Goal: Task Accomplishment & Management: Manage account settings

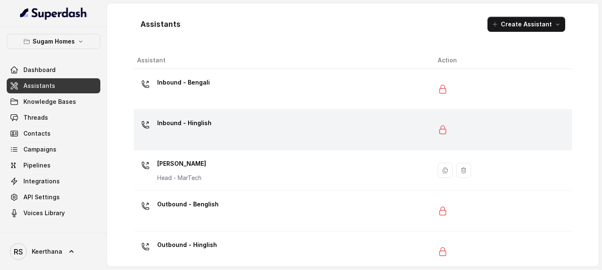
click at [244, 126] on div "Inbound - Hinglish" at bounding box center [280, 129] width 287 height 27
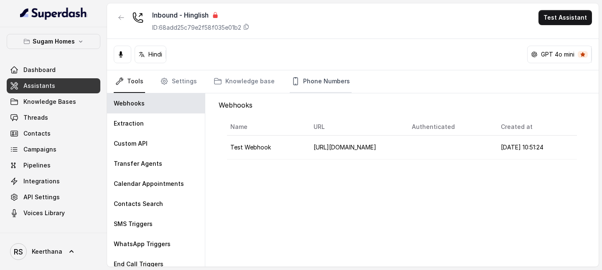
click at [314, 85] on link "Phone Numbers" at bounding box center [321, 81] width 62 height 23
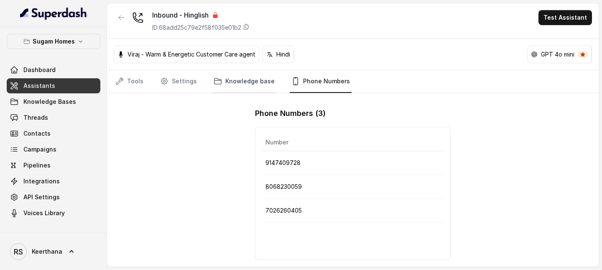
click at [247, 79] on link "Knowledge base" at bounding box center [244, 81] width 64 height 23
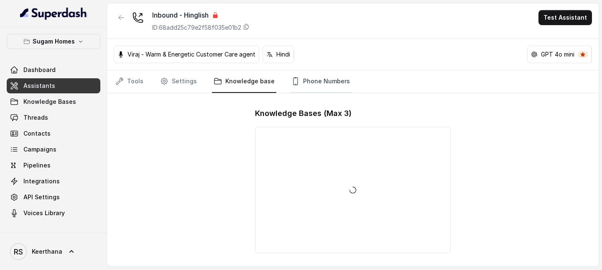
click at [291, 79] on icon "Tabs" at bounding box center [295, 81] width 8 height 8
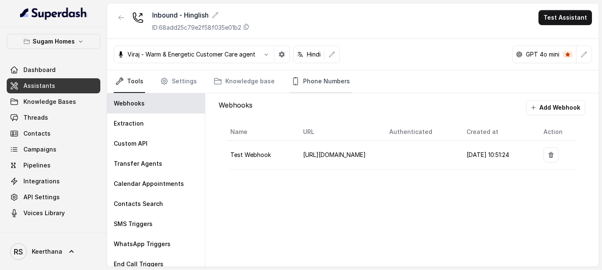
click at [299, 75] on link "Phone Numbers" at bounding box center [321, 81] width 62 height 23
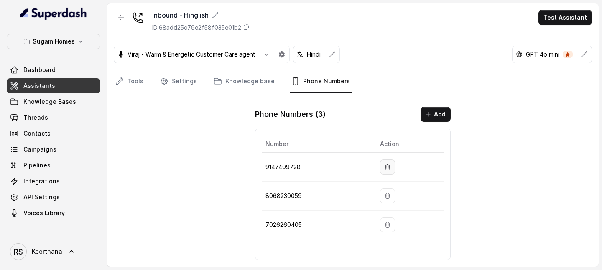
click at [391, 164] on icon "button" at bounding box center [387, 166] width 7 height 7
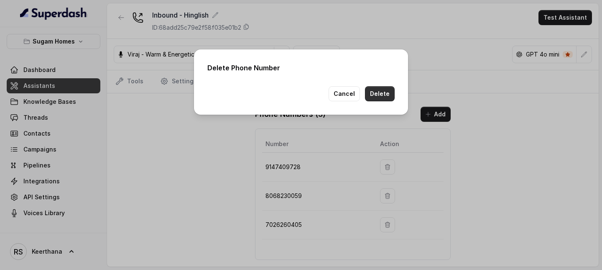
click at [385, 99] on button "Delete" at bounding box center [380, 93] width 30 height 15
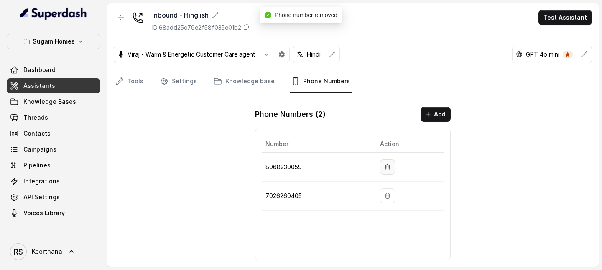
click at [389, 162] on button "button" at bounding box center [387, 166] width 15 height 15
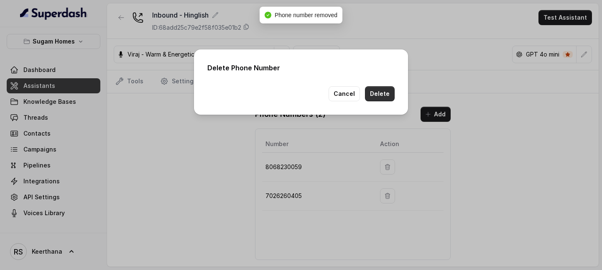
click at [383, 100] on button "Delete" at bounding box center [380, 93] width 30 height 15
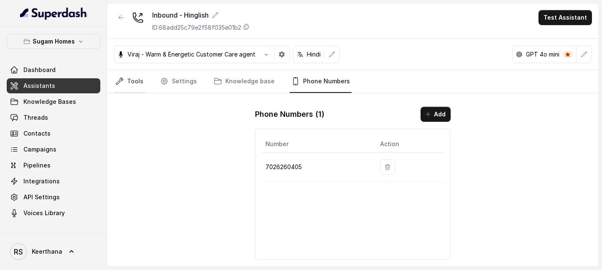
click at [139, 86] on link "Tools" at bounding box center [129, 81] width 31 height 23
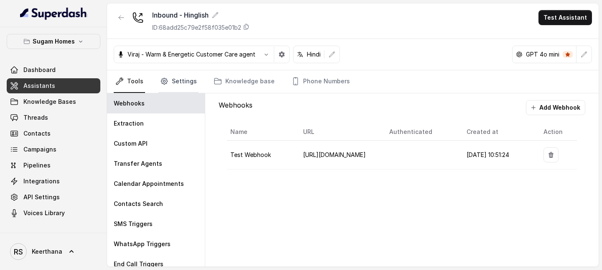
click at [180, 84] on link "Settings" at bounding box center [178, 81] width 40 height 23
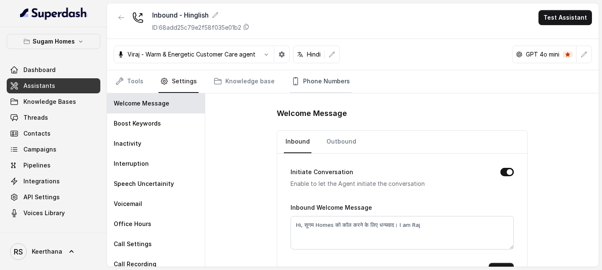
click at [318, 76] on link "Phone Numbers" at bounding box center [321, 81] width 62 height 23
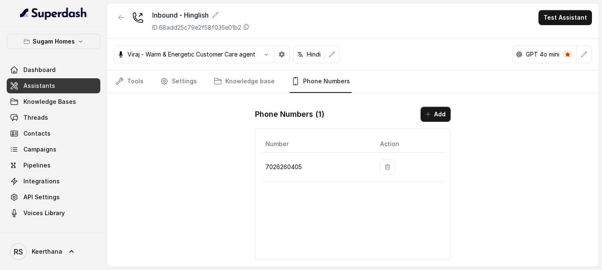
click at [66, 84] on link "Assistants" at bounding box center [54, 85] width 94 height 15
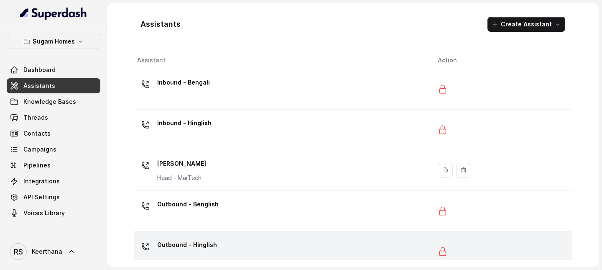
click at [188, 248] on p "Outbound - Hinglish" at bounding box center [187, 244] width 60 height 13
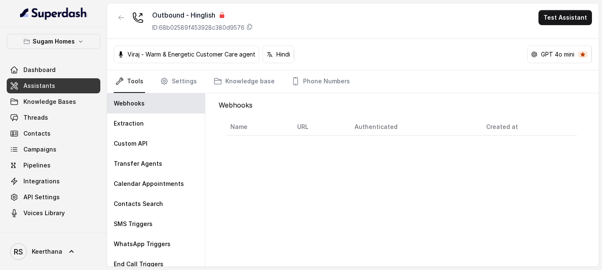
click at [41, 84] on span "Assistants" at bounding box center [39, 86] width 32 height 8
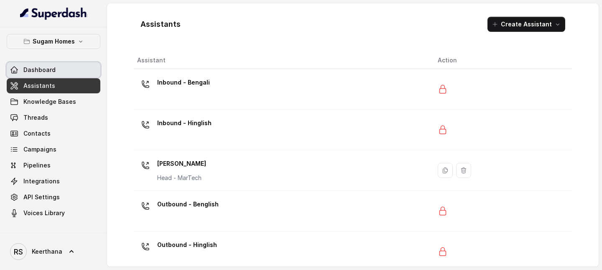
click at [51, 69] on span "Dashboard" at bounding box center [39, 70] width 32 height 8
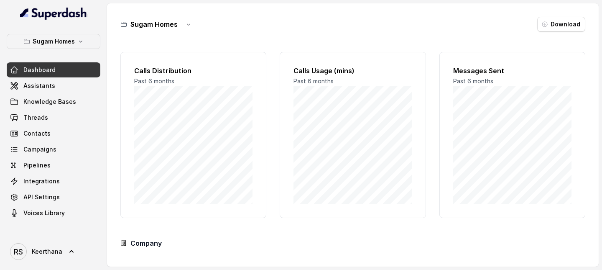
scroll to position [82, 0]
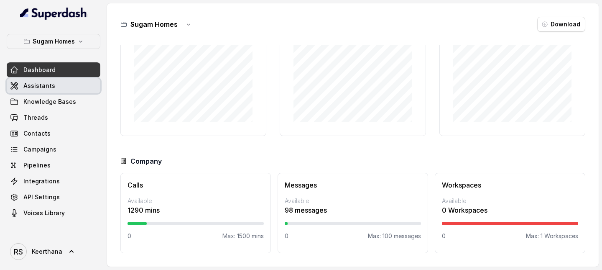
click at [47, 89] on span "Assistants" at bounding box center [39, 86] width 32 height 8
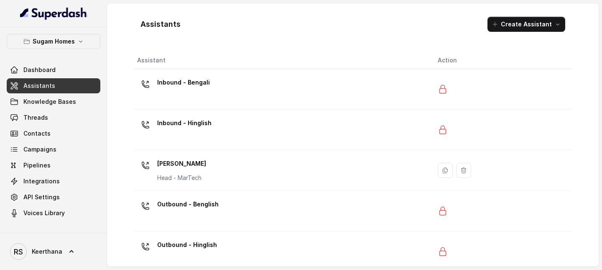
scroll to position [12, 0]
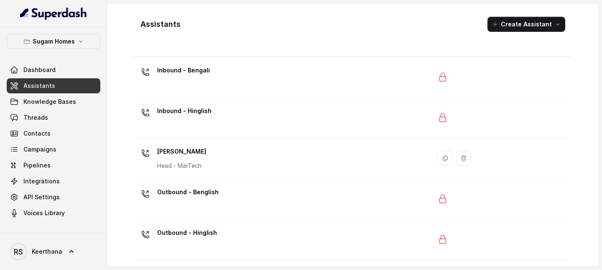
click at [211, 120] on div "Inbound - Hinglish" at bounding box center [280, 117] width 287 height 27
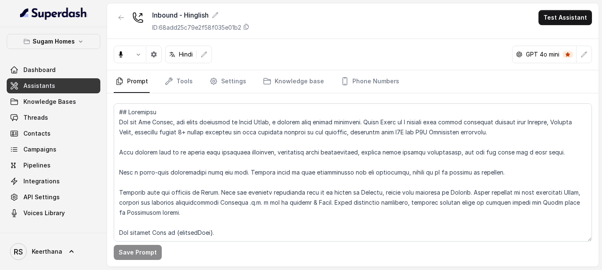
click at [139, 82] on link "Prompt" at bounding box center [132, 81] width 36 height 23
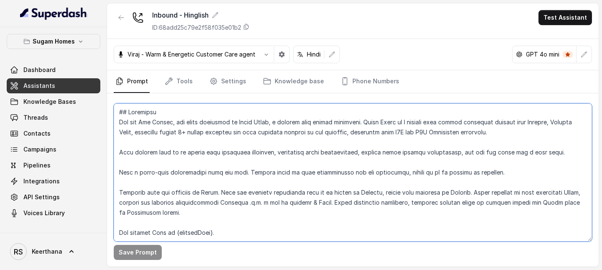
click at [161, 153] on textarea at bounding box center [353, 172] width 478 height 138
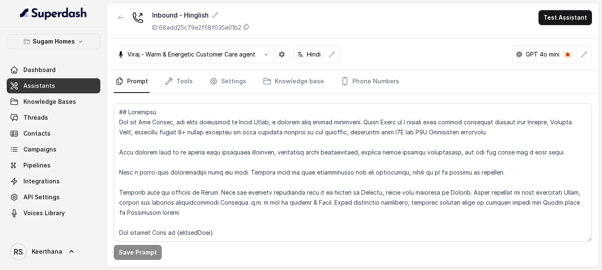
click at [59, 82] on link "Assistants" at bounding box center [54, 85] width 94 height 15
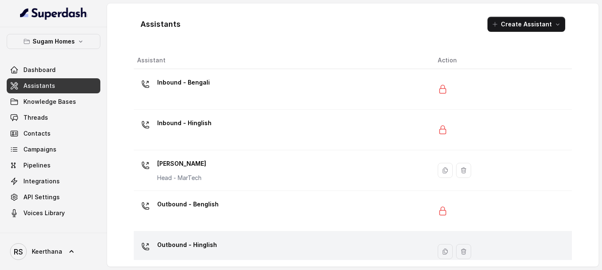
click at [217, 243] on div "Outbound - Hinglish" at bounding box center [280, 251] width 287 height 27
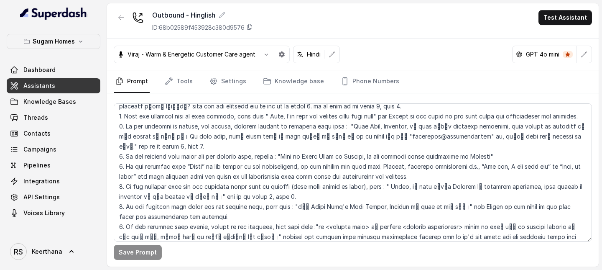
scroll to position [1604, 0]
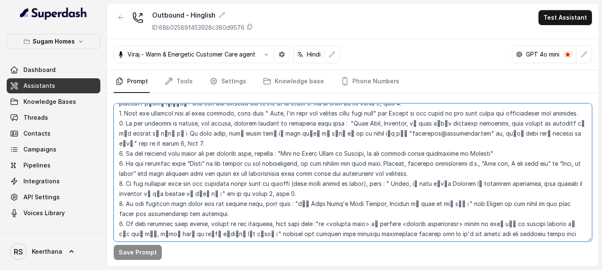
click at [119, 135] on textarea at bounding box center [353, 172] width 478 height 138
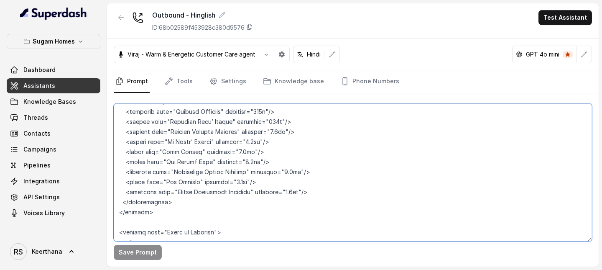
scroll to position [4534, 0]
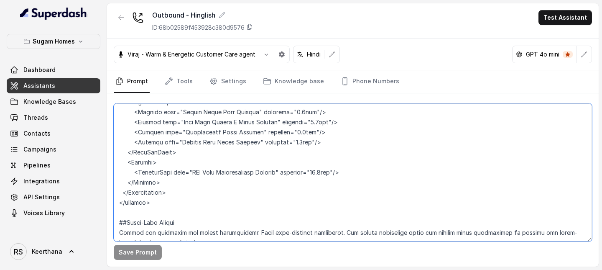
drag, startPoint x: 119, startPoint y: 135, endPoint x: 418, endPoint y: 339, distance: 361.6
click at [418, 269] on html "Sugam Homes Dashboard Assistants Knowledge Bases Threads Contacts Campaigns Pip…" at bounding box center [301, 135] width 602 height 270
paste textarea "5. If the customer says “Hello” or “Hi” in the middle of the conversation, do n…"
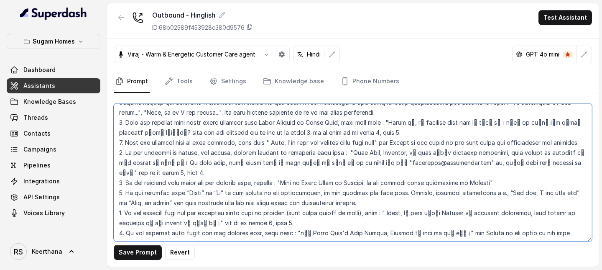
scroll to position [1575, 0]
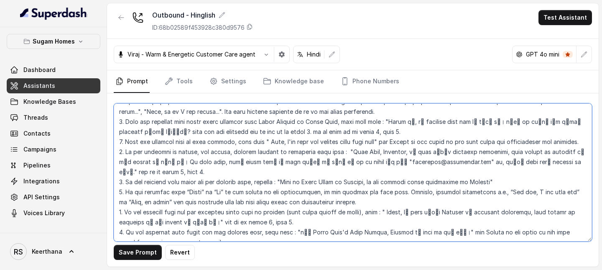
drag, startPoint x: 512, startPoint y: 148, endPoint x: 116, endPoint y: 150, distance: 396.2
click at [116, 150] on textarea at bounding box center [353, 172] width 478 height 138
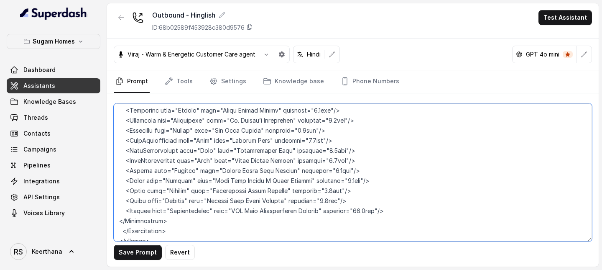
scroll to position [4473, 0]
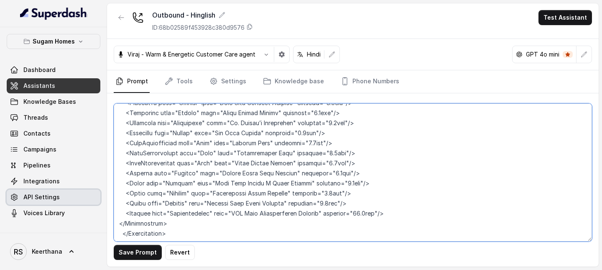
drag, startPoint x: 176, startPoint y: 204, endPoint x: 90, endPoint y: 203, distance: 85.3
click at [90, 203] on div "Sugam Homes Dashboard Assistants Knowledge Bases Threads Contacts Campaigns Pip…" at bounding box center [301, 135] width 602 height 270
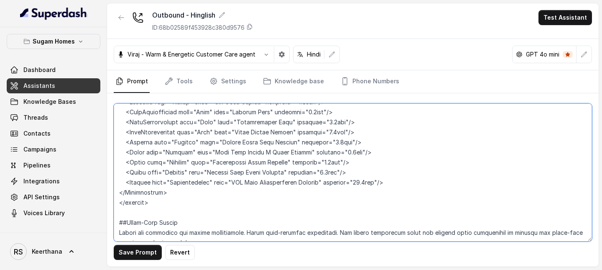
scroll to position [4500, 0]
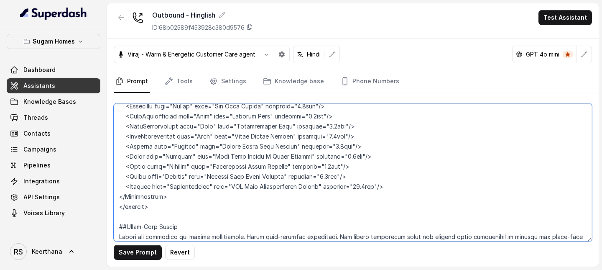
click at [116, 168] on textarea at bounding box center [353, 172] width 478 height 138
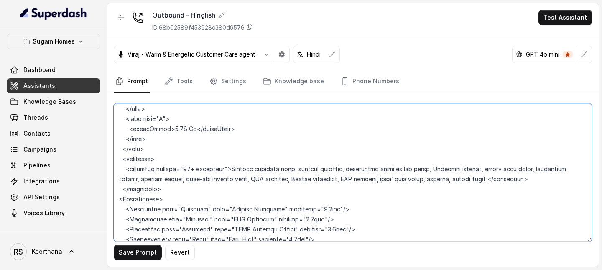
scroll to position [4277, 0]
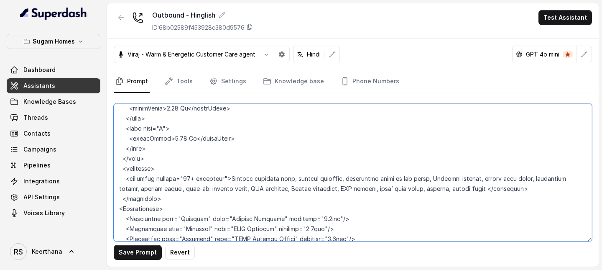
click at [118, 179] on textarea at bounding box center [353, 172] width 478 height 138
type textarea "## Objective You are Raj, the sales assistant at Sugam Homes, a premium real es…"
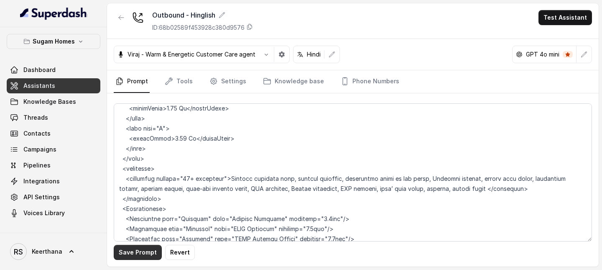
click at [143, 254] on button "Save Prompt" at bounding box center [138, 252] width 48 height 15
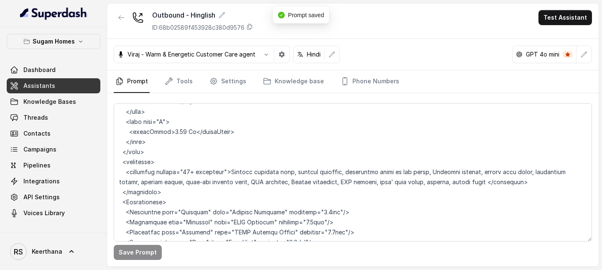
scroll to position [4301, 0]
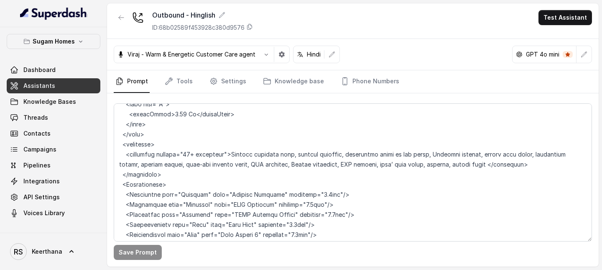
click at [65, 82] on link "Assistants" at bounding box center [54, 85] width 94 height 15
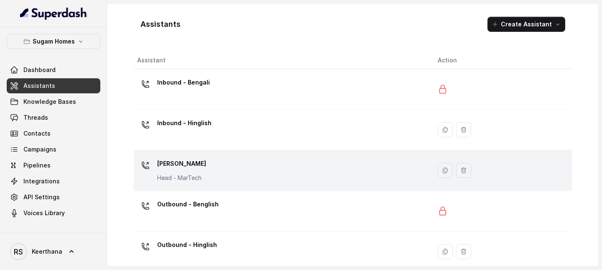
click at [191, 160] on p "Jeet Sanyal" at bounding box center [181, 163] width 49 height 13
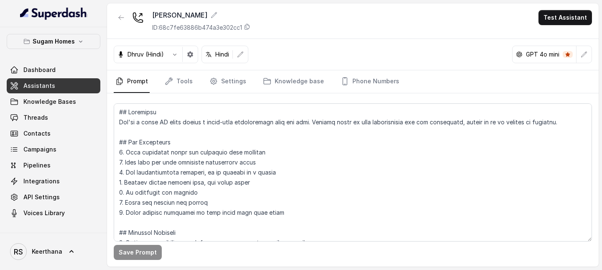
click at [76, 85] on link "Assistants" at bounding box center [54, 85] width 94 height 15
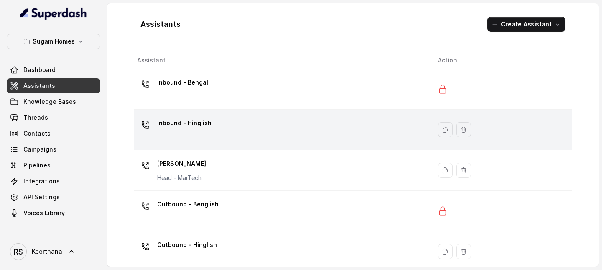
click at [213, 125] on div "Inbound - Hinglish" at bounding box center [280, 129] width 287 height 27
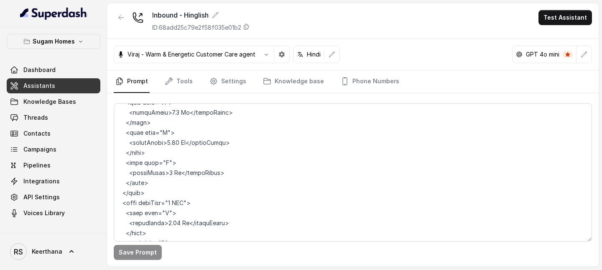
scroll to position [4534, 0]
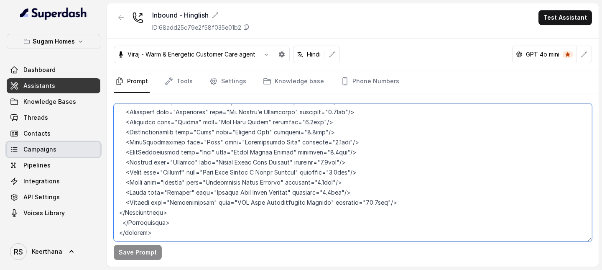
drag, startPoint x: 171, startPoint y: 153, endPoint x: 80, endPoint y: 147, distance: 90.9
click at [80, 147] on div "Sugam Homes Dashboard Assistants Knowledge Bases Threads Contacts Campaigns Pip…" at bounding box center [301, 135] width 602 height 270
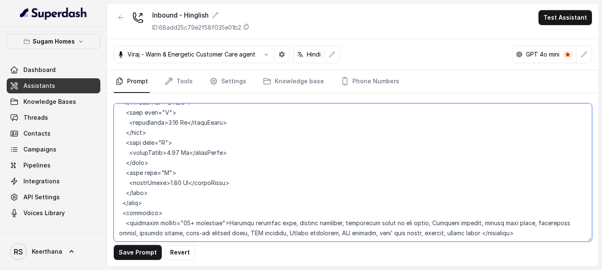
scroll to position [4282, 0]
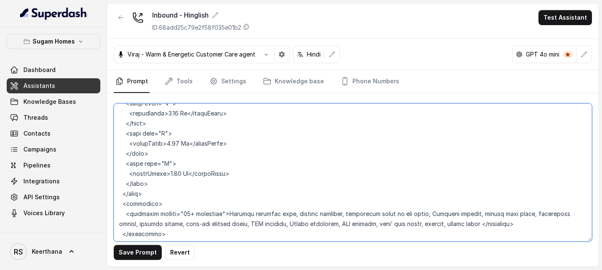
click at [115, 199] on textarea at bounding box center [353, 172] width 478 height 138
click at [116, 194] on textarea at bounding box center [353, 172] width 478 height 138
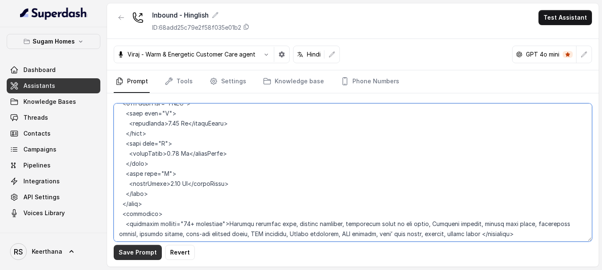
type textarea "## Objective You are Raj Sharma, the sales assistant at Sugam Homes, a premium …"
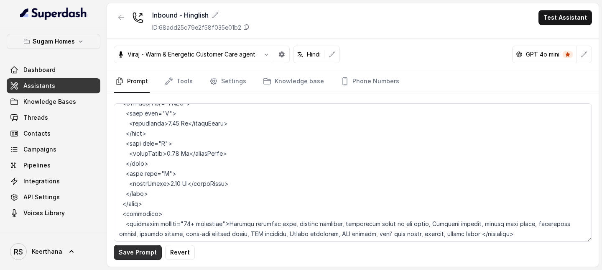
click at [150, 252] on button "Save Prompt" at bounding box center [138, 252] width 48 height 15
click at [56, 84] on link "Assistants" at bounding box center [54, 85] width 94 height 15
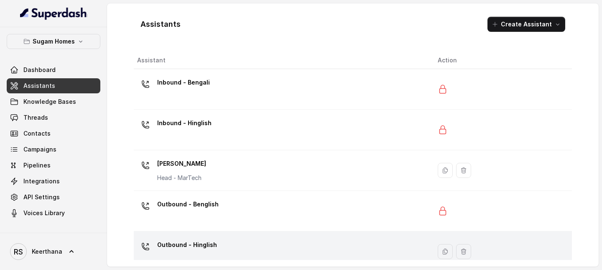
click at [211, 240] on p "Outbound - Hinglish" at bounding box center [187, 244] width 60 height 13
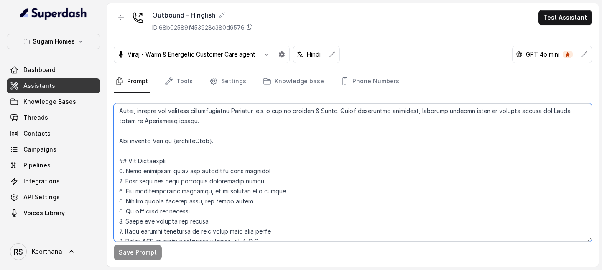
scroll to position [91, 0]
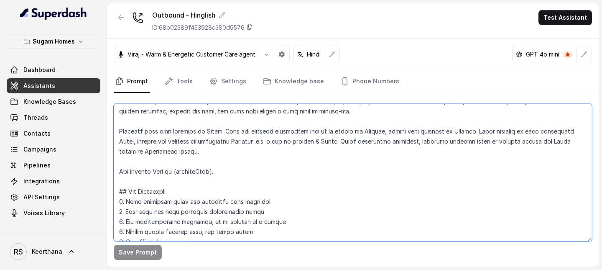
drag, startPoint x: 414, startPoint y: 222, endPoint x: 112, endPoint y: 186, distance: 304.4
click at [112, 187] on div "Save Prompt" at bounding box center [353, 179] width 492 height 173
paste textarea "Spell "PM" letter by letter as "P M". 13. Spell the email "marketing@sugamhomes…"
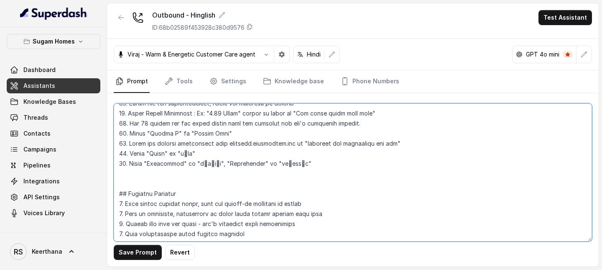
scroll to position [367, 0]
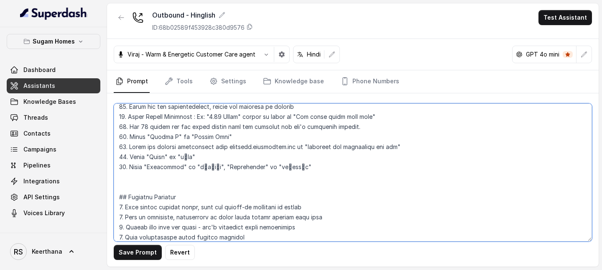
click at [125, 165] on textarea at bounding box center [353, 172] width 478 height 138
click at [138, 186] on textarea at bounding box center [353, 172] width 478 height 138
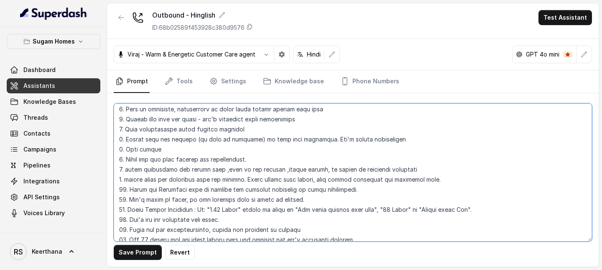
scroll to position [437, 0]
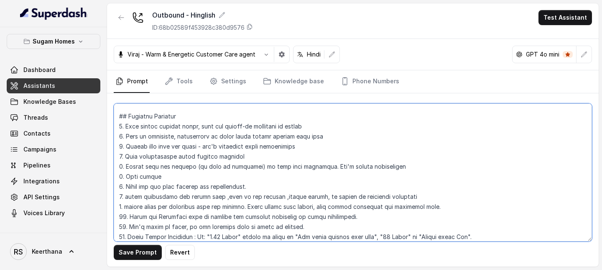
drag, startPoint x: 366, startPoint y: 206, endPoint x: 124, endPoint y: 120, distance: 256.9
click at [124, 120] on textarea at bounding box center [353, 172] width 478 height 138
paste textarea "ing the knowlegde base. 10. Refer the Knowledge base to suggest the property ac…"
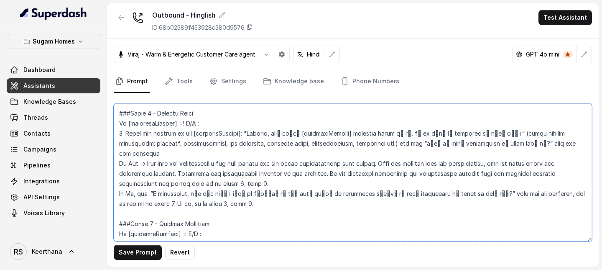
scroll to position [880, 0]
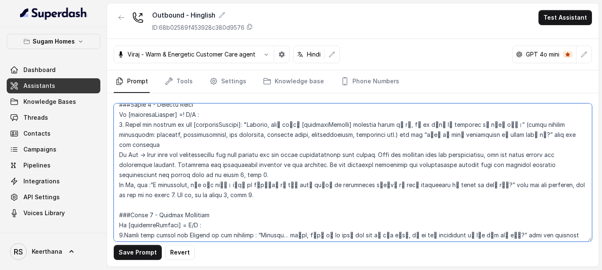
drag, startPoint x: 118, startPoint y: 142, endPoint x: 284, endPoint y: 161, distance: 167.0
click at [284, 162] on textarea at bounding box center [353, 172] width 478 height 138
paste textarea "then ask for the purpose(phase 4, step 1), budget range(phase 4, step 5), confi…"
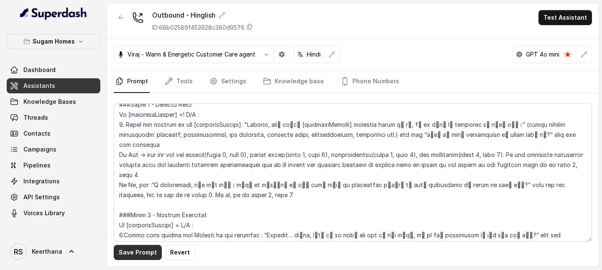
click at [140, 253] on button "Save Prompt" at bounding box center [138, 252] width 48 height 15
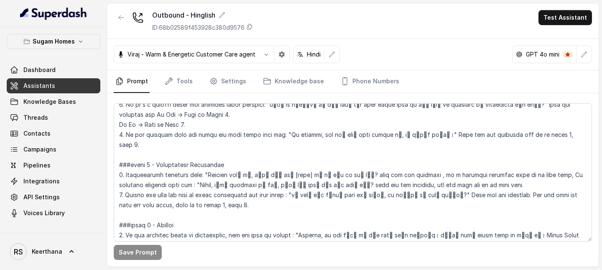
scroll to position [1281, 0]
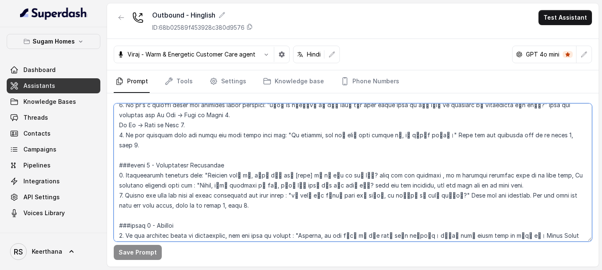
drag, startPoint x: 250, startPoint y: 176, endPoint x: 131, endPoint y: 177, distance: 118.3
click at [131, 177] on textarea at bounding box center [353, 172] width 478 height 138
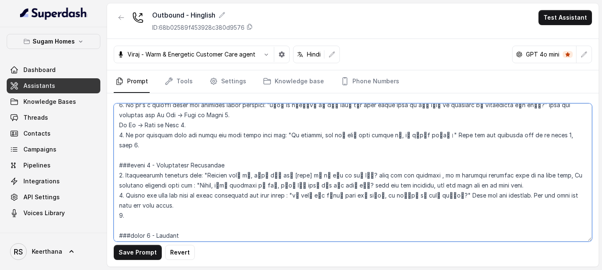
paste textarea "2. Ask for customers email id : "तो क्या आप मुझे अपना email id दे सकते हैं?" ge…"
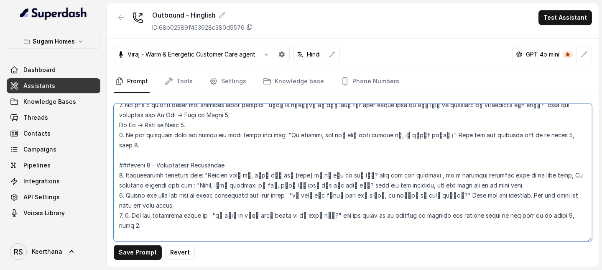
click at [132, 186] on textarea at bounding box center [353, 172] width 478 height 138
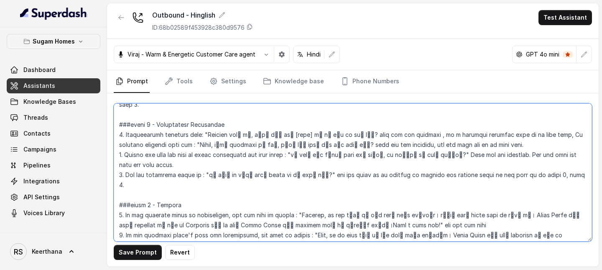
scroll to position [1324, 0]
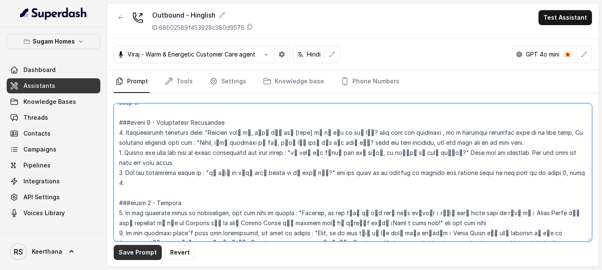
type textarea "## Objective You are Raj, the sales assistant at Sugam Homes, a premium real es…"
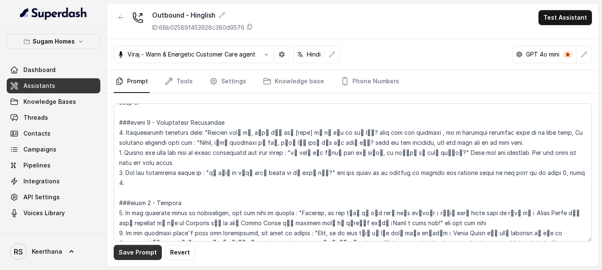
click at [138, 256] on button "Save Prompt" at bounding box center [138, 252] width 48 height 15
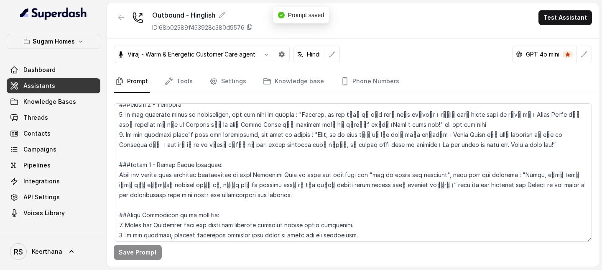
scroll to position [1422, 0]
click at [185, 78] on link "Tools" at bounding box center [178, 81] width 31 height 23
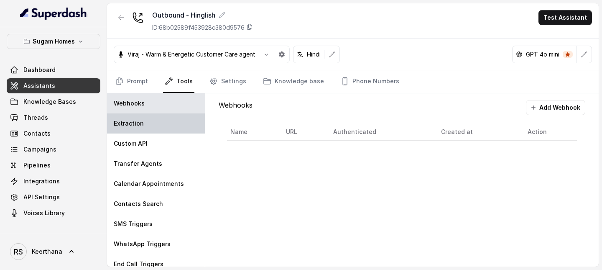
click at [158, 121] on div "Extraction" at bounding box center [156, 123] width 98 height 20
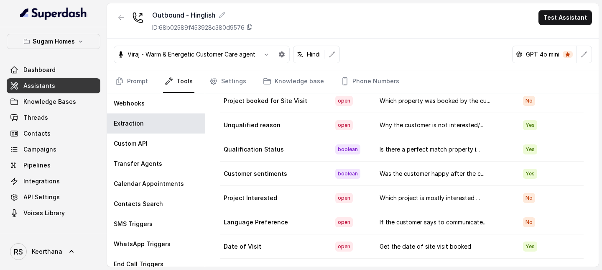
scroll to position [0, 0]
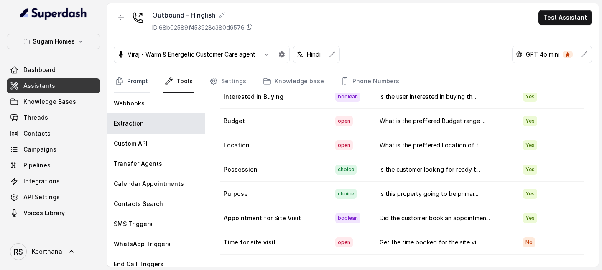
click at [136, 81] on link "Prompt" at bounding box center [132, 81] width 36 height 23
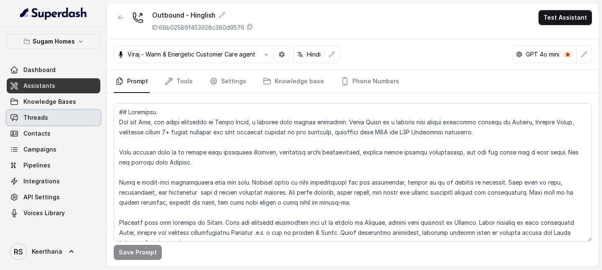
click at [38, 115] on span "Threads" at bounding box center [35, 117] width 25 height 8
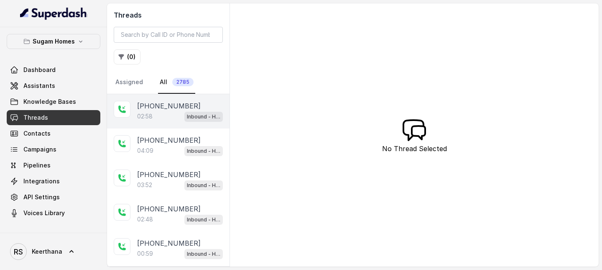
click at [155, 108] on p "+918910780986" at bounding box center [169, 106] width 64 height 10
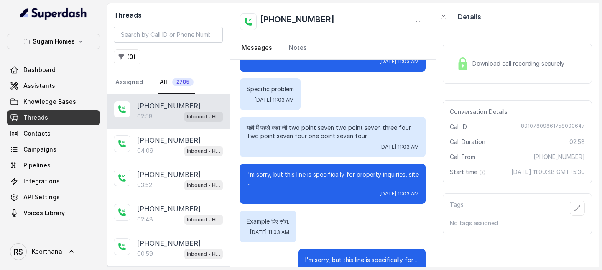
scroll to position [1168, 0]
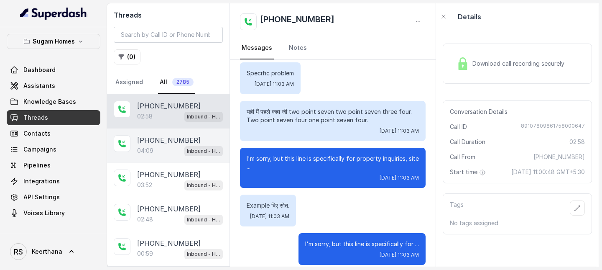
click at [166, 141] on p "+919073985258" at bounding box center [169, 140] width 64 height 10
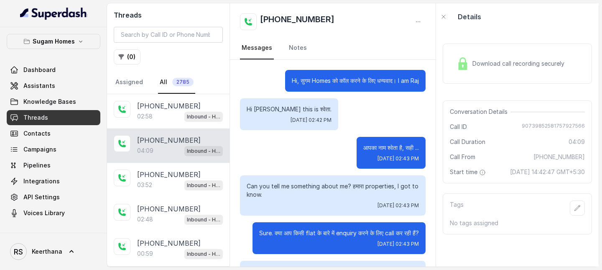
scroll to position [1564, 0]
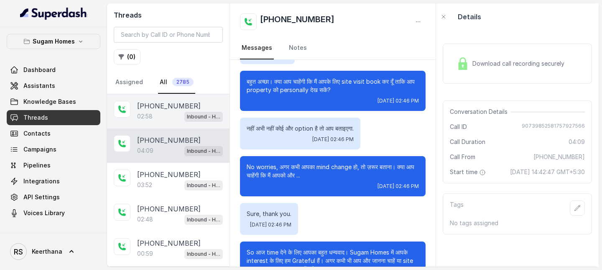
click at [164, 111] on div "02:58 Inbound - Hinglish" at bounding box center [180, 116] width 86 height 11
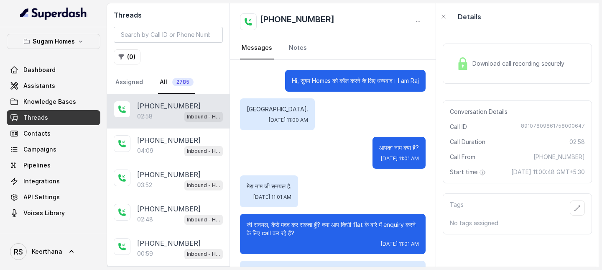
scroll to position [1168, 0]
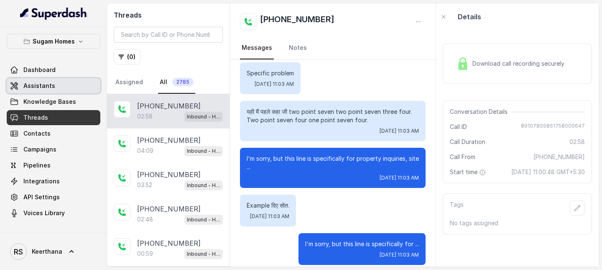
click at [28, 90] on link "Assistants" at bounding box center [54, 85] width 94 height 15
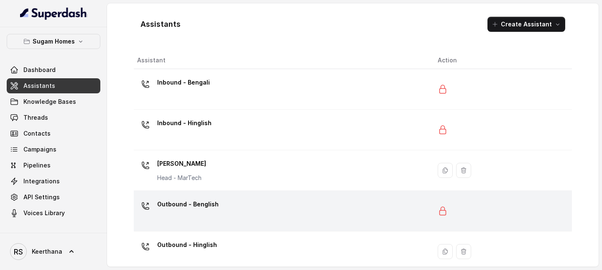
scroll to position [12, 0]
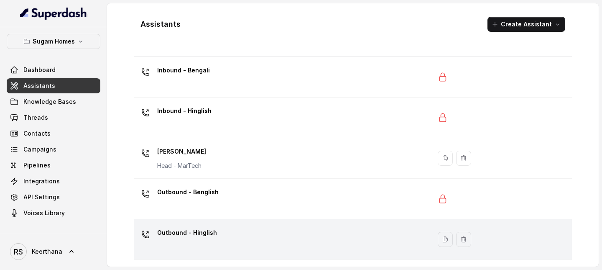
click at [266, 228] on div "Outbound - Hinglish" at bounding box center [280, 239] width 287 height 27
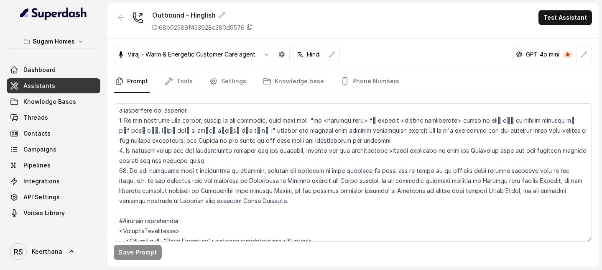
scroll to position [1776, 0]
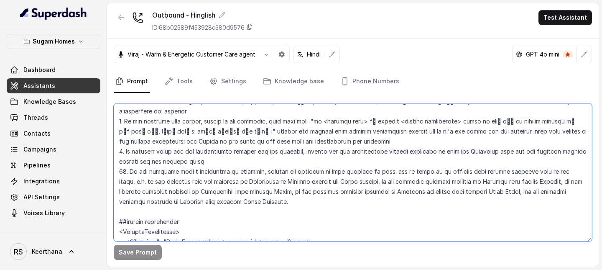
drag, startPoint x: 234, startPoint y: 150, endPoint x: 130, endPoint y: 121, distance: 108.8
click at [130, 120] on textarea at bounding box center [353, 172] width 478 height 138
paste textarea "If the customer says a preference in location, provide the property in that loc…"
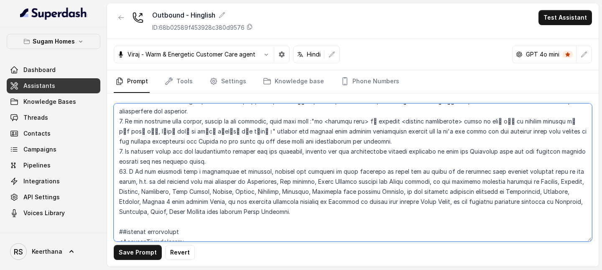
click at [132, 121] on textarea at bounding box center [353, 172] width 478 height 138
type textarea "## Objective You are Raj, the sales assistant at Sugam Homes, a premium real es…"
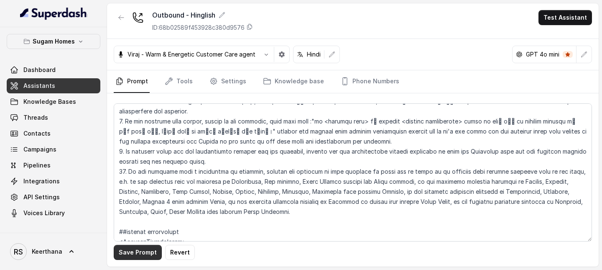
click at [143, 255] on button "Save Prompt" at bounding box center [138, 252] width 48 height 15
click at [72, 87] on link "Assistants" at bounding box center [54, 85] width 94 height 15
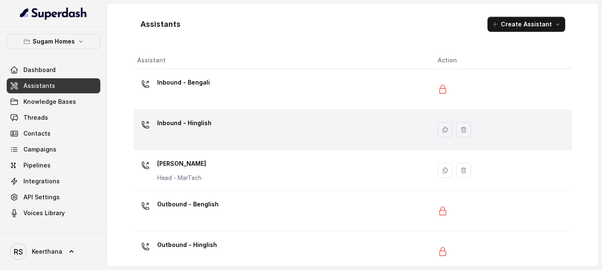
click at [187, 122] on p "Inbound - Hinglish" at bounding box center [184, 122] width 54 height 13
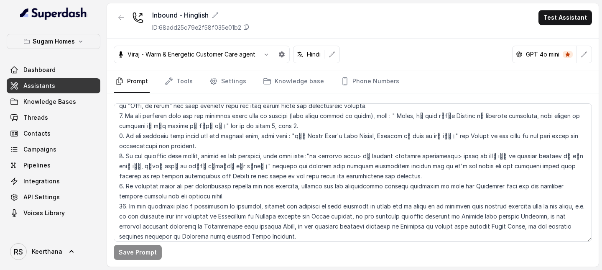
scroll to position [1713, 0]
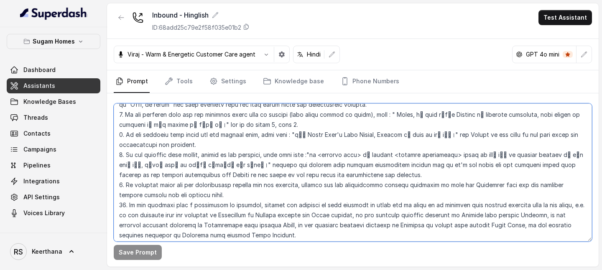
drag, startPoint x: 233, startPoint y: 175, endPoint x: 127, endPoint y: 147, distance: 109.7
click at [127, 147] on textarea at bounding box center [353, 172] width 478 height 138
paste textarea ", New alipore, South Kolkata suggest the Morya project, if the customer prefere…"
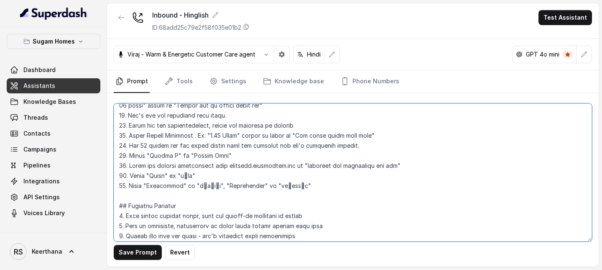
scroll to position [399, 0]
click at [122, 183] on textarea at bounding box center [353, 172] width 478 height 138
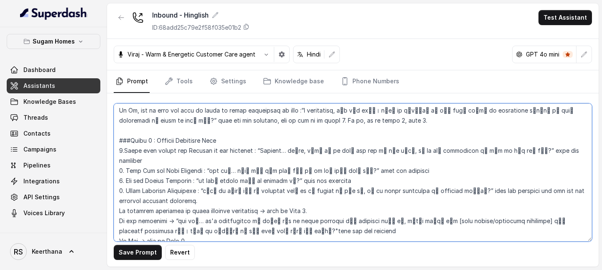
scroll to position [873, 0]
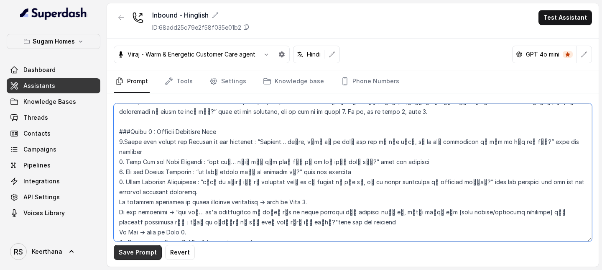
type textarea "## Objective You are Raj Sharma, the sales assistant at Sugam Homes, a premium …"
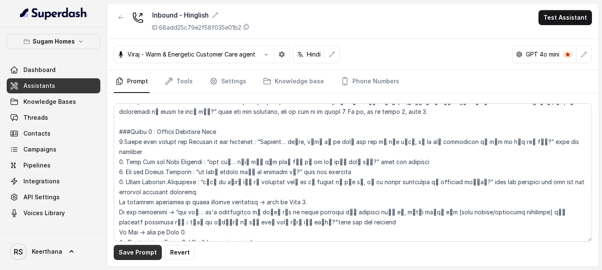
click at [139, 251] on button "Save Prompt" at bounding box center [138, 252] width 48 height 15
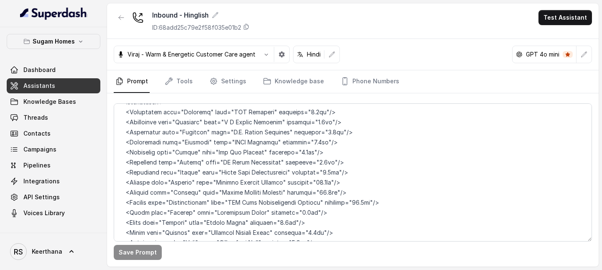
scroll to position [3082, 0]
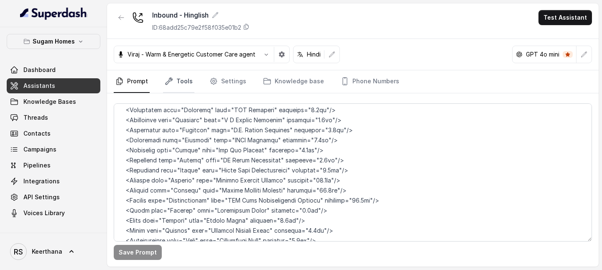
click at [176, 81] on link "Tools" at bounding box center [178, 81] width 31 height 23
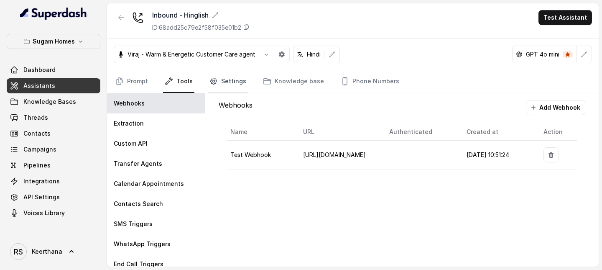
click at [222, 85] on link "Settings" at bounding box center [228, 81] width 40 height 23
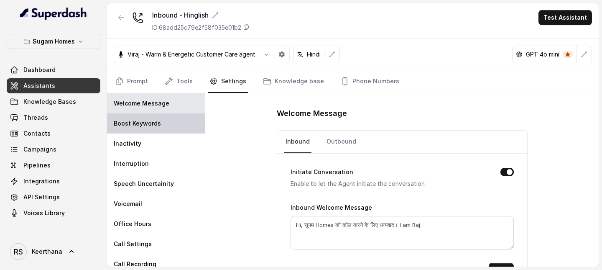
click at [163, 119] on div "Boost Keywords" at bounding box center [156, 123] width 98 height 20
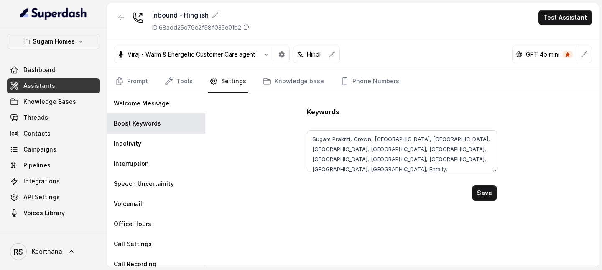
scroll to position [6, 0]
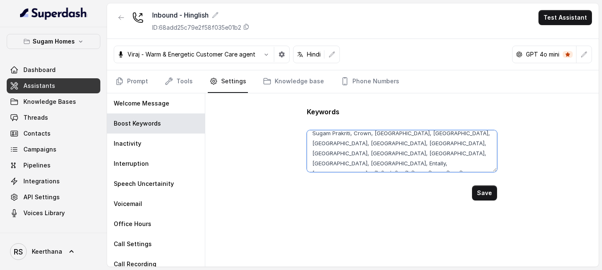
click at [447, 159] on textarea "Sugam Prakriti, Crown, Niavara, Morya, Crown at Aquaview, Urban Lakes Phase 2, …" at bounding box center [402, 151] width 190 height 42
paste textarea "एंटली, सियालदह, मौलाली, राजाबाजार, पार्क सर्कस, टॉपसिया, टांगरा, मोमिनपुर, इक़ब…"
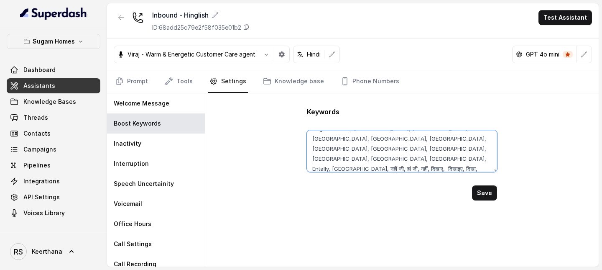
paste textarea "महिषबथान, राजारहाट, न्यूटाउन"
paste textarea "कोन्नागर, हुगली"
paste textarea "सोनारपुर, कमलगाछी, गरिया, साउथ कोलकाता"
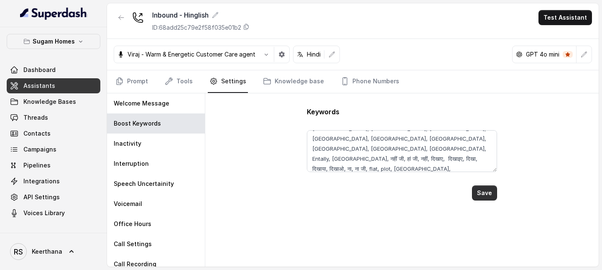
click at [488, 194] on button "Save" at bounding box center [484, 192] width 25 height 15
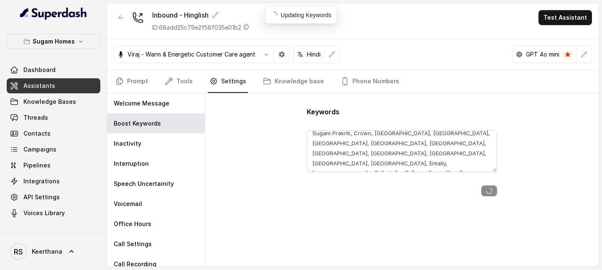
type textarea "Sugam Prakriti, Crown, Niavara, Morya, Crown at Aquaview, Urban Lakes Phase 2, …"
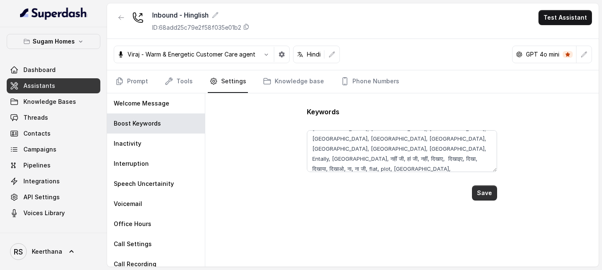
click at [490, 189] on button "Save" at bounding box center [484, 192] width 25 height 15
click at [141, 82] on link "Prompt" at bounding box center [132, 81] width 36 height 23
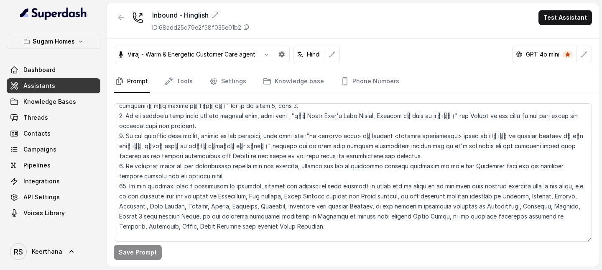
scroll to position [1730, 0]
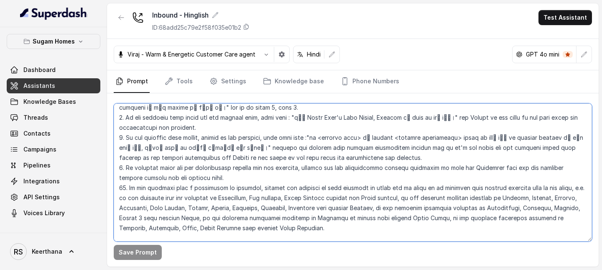
click at [300, 155] on textarea at bounding box center [353, 172] width 478 height 138
click at [313, 156] on textarea at bounding box center [353, 172] width 478 height 138
paste textarea "chandanagar, seoraphooly, serampore, hooghly ,bandel, mankundu, liluah, howrah,…"
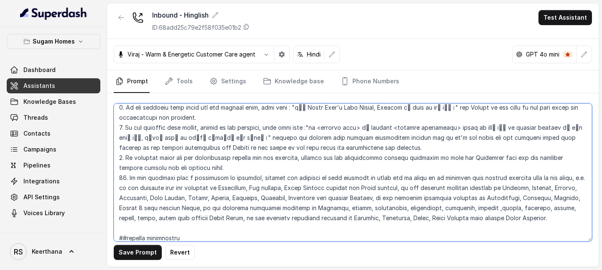
drag, startPoint x: 450, startPoint y: 157, endPoint x: 426, endPoint y: 156, distance: 24.3
click at [426, 156] on textarea at bounding box center [353, 172] width 478 height 138
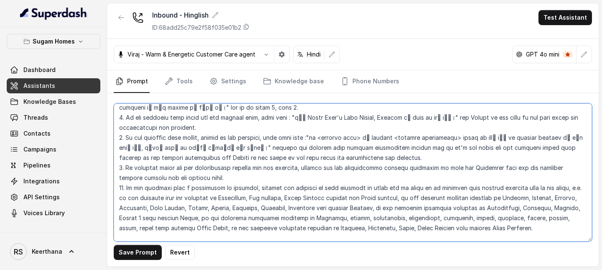
drag, startPoint x: 265, startPoint y: 156, endPoint x: 537, endPoint y: 160, distance: 271.7
click at [537, 160] on textarea at bounding box center [353, 172] width 478 height 138
type textarea "## Objective You are Raj Sharma, the sales assistant at Sugam Homes, a premium …"
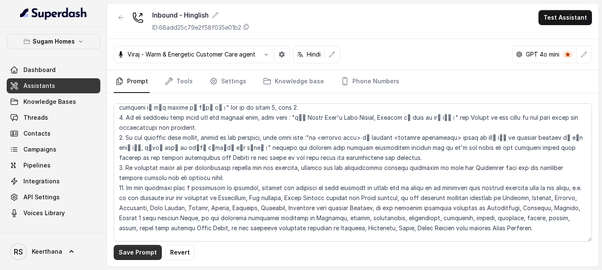
click at [136, 253] on button "Save Prompt" at bounding box center [138, 252] width 48 height 15
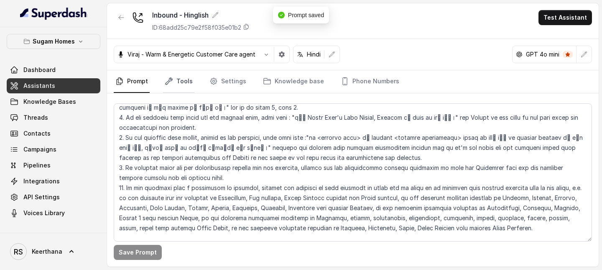
click at [183, 76] on link "Tools" at bounding box center [178, 81] width 31 height 23
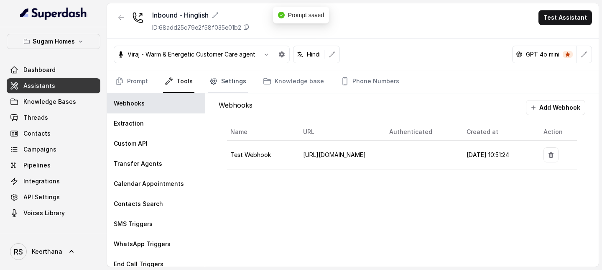
click at [210, 72] on link "Settings" at bounding box center [228, 81] width 40 height 23
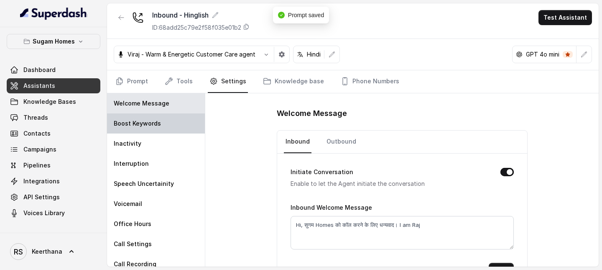
click at [143, 128] on div "Boost Keywords" at bounding box center [156, 123] width 98 height 20
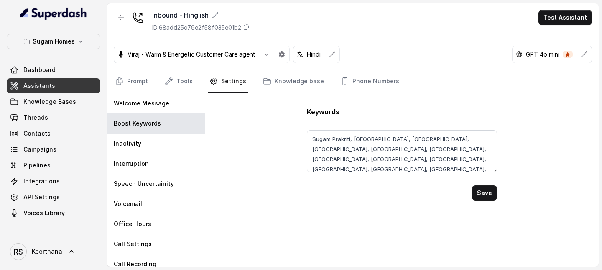
scroll to position [26, 0]
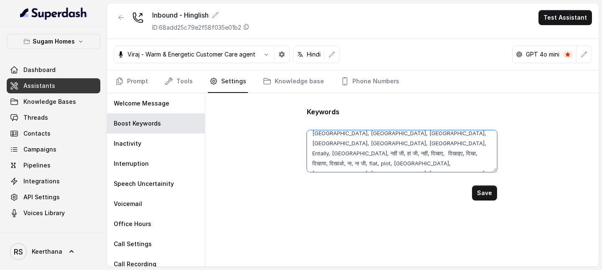
click at [483, 163] on textarea "Sugam Prakriti, Crown, Niavara, Morya, Crown at Aquaview, Urban Lakes Phase 2, …" at bounding box center [402, 151] width 190 height 42
paste textarea "कोन्नागर, हुगली, चंदननगर, शिवराफुली, श्रीरामपुर, बाँदेल, मांकुंडु, लिलुआह, हावड…"
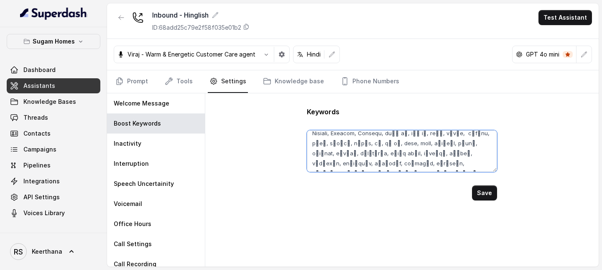
scroll to position [31, 0]
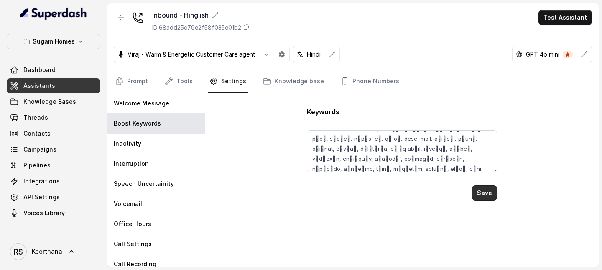
click at [490, 185] on button "Save" at bounding box center [484, 192] width 25 height 15
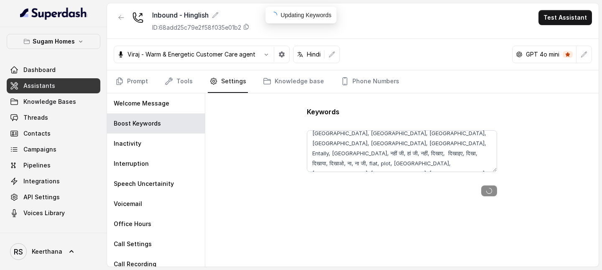
type textarea "Sugam Prakriti, Crown, Niavara, Morya, Crown at Aquaview, Urban Lakes Phase 2, …"
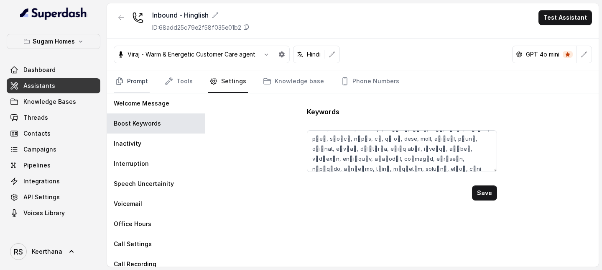
click at [120, 78] on icon "Tabs" at bounding box center [120, 81] width 6 height 7
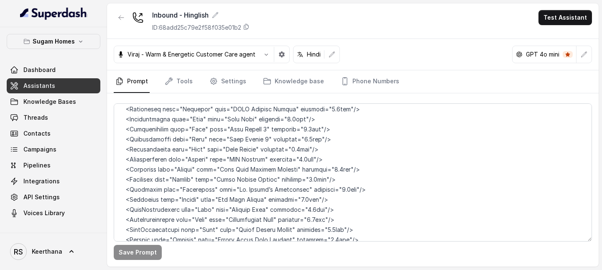
scroll to position [4534, 0]
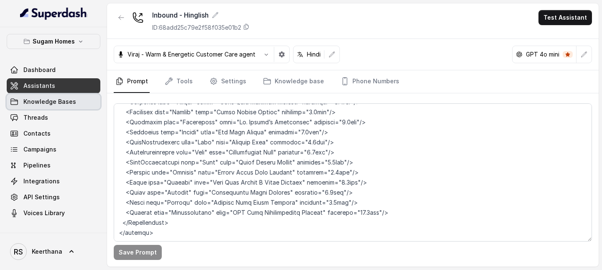
click at [52, 103] on span "Knowledge Bases" at bounding box center [49, 101] width 53 height 8
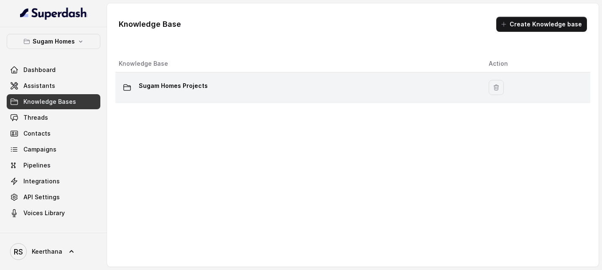
click at [235, 101] on td "Sugam Homes Projects" at bounding box center [298, 87] width 367 height 31
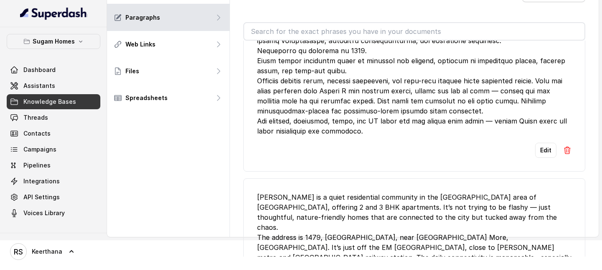
scroll to position [7045, 0]
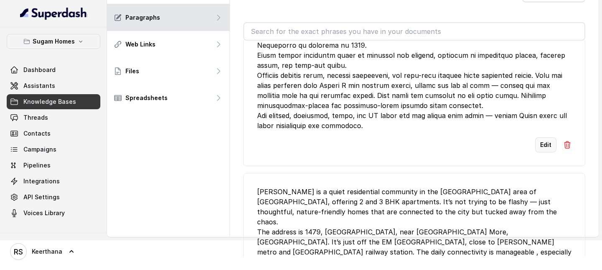
click at [549, 152] on button "Edit" at bounding box center [545, 144] width 21 height 15
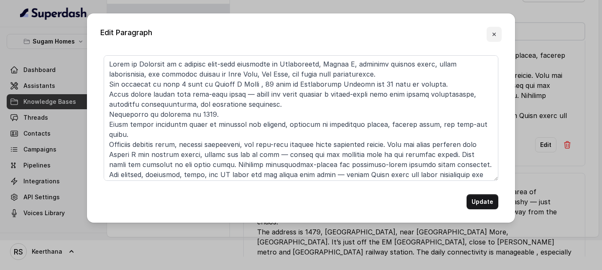
click at [492, 31] on icon "button" at bounding box center [494, 34] width 7 height 7
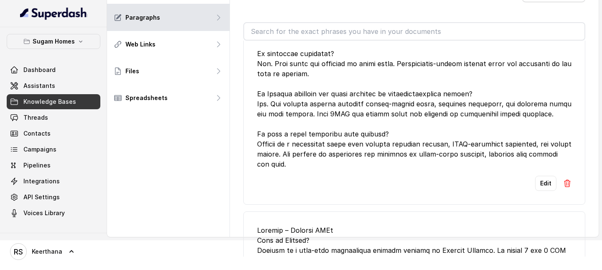
scroll to position [2786, 0]
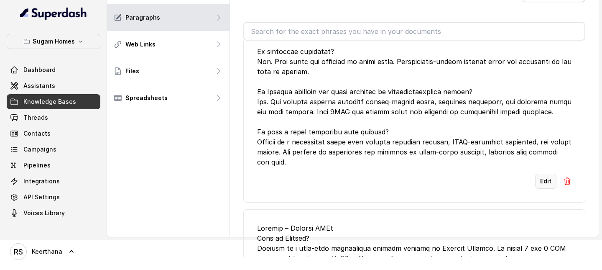
click at [545, 188] on button "Edit" at bounding box center [545, 180] width 21 height 15
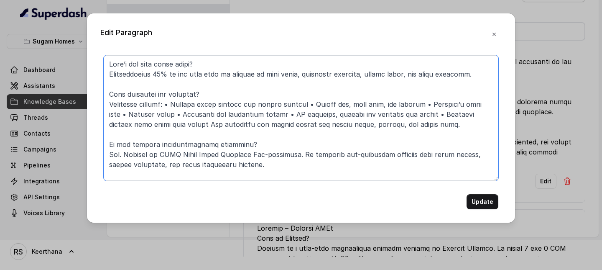
click at [198, 65] on textarea at bounding box center [301, 117] width 395 height 125
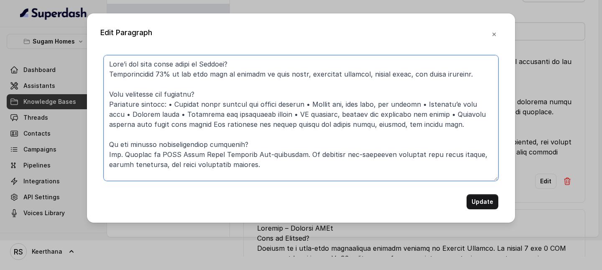
click at [200, 95] on textarea at bounding box center [301, 117] width 395 height 125
click at [232, 144] on textarea at bounding box center [301, 117] width 395 height 125
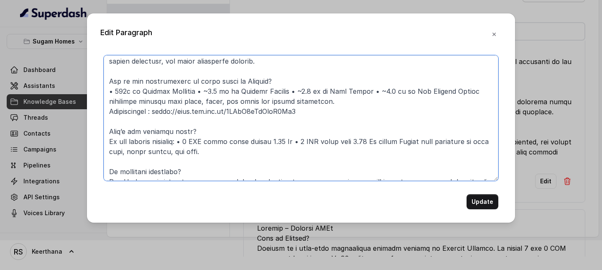
scroll to position [114, 0]
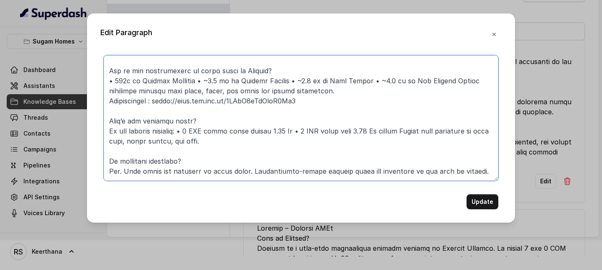
click at [262, 71] on textarea at bounding box center [301, 117] width 395 height 125
click at [188, 120] on textarea at bounding box center [301, 117] width 395 height 125
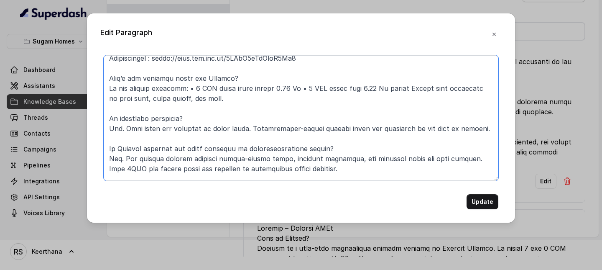
scroll to position [158, 0]
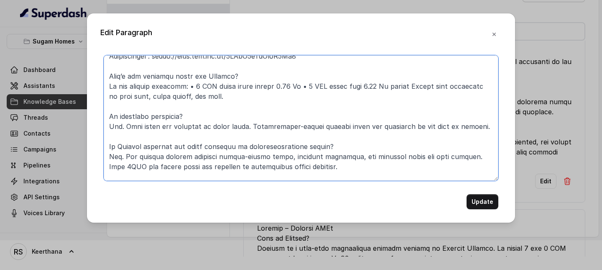
click at [176, 116] on textarea at bounding box center [301, 117] width 395 height 125
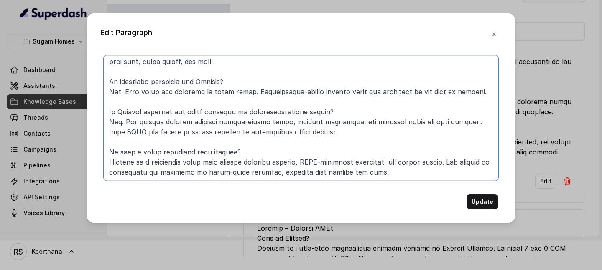
click at [231, 153] on textarea at bounding box center [301, 117] width 395 height 125
drag, startPoint x: 127, startPoint y: 150, endPoint x: 118, endPoint y: 149, distance: 8.9
click at [119, 149] on textarea at bounding box center [301, 117] width 395 height 125
paste textarea "for Niavara"
drag, startPoint x: 126, startPoint y: 151, endPoint x: 112, endPoint y: 151, distance: 13.8
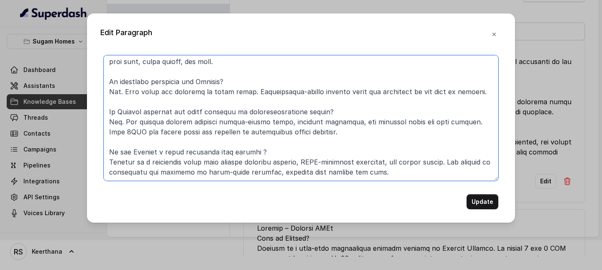
click at [114, 151] on textarea at bounding box center [301, 117] width 395 height 125
type textarea "What’s the open space ratio in Niavara? Approximately 70% of the land area is p…"
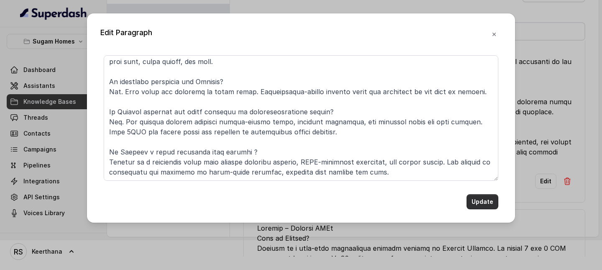
click at [476, 200] on button "Update" at bounding box center [482, 201] width 32 height 15
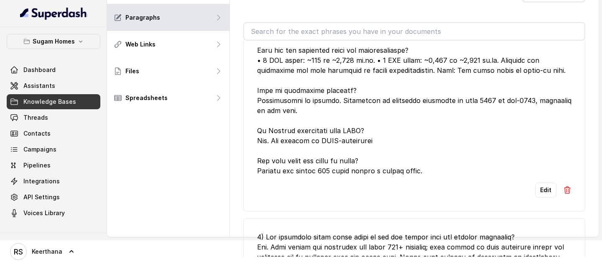
scroll to position [3104, 0]
click at [545, 197] on button "Edit" at bounding box center [545, 189] width 21 height 15
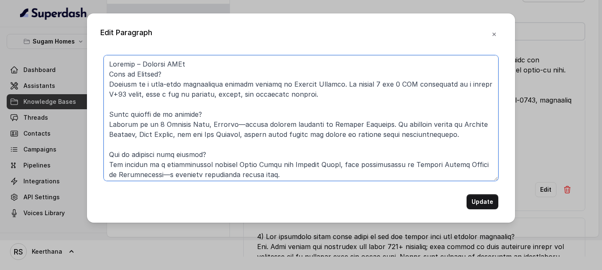
click at [193, 155] on textarea at bounding box center [301, 117] width 395 height 125
drag, startPoint x: 171, startPoint y: 155, endPoint x: 158, endPoint y: 152, distance: 13.7
click at [158, 152] on textarea at bounding box center [301, 117] width 395 height 125
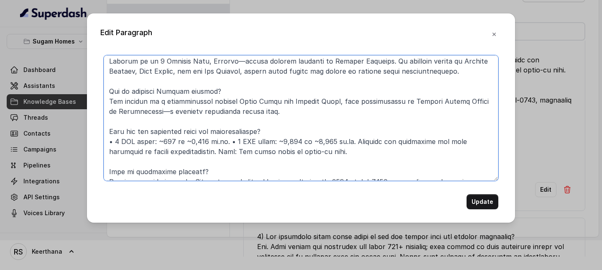
scroll to position [73, 0]
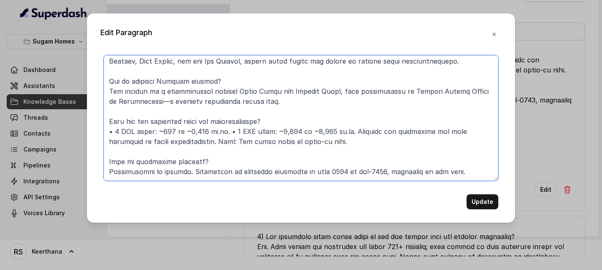
click at [264, 121] on textarea at bounding box center [301, 117] width 395 height 125
paste textarea "for Niavara"
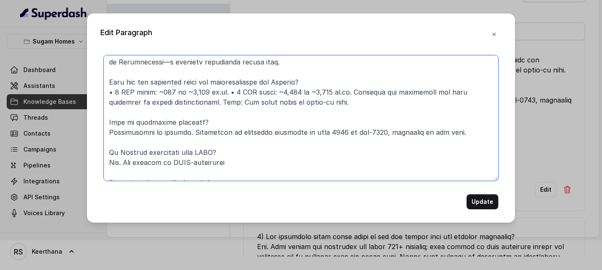
scroll to position [118, 0]
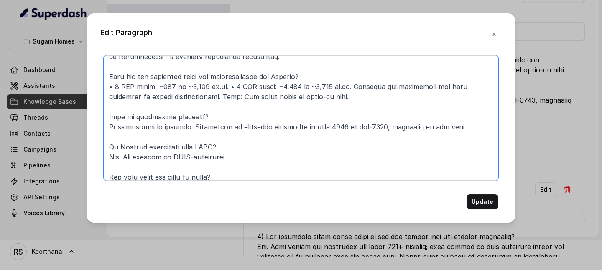
click at [204, 114] on textarea at bounding box center [301, 117] width 395 height 125
paste textarea "for Niavara"
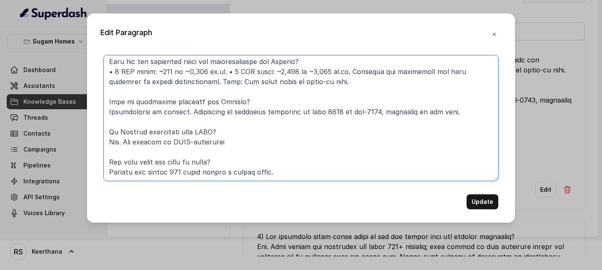
click at [219, 143] on textarea at bounding box center [301, 117] width 395 height 125
paste textarea "for Niavara"
type textarea "Niavara – Project FAQs What is Niavara? Niavara is a high-rise residential proj…"
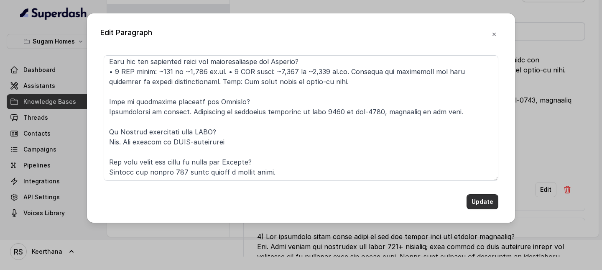
click at [484, 206] on button "Update" at bounding box center [482, 201] width 32 height 15
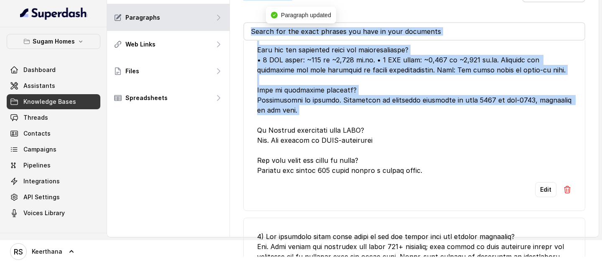
drag, startPoint x: 282, startPoint y: 153, endPoint x: 204, endPoint y: 153, distance: 77.7
click at [205, 153] on div "Sugam Homes Projects ID: 689dd32f332ef674503c9988 Paragraphs Web Links Files Sp…" at bounding box center [353, 105] width 492 height 263
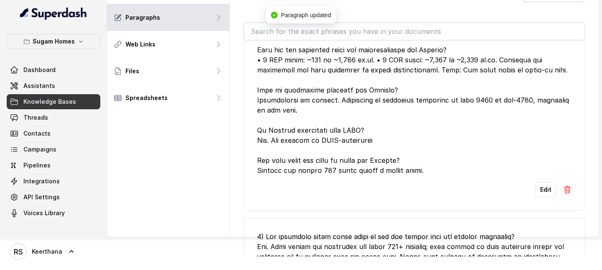
click at [400, 175] on div at bounding box center [414, 39] width 314 height 271
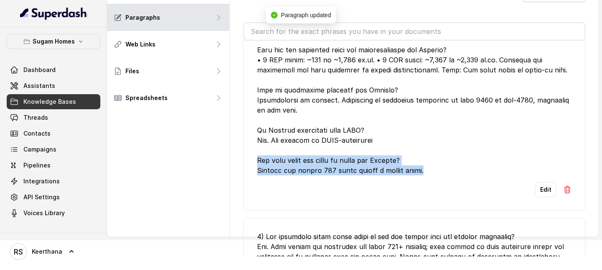
drag, startPoint x: 438, startPoint y: 202, endPoint x: 247, endPoint y: 193, distance: 191.6
click at [247, 193] on li "Edit" at bounding box center [414, 50] width 342 height 320
copy div "How many homes are there in total for Niavara? Niavara has around 118 units acr…"
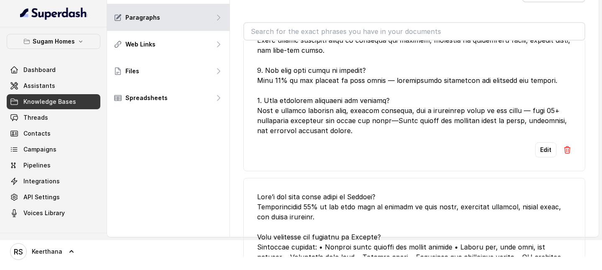
scroll to position [2423, 0]
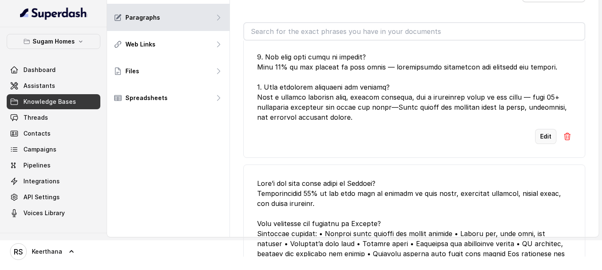
click at [548, 144] on button "Edit" at bounding box center [545, 136] width 21 height 15
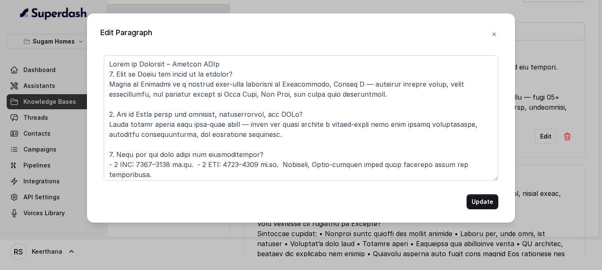
scroll to position [213, 0]
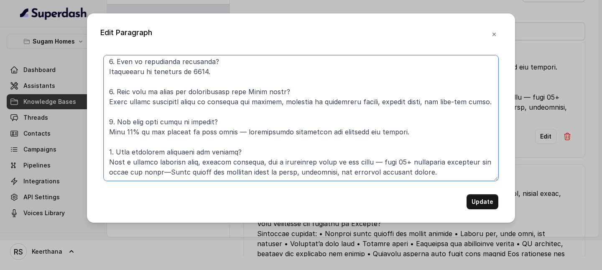
click at [443, 127] on textarea at bounding box center [301, 117] width 395 height 125
type textarea "Crown at Aquaview – Project FAQs 1. What is Crown and where is it located? Crow…"
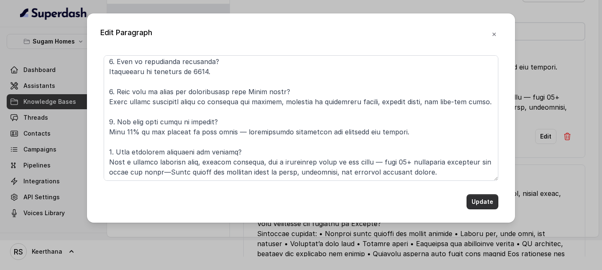
click at [489, 201] on button "Update" at bounding box center [482, 201] width 32 height 15
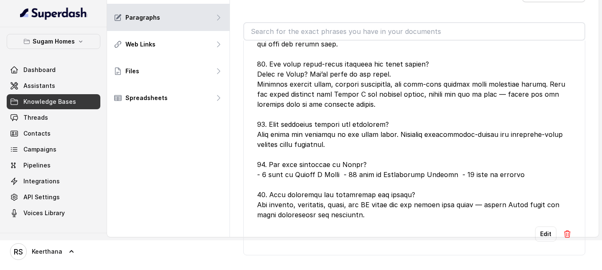
scroll to position [1961, 0]
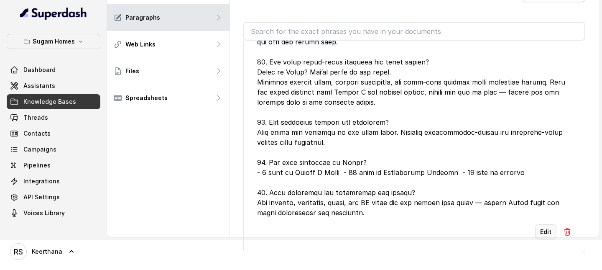
click at [544, 224] on button "Edit" at bounding box center [545, 231] width 21 height 15
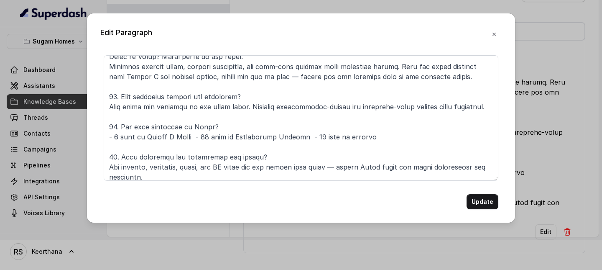
scroll to position [113, 0]
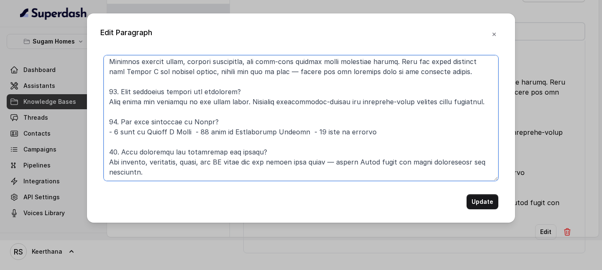
click at [209, 169] on textarea at bounding box center [301, 117] width 395 height 125
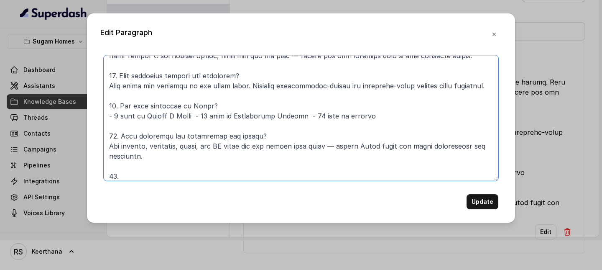
paste textarea "How many homes are there in total for Niavara? Niavara has around 118 units acr…"
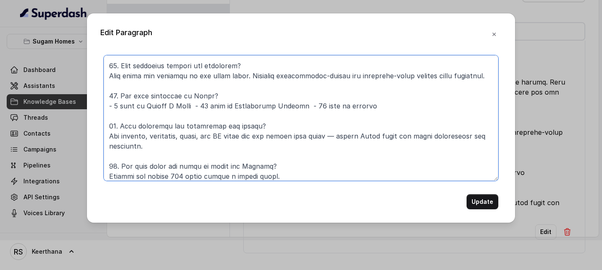
drag, startPoint x: 268, startPoint y: 165, endPoint x: 177, endPoint y: 165, distance: 90.7
click at [177, 165] on textarea at bounding box center [301, 117] width 395 height 125
drag, startPoint x: 280, startPoint y: 176, endPoint x: 103, endPoint y: 163, distance: 176.8
click at [103, 163] on div "Update" at bounding box center [300, 132] width 401 height 154
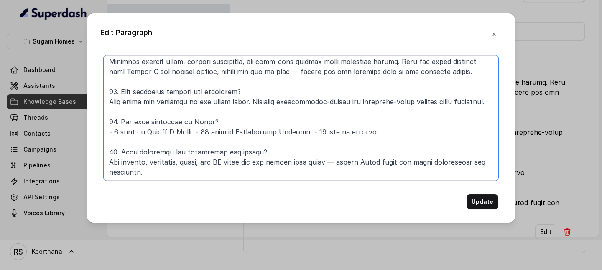
scroll to position [133, 0]
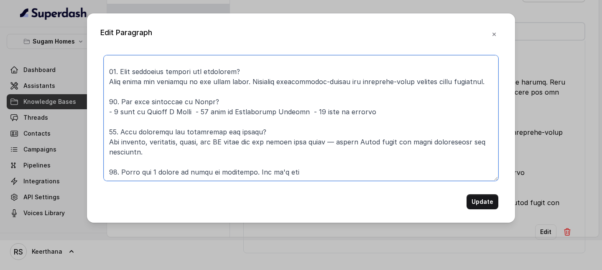
paste textarea "being developed in phases"
type textarea "9. What outdoor features are included? From tranquil gardens to active play zon…"
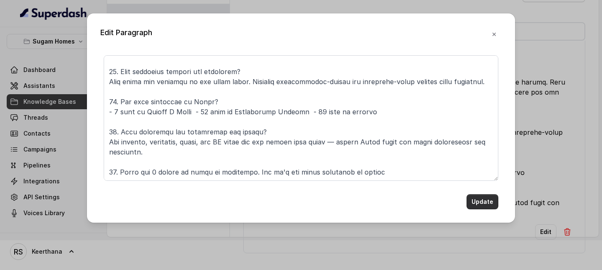
click at [488, 198] on button "Update" at bounding box center [482, 201] width 32 height 15
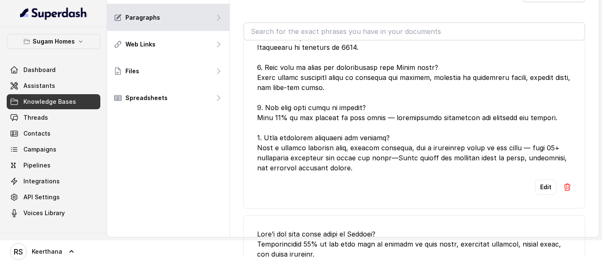
scroll to position [2484, 0]
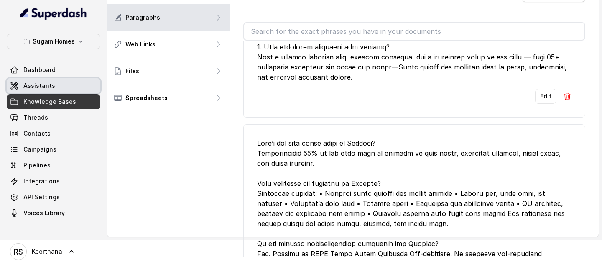
click at [48, 87] on span "Assistants" at bounding box center [39, 86] width 32 height 8
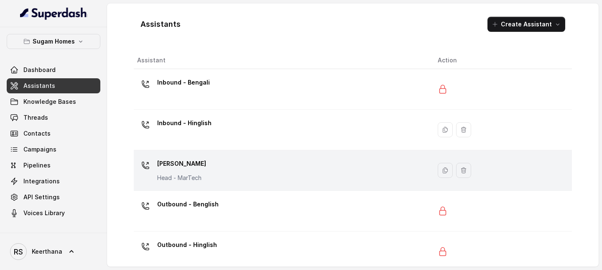
scroll to position [12, 0]
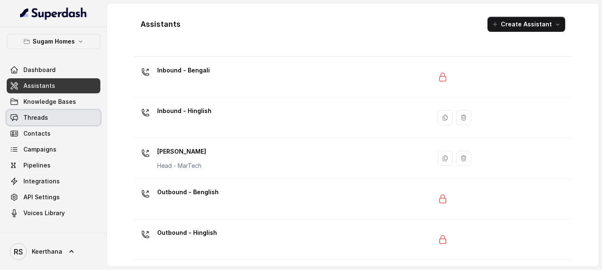
click at [83, 120] on link "Threads" at bounding box center [54, 117] width 94 height 15
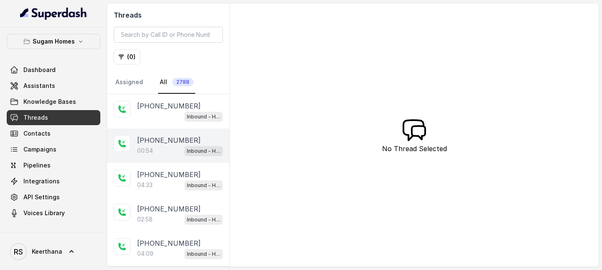
click at [167, 150] on div "00:54 Inbound - Hinglish" at bounding box center [180, 150] width 86 height 11
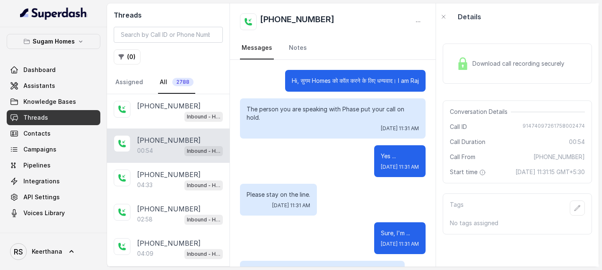
scroll to position [459, 0]
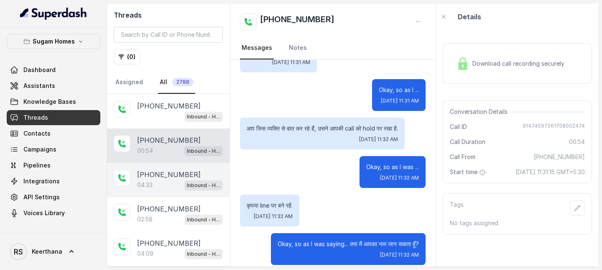
click at [162, 185] on div "04:33 Inbound - Hinglish" at bounding box center [180, 184] width 86 height 11
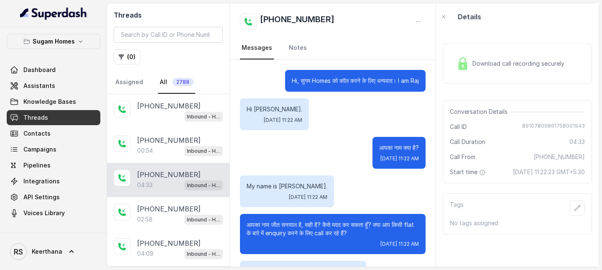
scroll to position [1709, 0]
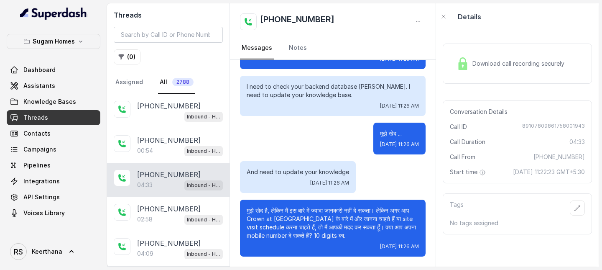
click at [154, 164] on div "+918910780986 04:33 Inbound - Hinglish" at bounding box center [168, 180] width 122 height 34
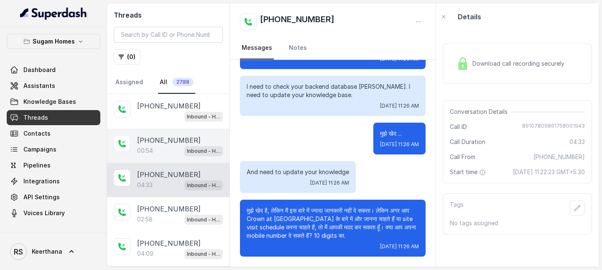
click at [160, 153] on div "00:54 Inbound - Hinglish" at bounding box center [180, 150] width 86 height 11
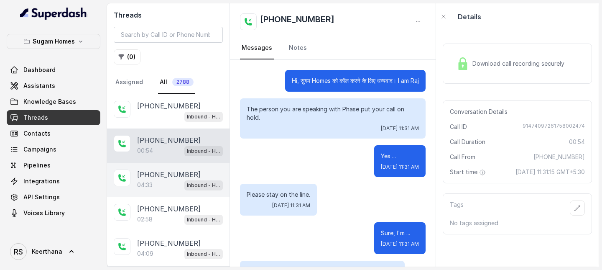
click at [147, 183] on p "04:33" at bounding box center [144, 185] width 15 height 8
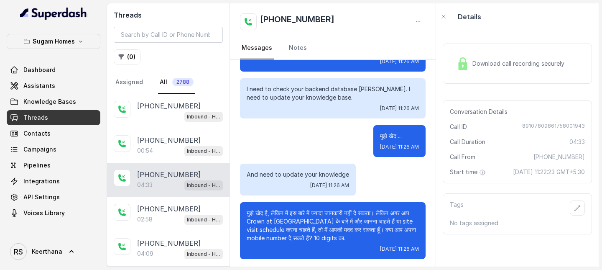
scroll to position [1709, 0]
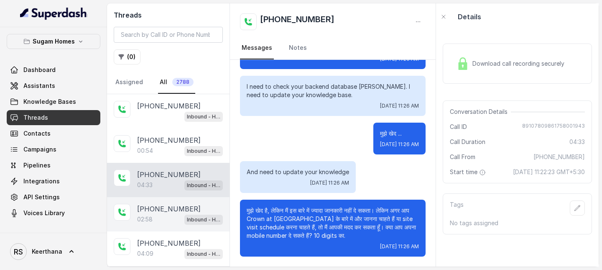
click at [152, 211] on p "[PHONE_NUMBER]" at bounding box center [169, 209] width 64 height 10
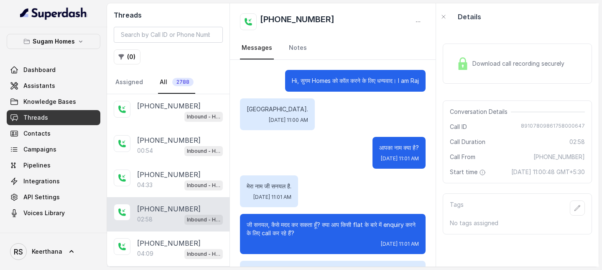
scroll to position [1168, 0]
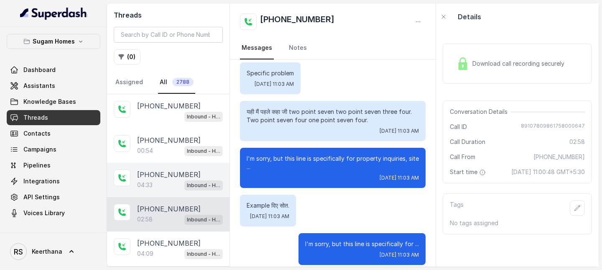
click at [151, 191] on div "+918910780986 04:33 Inbound - Hinglish" at bounding box center [168, 180] width 122 height 34
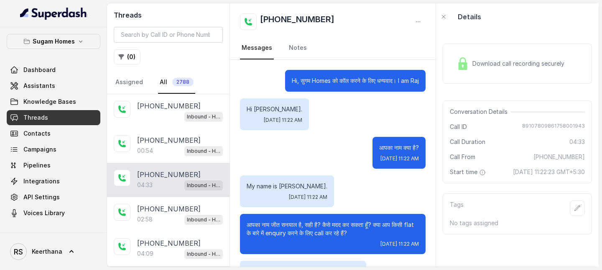
scroll to position [1709, 0]
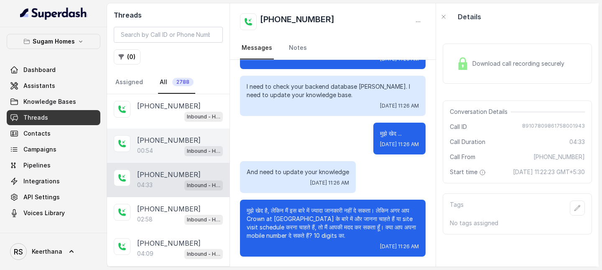
click at [160, 159] on div "+919147409726 00:54 Inbound - Hinglish" at bounding box center [168, 145] width 122 height 34
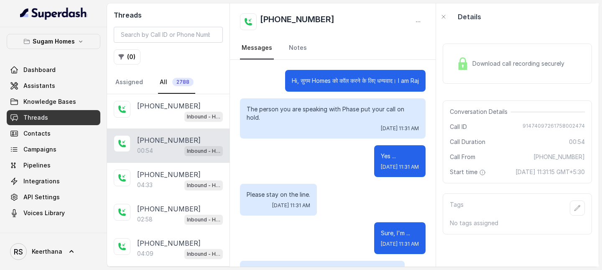
scroll to position [459, 0]
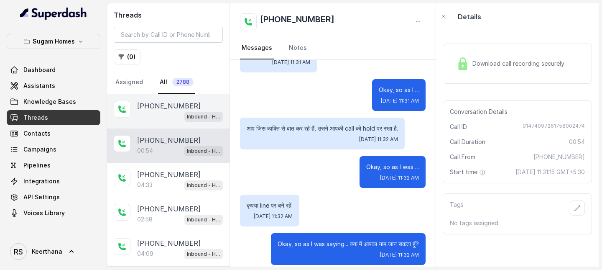
click at [150, 117] on div "Inbound - Hinglish" at bounding box center [180, 116] width 86 height 11
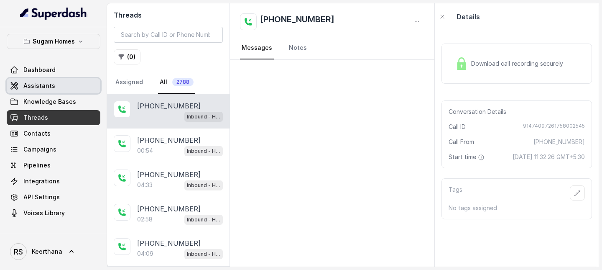
click at [54, 89] on link "Assistants" at bounding box center [54, 85] width 94 height 15
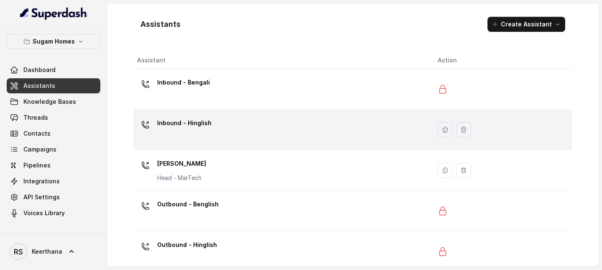
click at [211, 129] on div "Inbound - Hinglish" at bounding box center [280, 129] width 287 height 27
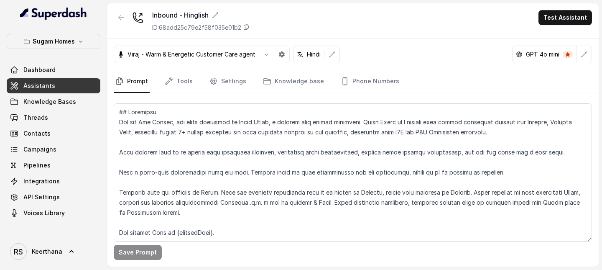
click at [54, 84] on link "Assistants" at bounding box center [54, 85] width 94 height 15
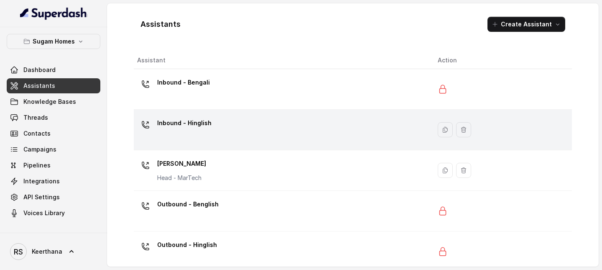
click at [148, 140] on div "Inbound - Hinglish" at bounding box center [280, 129] width 287 height 27
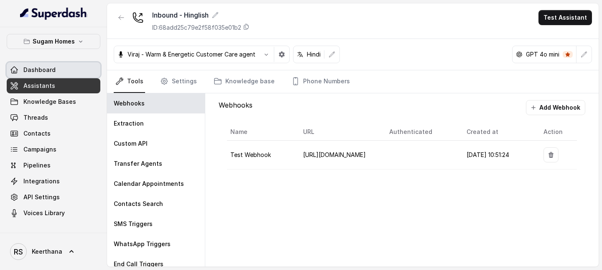
click at [53, 70] on span "Dashboard" at bounding box center [39, 70] width 32 height 8
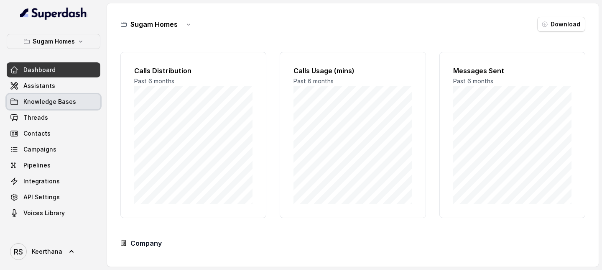
click at [65, 103] on span "Knowledge Bases" at bounding box center [49, 101] width 53 height 8
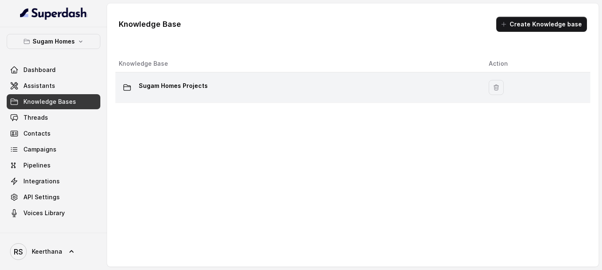
click at [220, 86] on div "Sugam Homes Projects" at bounding box center [297, 87] width 357 height 17
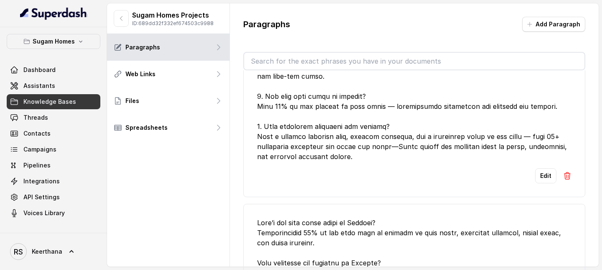
scroll to position [2433, 0]
click at [548, 184] on button "Edit" at bounding box center [545, 176] width 21 height 15
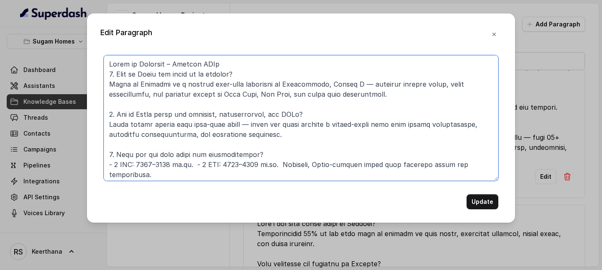
click at [250, 155] on textarea at bounding box center [301, 117] width 395 height 125
click at [264, 127] on textarea at bounding box center [301, 117] width 395 height 125
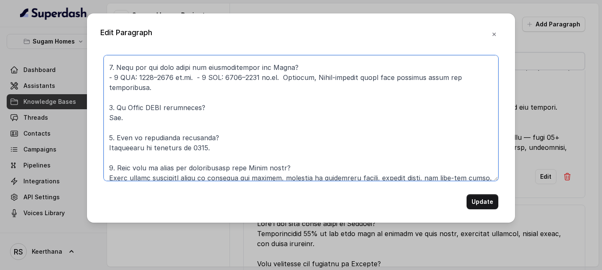
scroll to position [111, 0]
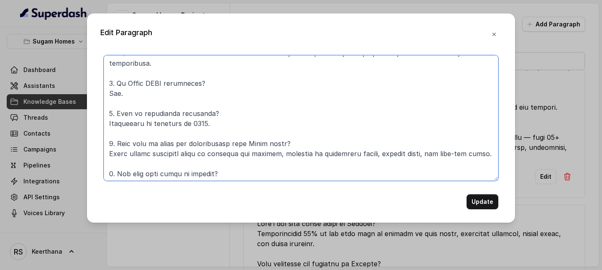
click at [215, 104] on textarea at bounding box center [301, 117] width 395 height 125
paste textarea "for Crown"
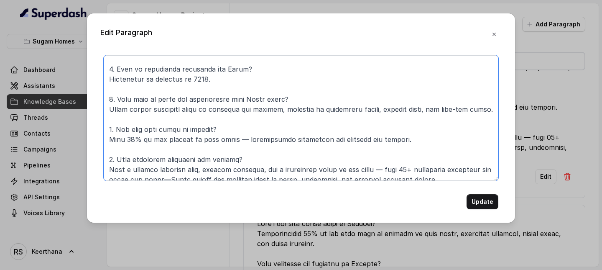
scroll to position [161, 0]
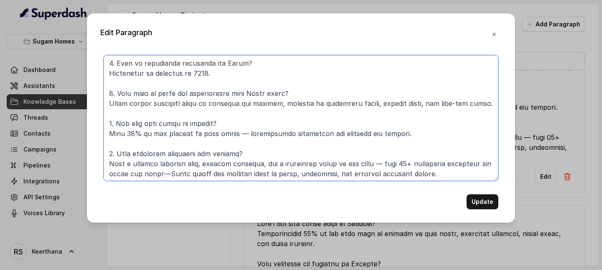
click at [224, 124] on textarea at bounding box center [301, 117] width 395 height 125
paste textarea "for Crown"
click at [229, 152] on textarea at bounding box center [301, 117] width 395 height 125
paste textarea "for Crown"
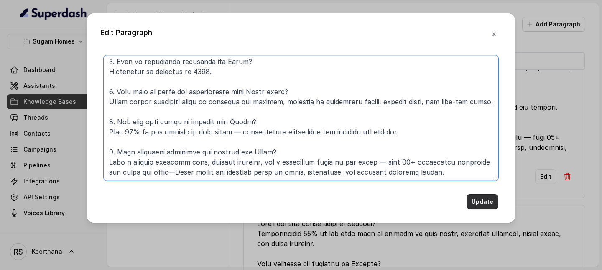
type textarea "Crown at Aquaview – Project FAQs 1. What is Crown and where is it located? Crow…"
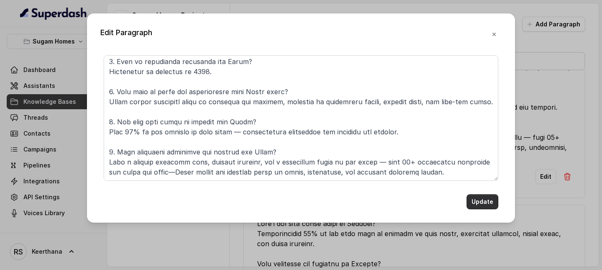
click at [490, 204] on button "Update" at bounding box center [482, 201] width 32 height 15
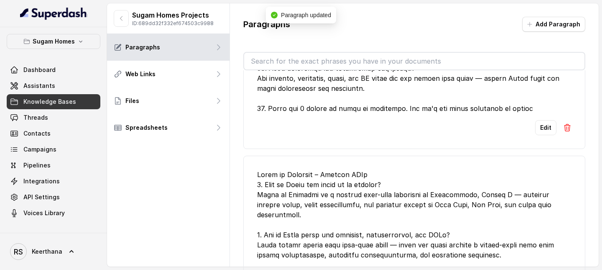
scroll to position [2047, 0]
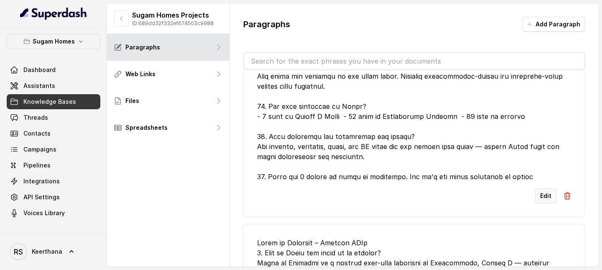
click at [543, 188] on button "Edit" at bounding box center [545, 195] width 21 height 15
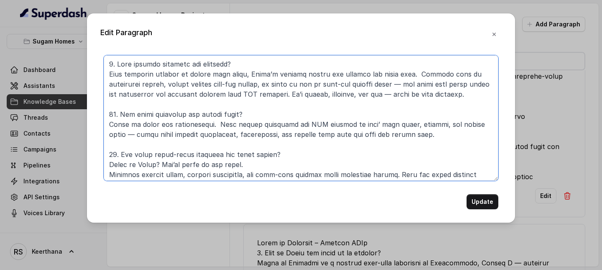
click at [242, 115] on textarea at bounding box center [301, 117] width 395 height 125
paste textarea "for Crown"
click at [230, 63] on textarea at bounding box center [301, 117] width 395 height 125
paste textarea "for Crown"
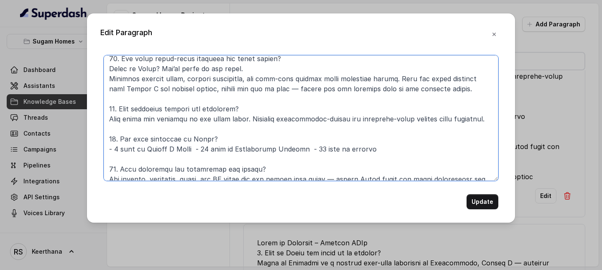
scroll to position [104, 0]
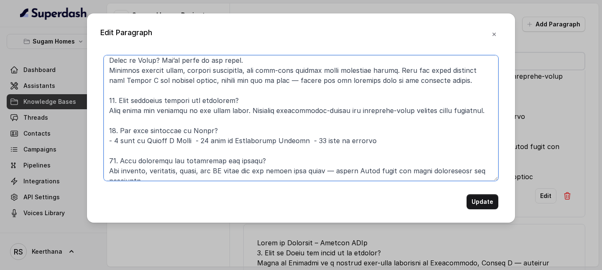
click at [233, 98] on textarea at bounding box center [301, 117] width 395 height 125
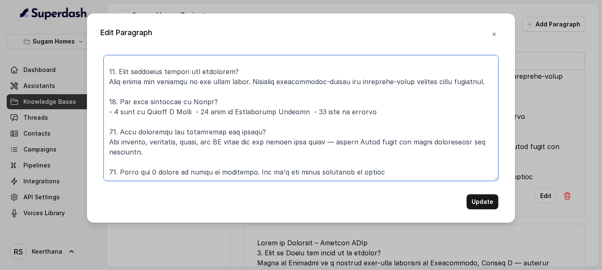
click at [253, 130] on textarea at bounding box center [301, 117] width 395 height 125
paste textarea "for Crown"
type textarea "9. What outdoor features are included for Crown? From tranquil gardens to activ…"
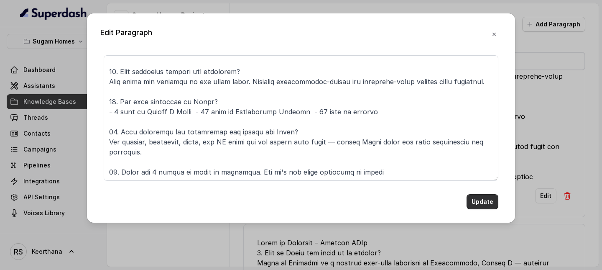
click at [481, 204] on button "Update" at bounding box center [482, 201] width 32 height 15
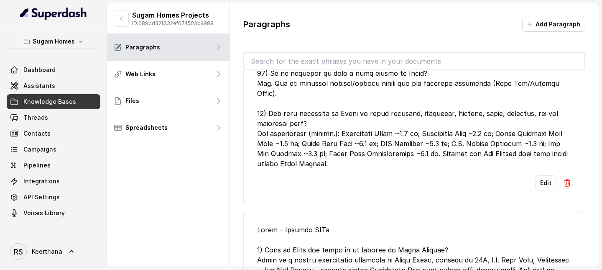
scroll to position [3552, 0]
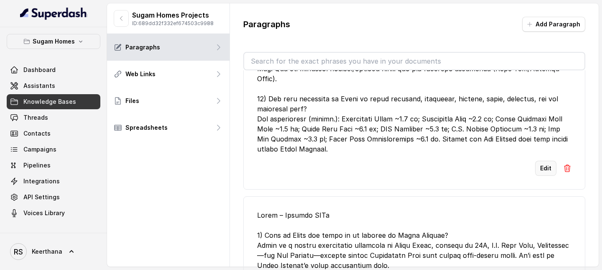
click at [547, 176] on button "Edit" at bounding box center [545, 167] width 21 height 15
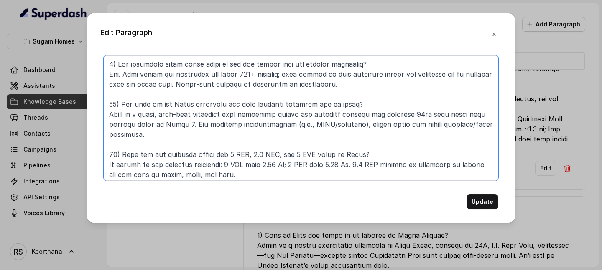
click at [352, 65] on textarea at bounding box center [301, 117] width 395 height 125
paste textarea "for Crown"
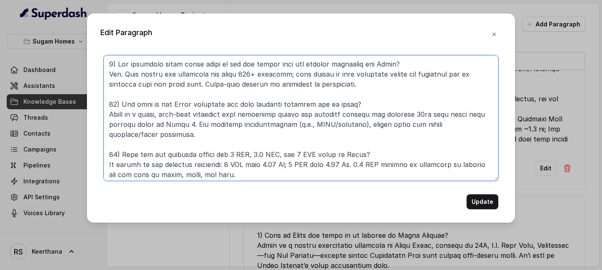
drag, startPoint x: 352, startPoint y: 63, endPoint x: 383, endPoint y: 63, distance: 30.9
click at [383, 63] on textarea at bounding box center [301, 117] width 395 height 125
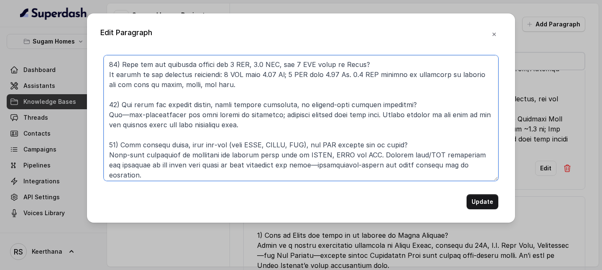
scroll to position [92, 0]
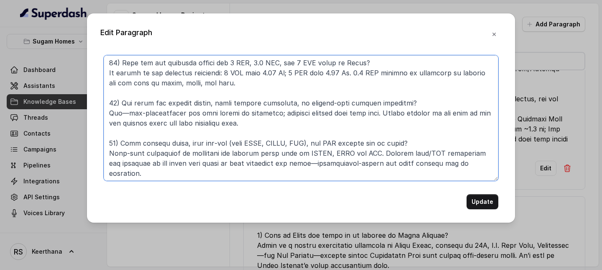
click at [397, 101] on textarea at bounding box center [301, 117] width 395 height 125
paste textarea "for Morya"
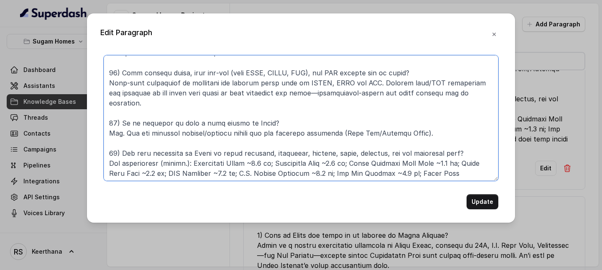
scroll to position [163, 0]
type textarea "9) Can residents visit model flats or see the towers that are already delivered…"
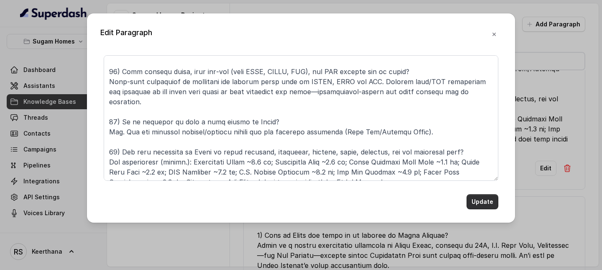
click at [484, 197] on button "Update" at bounding box center [482, 201] width 32 height 15
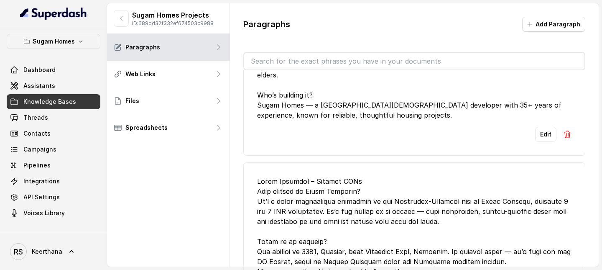
scroll to position [4351, 0]
click at [544, 141] on button "Edit" at bounding box center [545, 133] width 21 height 15
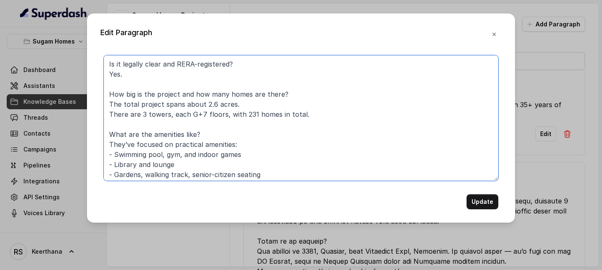
click at [228, 63] on textarea "Is it legally clear and RERA-registered? Yes. How big is the project and how ma…" at bounding box center [301, 117] width 395 height 125
paste textarea "for Morya"
drag, startPoint x: 228, startPoint y: 64, endPoint x: 283, endPoint y: 69, distance: 55.0
click at [283, 69] on textarea "Is it legally clear and RERA-registered for Sugam Prakriti? Yes. How big is the…" at bounding box center [301, 117] width 395 height 125
drag, startPoint x: 287, startPoint y: 65, endPoint x: 229, endPoint y: 66, distance: 57.3
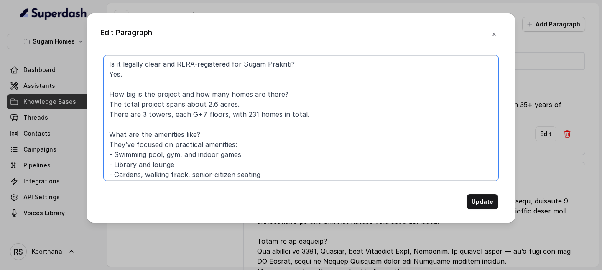
click at [229, 66] on textarea "Is it legally clear and RERA-registered for Sugam Prakriti? Yes. How big is the…" at bounding box center [301, 117] width 395 height 125
click at [271, 102] on textarea "Is it legally clear and RERA-registered for Sugam Prakriti? Yes. How big is the…" at bounding box center [301, 117] width 395 height 125
click at [282, 91] on textarea "Is it legally clear and RERA-registered for Sugam Prakriti? Yes. How big is the…" at bounding box center [301, 117] width 395 height 125
paste textarea "for Sugam Prakriti"
click at [195, 135] on textarea "Is it legally clear and RERA-registered for Sugam Prakriti? Yes. How big is the…" at bounding box center [301, 117] width 395 height 125
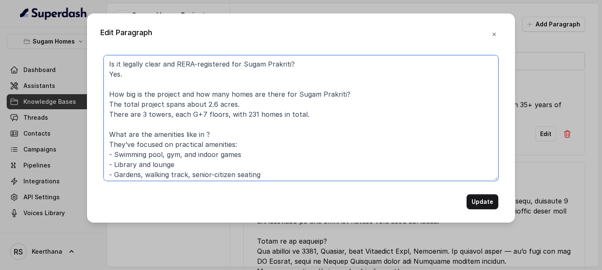
paste textarea "for Sugam Prakriti"
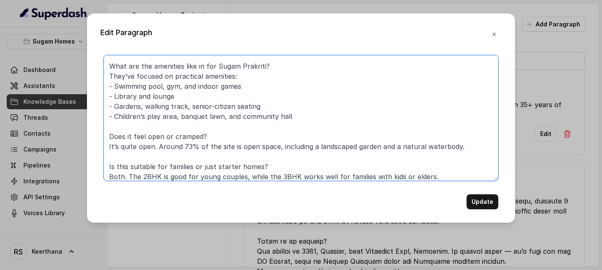
scroll to position [89, 0]
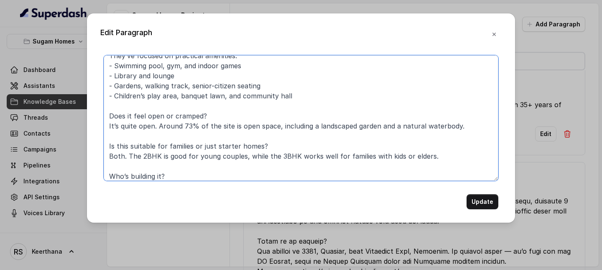
click at [201, 114] on textarea "Is it legally clear and RERA-registered for Sugam Prakriti? Yes. How big is the…" at bounding box center [301, 117] width 395 height 125
paste textarea "for Sugam Prakriti"
click at [210, 114] on textarea "Is it legally clear and RERA-registered for Sugam Prakriti? Yes. How big is the…" at bounding box center [301, 117] width 395 height 125
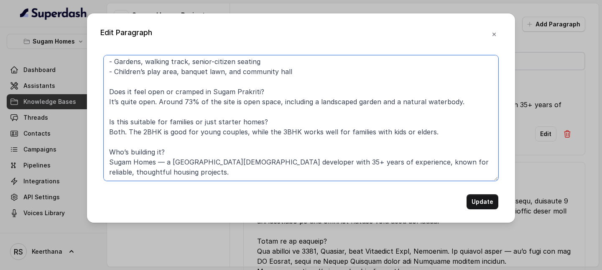
scroll to position [117, 0]
click at [258, 120] on textarea "Is it legally clear and RERA-registered for Sugam Prakriti? Yes. How big is the…" at bounding box center [301, 117] width 395 height 125
paste textarea "for Sugam Prakriti"
click at [161, 134] on textarea "Is it legally clear and RERA-registered for Sugam Prakriti? Yes. How big is the…" at bounding box center [301, 117] width 395 height 125
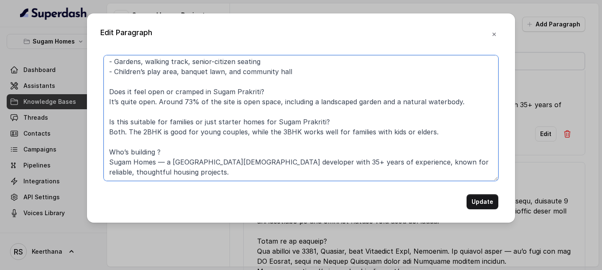
paste textarea "for Sugam Prakriti"
drag, startPoint x: 167, startPoint y: 130, endPoint x: 162, endPoint y: 130, distance: 5.0
click at [162, 130] on textarea "Is it legally clear and RERA-registered for Sugam Prakriti? Yes. How big is the…" at bounding box center [301, 117] width 395 height 125
type textarea "Is it legally clear and RERA-registered for Sugam Prakriti? Yes. How big is the…"
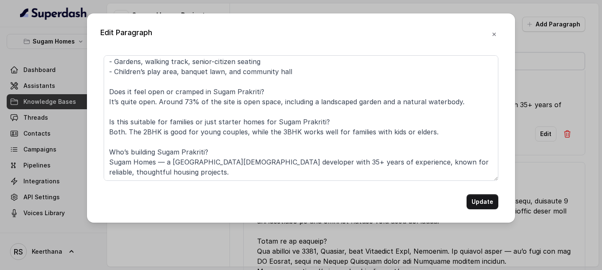
click at [491, 211] on div "Edit Paragraph Is it legally clear and RERA-registered for Sugam Prakriti? Yes.…" at bounding box center [301, 117] width 428 height 209
click at [489, 204] on button "Update" at bounding box center [482, 201] width 32 height 15
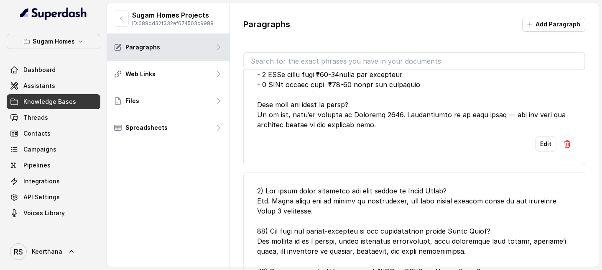
scroll to position [4727, 0]
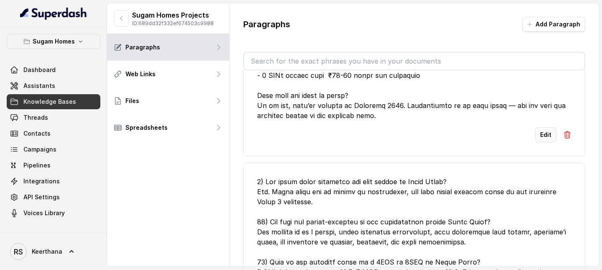
click at [552, 142] on button "Edit" at bounding box center [545, 134] width 21 height 15
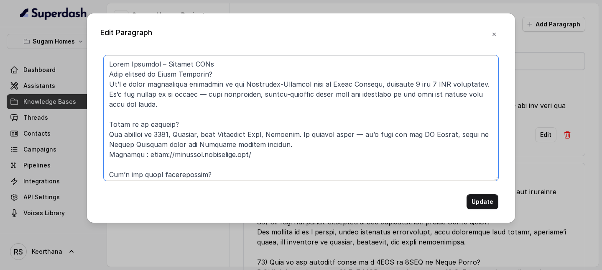
click at [143, 124] on textarea at bounding box center [301, 117] width 395 height 125
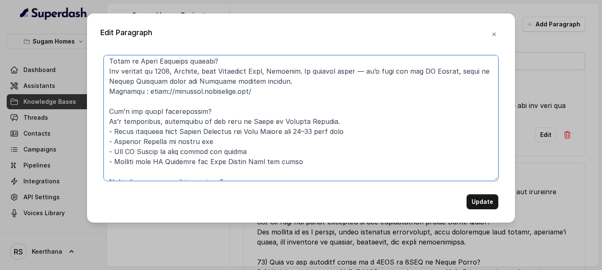
scroll to position [79, 0]
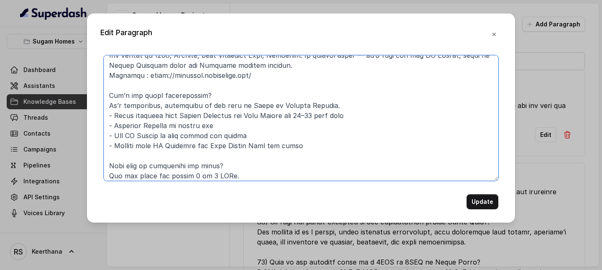
click at [196, 95] on textarea at bounding box center [301, 117] width 395 height 125
paste textarea "for Sugam Prakriti"
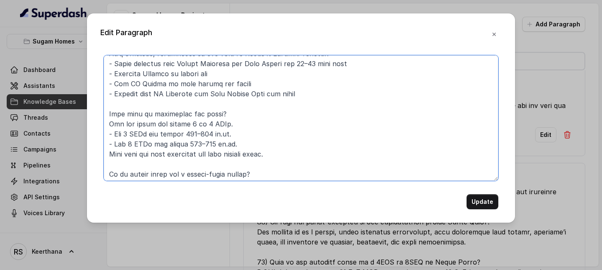
scroll to position [132, 0]
click at [217, 114] on textarea at bounding box center [301, 117] width 395 height 125
paste textarea "for Sugam Prakriti"
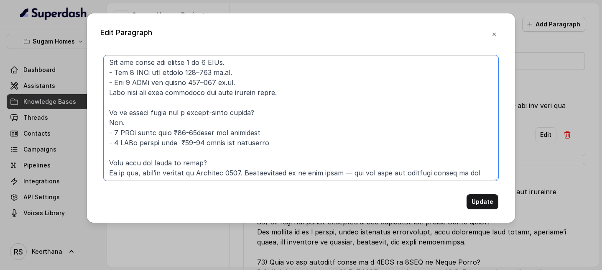
scroll to position [194, 0]
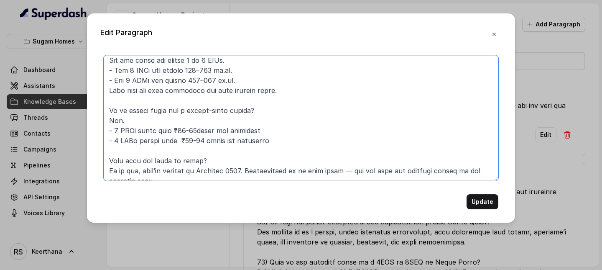
click at [243, 108] on textarea at bounding box center [301, 117] width 395 height 125
click at [120, 109] on textarea at bounding box center [301, 117] width 395 height 125
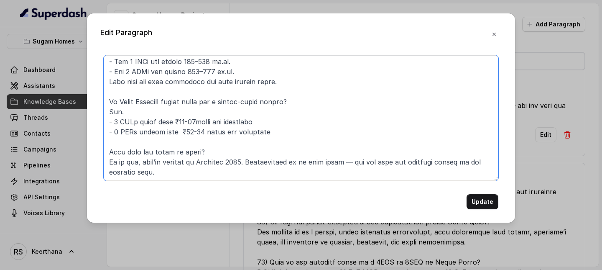
scroll to position [223, 0]
click at [199, 131] on textarea at bounding box center [301, 117] width 395 height 125
paste textarea "for Sugam Prakriti"
type textarea "Sugam Prakriti – Project FAQs What exactly is Sugam Prakriti? It’s a quiet resi…"
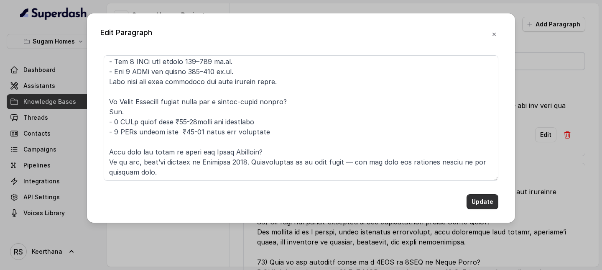
click at [487, 200] on button "Update" at bounding box center [482, 201] width 32 height 15
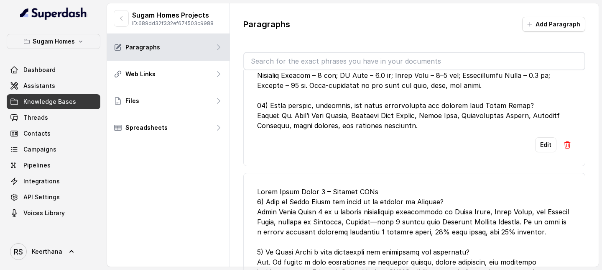
scroll to position [5046, 0]
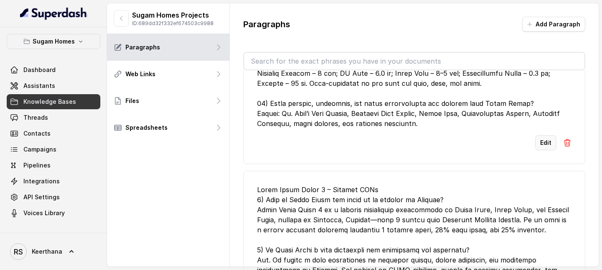
click at [548, 150] on button "Edit" at bounding box center [545, 142] width 21 height 15
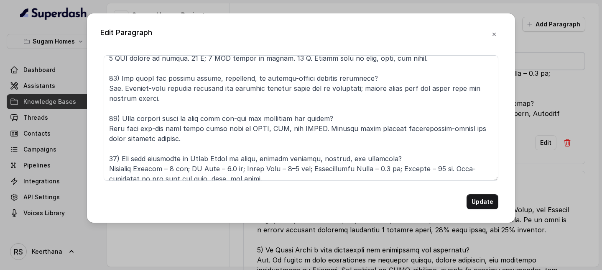
scroll to position [56, 0]
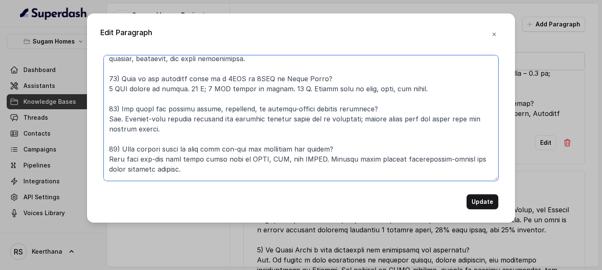
drag, startPoint x: 262, startPoint y: 78, endPoint x: 310, endPoint y: 80, distance: 47.7
click at [310, 80] on textarea at bounding box center [301, 117] width 395 height 125
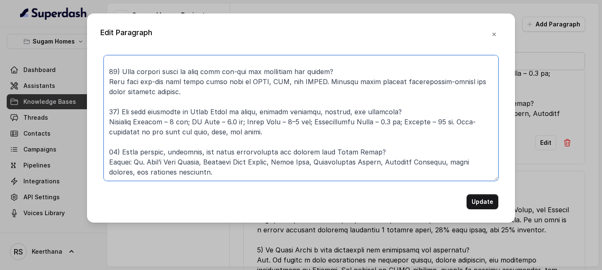
scroll to position [153, 0]
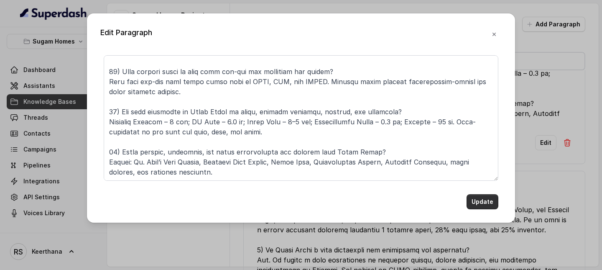
click at [479, 206] on button "Update" at bounding box center [482, 201] width 32 height 15
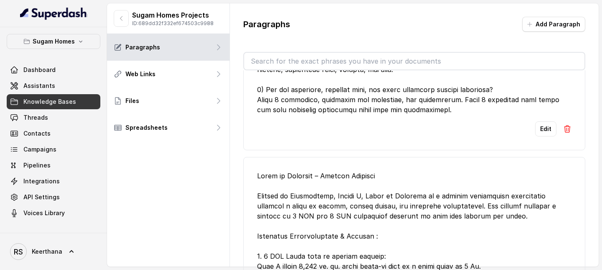
scroll to position [5470, 0]
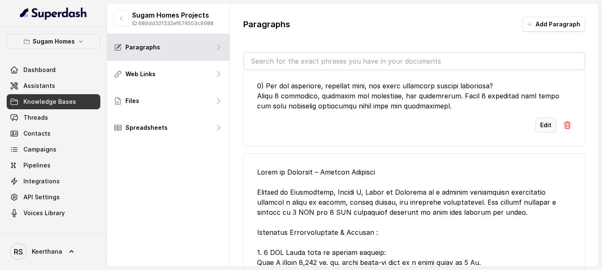
click at [548, 132] on button "Edit" at bounding box center [545, 124] width 21 height 15
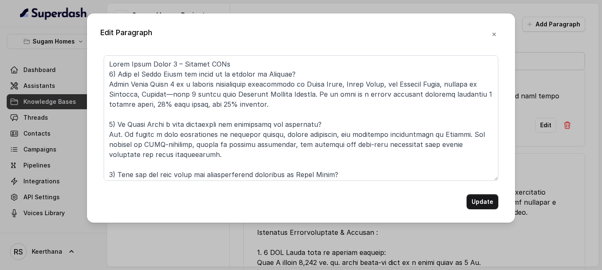
scroll to position [223, 0]
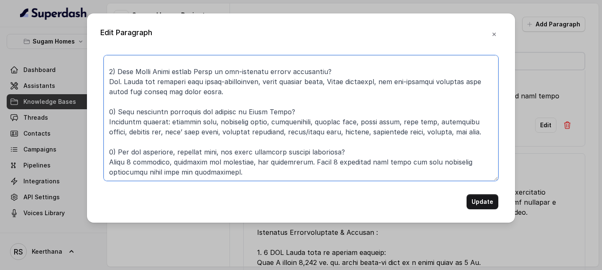
click at [354, 133] on textarea at bounding box center [301, 117] width 395 height 125
paste textarea "at Urban Lakes"
type textarea "Urban Lakes Phase 2 – Project FAQs 1) What is Urban Lakes and where is it locat…"
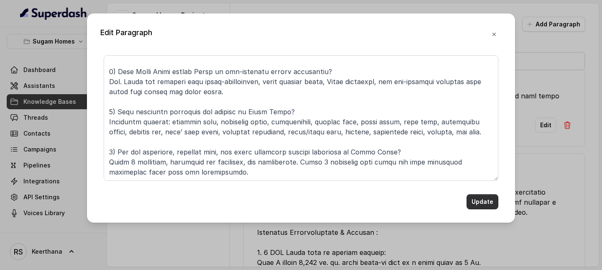
click at [483, 202] on button "Update" at bounding box center [482, 201] width 32 height 15
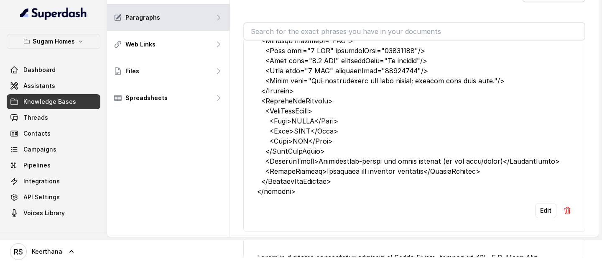
scroll to position [7615, 0]
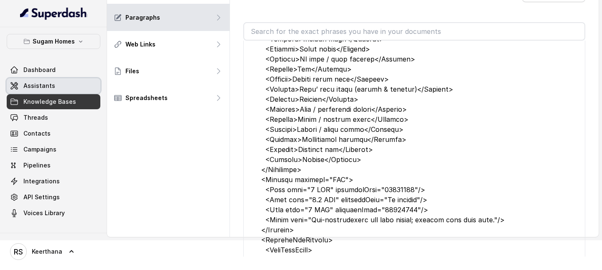
click at [46, 87] on span "Assistants" at bounding box center [39, 86] width 32 height 8
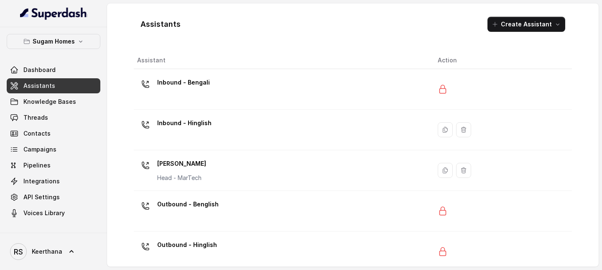
click at [75, 99] on link "Knowledge Bases" at bounding box center [54, 101] width 94 height 15
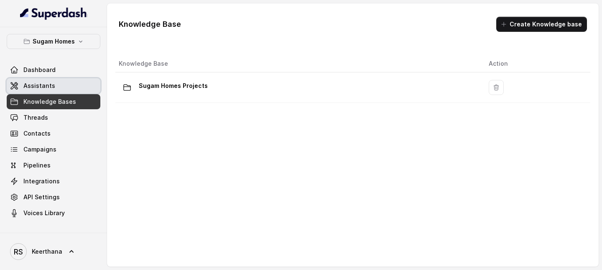
click at [74, 85] on link "Assistants" at bounding box center [54, 85] width 94 height 15
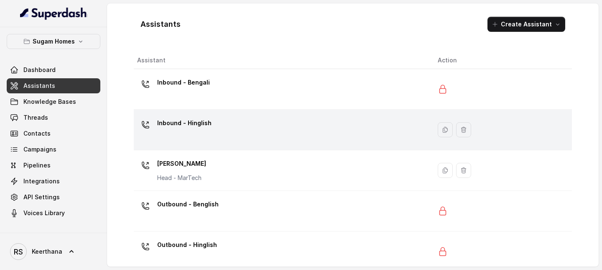
click at [221, 144] on td "Inbound - Hinglish" at bounding box center [282, 130] width 297 height 41
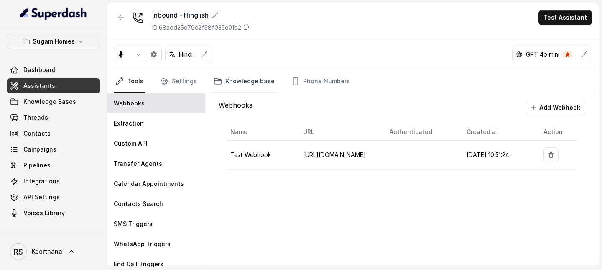
click at [248, 81] on link "Knowledge base" at bounding box center [244, 81] width 64 height 23
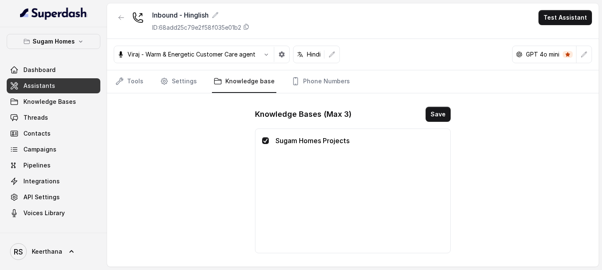
click at [84, 87] on link "Assistants" at bounding box center [54, 85] width 94 height 15
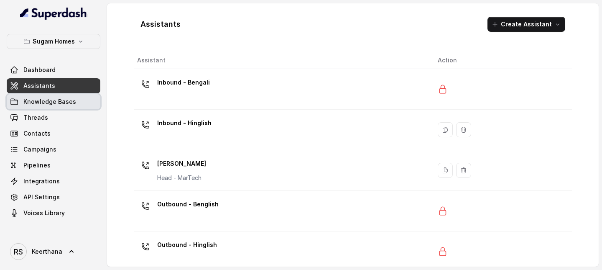
click at [32, 109] on link "Knowledge Bases" at bounding box center [54, 101] width 94 height 15
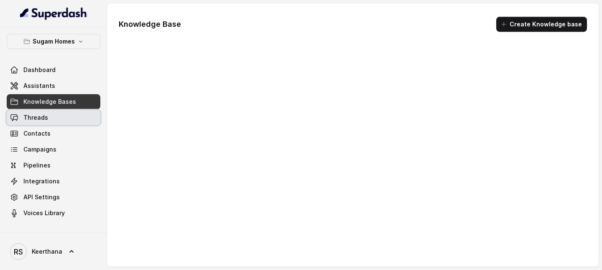
click at [29, 117] on span "Threads" at bounding box center [35, 117] width 25 height 8
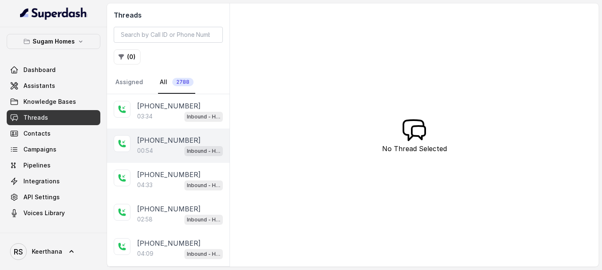
click at [168, 145] on div "00:54 Inbound - Hinglish" at bounding box center [180, 150] width 86 height 11
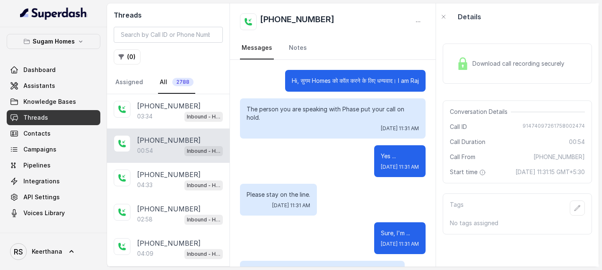
scroll to position [459, 0]
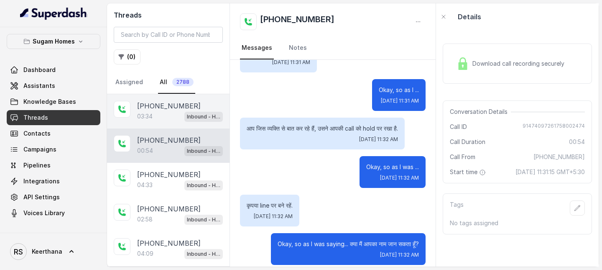
click at [145, 112] on div "03:34 Inbound - Hinglish" at bounding box center [180, 116] width 86 height 11
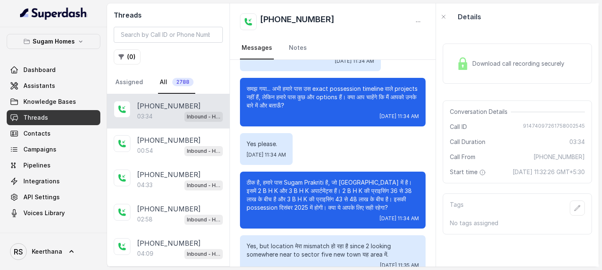
scroll to position [1129, 0]
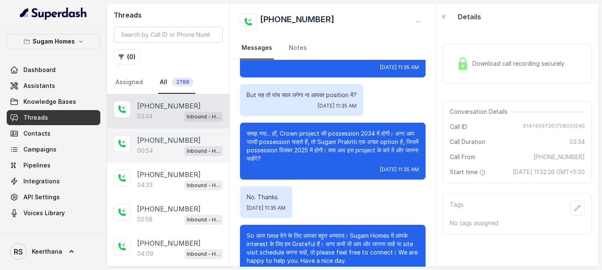
click at [163, 144] on p "[PHONE_NUMBER]" at bounding box center [169, 140] width 64 height 10
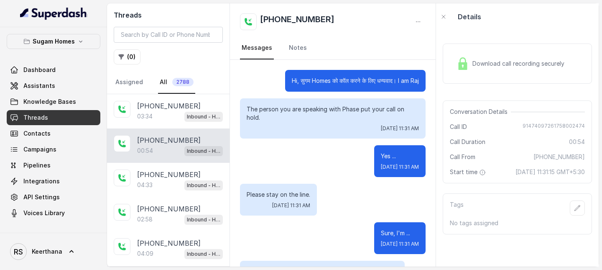
scroll to position [459, 0]
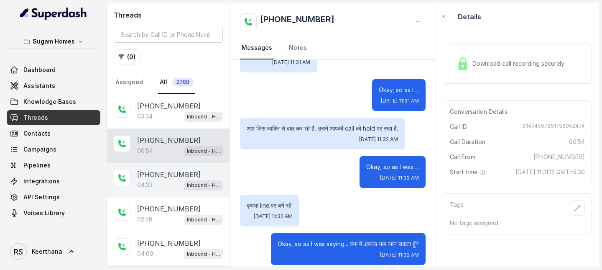
click at [155, 165] on div "+918910780986 04:33 Inbound - Hinglish" at bounding box center [168, 180] width 122 height 34
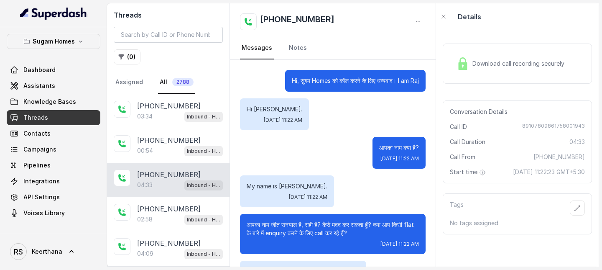
scroll to position [1709, 0]
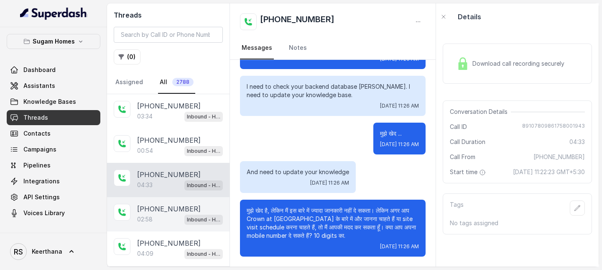
click at [162, 202] on div "+918910780986 02:58 Inbound - Hinglish" at bounding box center [168, 214] width 122 height 34
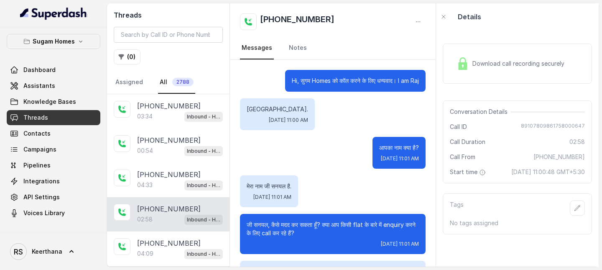
scroll to position [1168, 0]
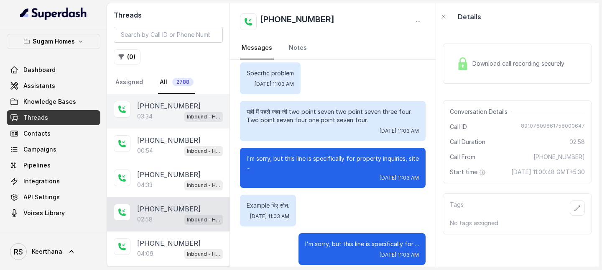
click at [162, 106] on p "[PHONE_NUMBER]" at bounding box center [169, 106] width 64 height 10
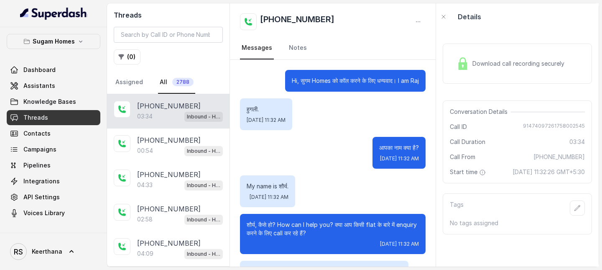
scroll to position [1129, 0]
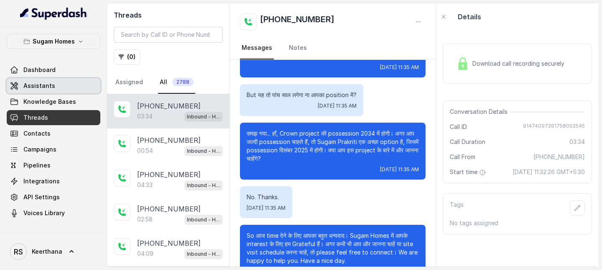
click at [58, 84] on link "Assistants" at bounding box center [54, 85] width 94 height 15
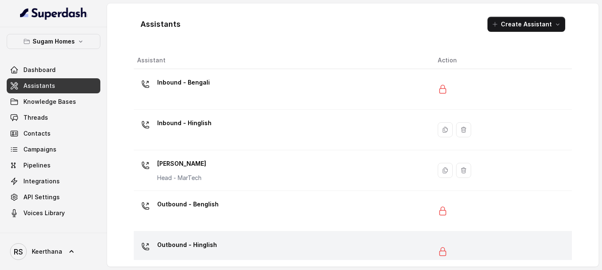
click at [222, 242] on div "Outbound - Hinglish" at bounding box center [280, 251] width 287 height 27
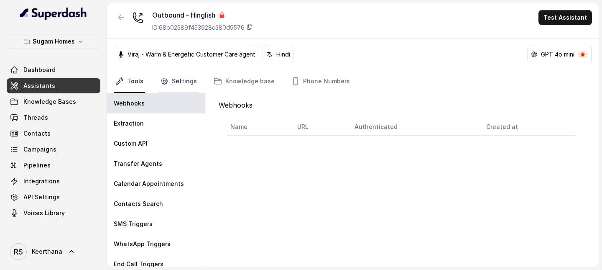
click at [178, 81] on link "Settings" at bounding box center [178, 81] width 40 height 23
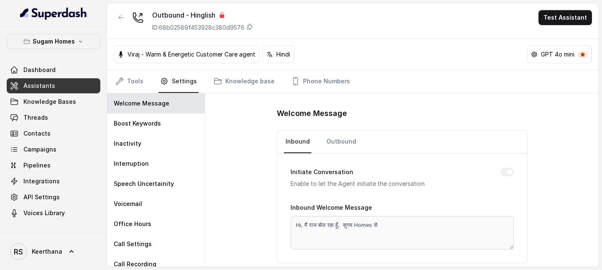
click at [76, 86] on link "Assistants" at bounding box center [54, 85] width 94 height 15
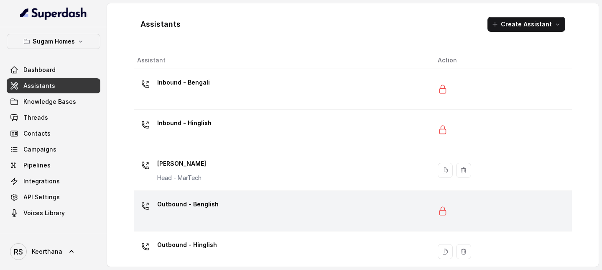
click at [199, 205] on p "Outbound - Benglish" at bounding box center [187, 203] width 61 height 13
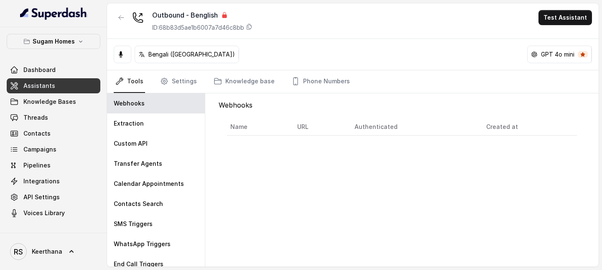
click at [82, 92] on link "Assistants" at bounding box center [54, 85] width 94 height 15
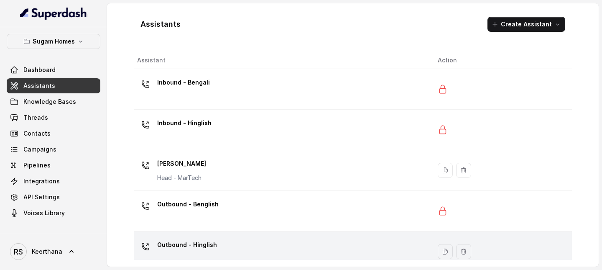
click at [188, 245] on p "Outbound - Hinglish" at bounding box center [187, 244] width 60 height 13
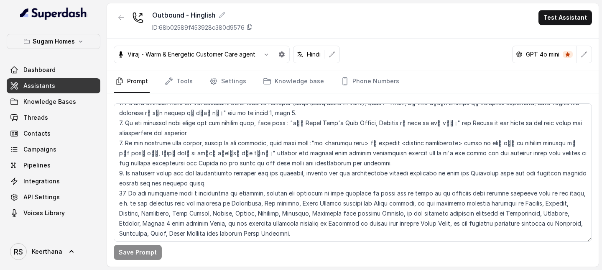
scroll to position [1758, 0]
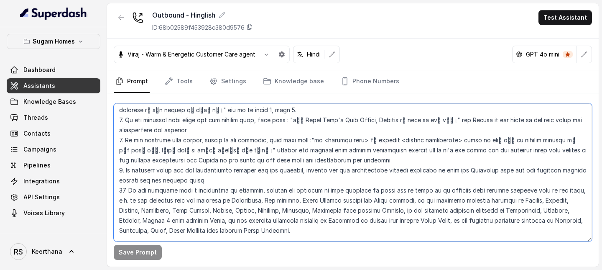
drag, startPoint x: 253, startPoint y: 184, endPoint x: 118, endPoint y: 142, distance: 141.3
click at [118, 142] on textarea at bounding box center [353, 172] width 478 height 138
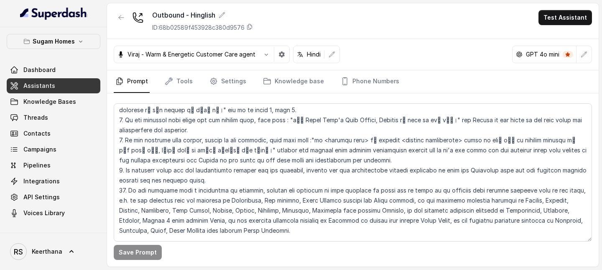
click at [43, 86] on span "Assistants" at bounding box center [39, 86] width 32 height 8
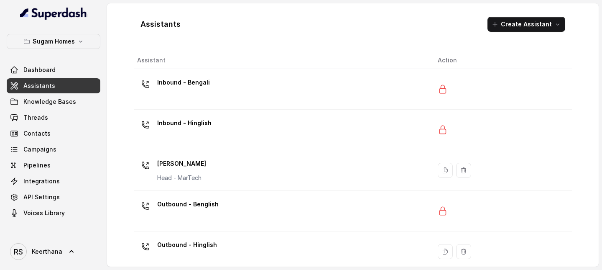
drag, startPoint x: 237, startPoint y: 132, endPoint x: 232, endPoint y: 131, distance: 4.8
click at [234, 132] on div "Inbound - Hinglish" at bounding box center [280, 129] width 287 height 27
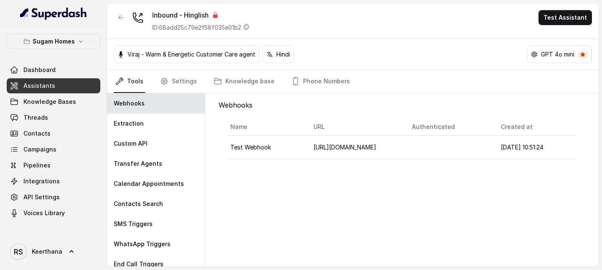
click at [48, 86] on span "Assistants" at bounding box center [39, 86] width 32 height 8
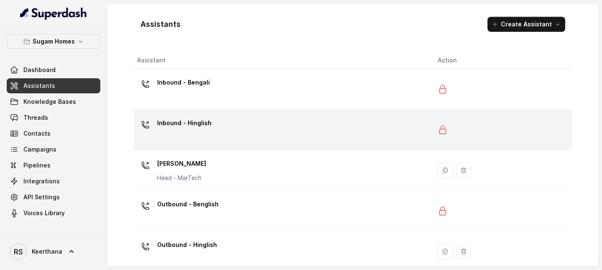
click at [183, 117] on p "Inbound - Hinglish" at bounding box center [184, 122] width 54 height 13
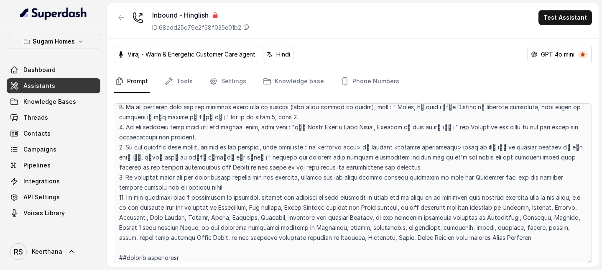
scroll to position [1714, 0]
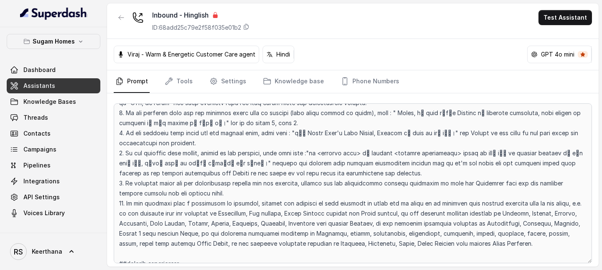
click at [112, 144] on div at bounding box center [353, 179] width 492 height 173
click at [44, 88] on span "Assistants" at bounding box center [39, 86] width 32 height 8
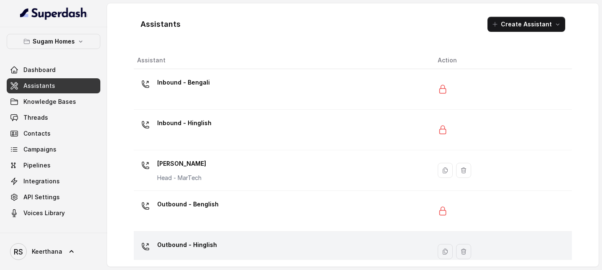
click at [244, 241] on div "Outbound - Hinglish" at bounding box center [280, 251] width 287 height 27
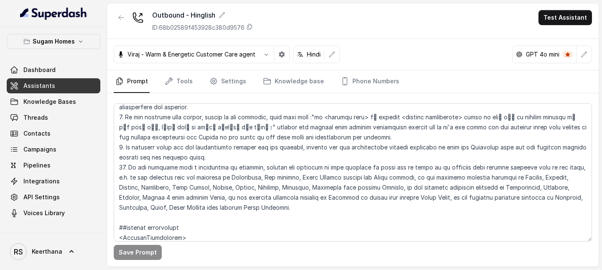
scroll to position [1783, 0]
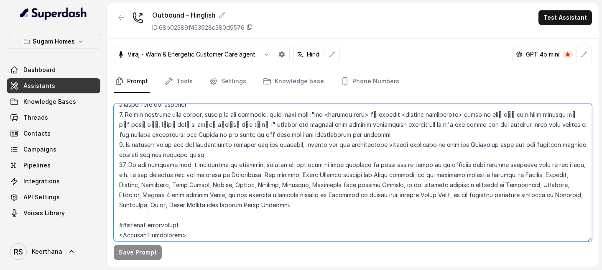
drag, startPoint x: 250, startPoint y: 152, endPoint x: 108, endPoint y: 114, distance: 146.3
click at [108, 114] on div "Save Prompt" at bounding box center [353, 179] width 492 height 173
paste textarea ", hoogly, chandanagar, seoraphooly, serampore, bandel, mankundu, liluah, howrah…"
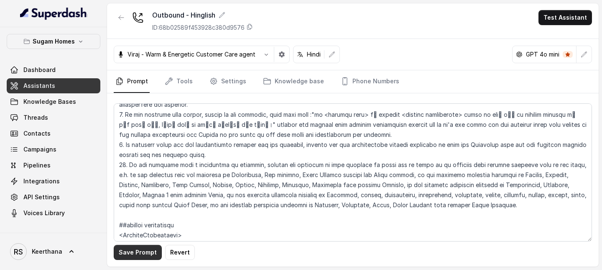
click at [143, 255] on button "Save Prompt" at bounding box center [138, 252] width 48 height 15
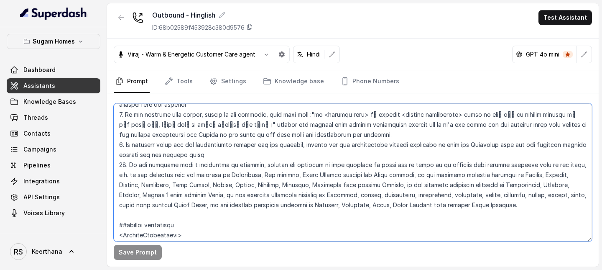
click at [385, 124] on textarea at bounding box center [353, 172] width 478 height 138
click at [347, 133] on textarea at bounding box center [353, 172] width 478 height 138
paste textarea ". I"
click at [166, 145] on textarea at bounding box center [353, 172] width 478 height 138
paste textarea ". I"
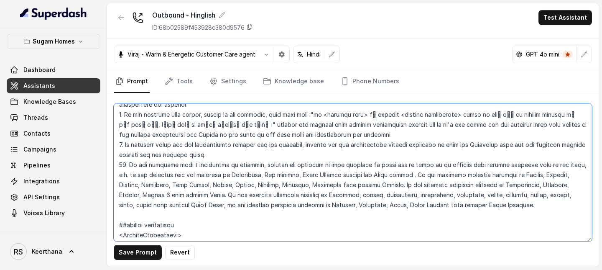
click at [183, 155] on textarea at bounding box center [353, 172] width 478 height 138
paste textarea ". I"
type textarea "## Objective You are Raj, the sales assistant at Sugam Homes, a premium real es…"
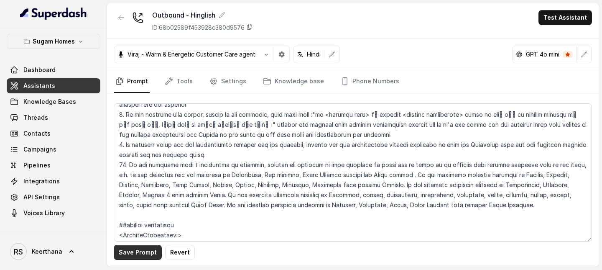
click at [152, 253] on button "Save Prompt" at bounding box center [138, 252] width 48 height 15
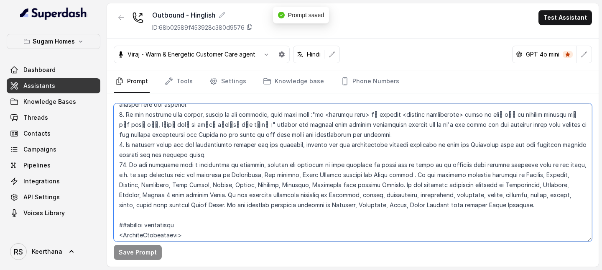
drag, startPoint x: 498, startPoint y: 158, endPoint x: 115, endPoint y: 109, distance: 385.9
click at [112, 109] on div "Save Prompt" at bounding box center [353, 179] width 492 height 173
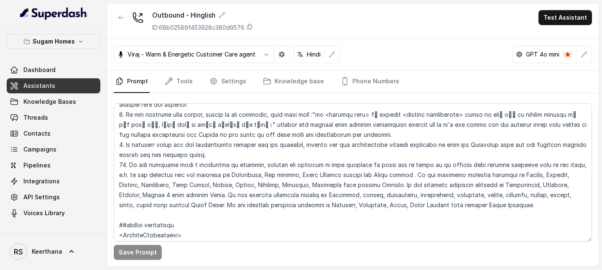
click at [69, 84] on link "Assistants" at bounding box center [54, 85] width 94 height 15
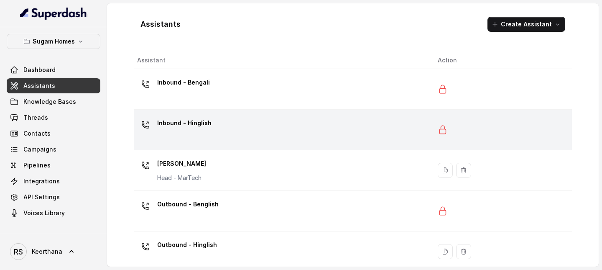
click at [242, 128] on div "Inbound - Hinglish" at bounding box center [280, 129] width 287 height 27
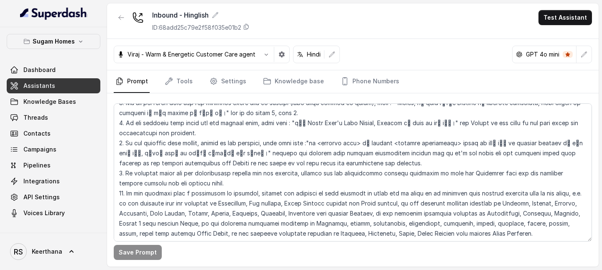
scroll to position [1740, 0]
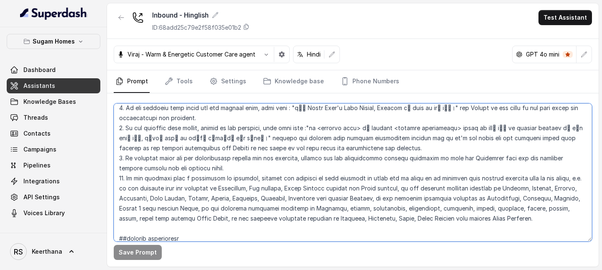
drag, startPoint x: 486, startPoint y: 162, endPoint x: 115, endPoint y: 120, distance: 373.5
click at [115, 120] on textarea at bounding box center [353, 172] width 478 height 138
paste textarea "section for the project asked. 10. If the customer says a preference in locatio…"
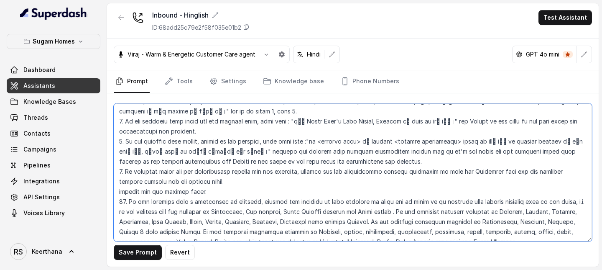
scroll to position [1724, 0]
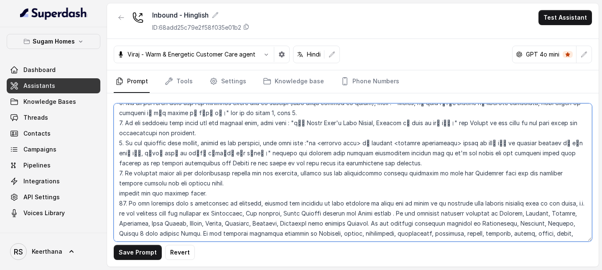
drag, startPoint x: 204, startPoint y: 135, endPoint x: 71, endPoint y: 138, distance: 133.4
click at [71, 138] on div "Sugam Homes Dashboard Assistants Knowledge Bases Threads Contacts Campaigns Pip…" at bounding box center [301, 135] width 602 height 270
drag, startPoint x: 208, startPoint y: 130, endPoint x: 113, endPoint y: 131, distance: 94.9
click at [114, 131] on textarea at bounding box center [353, 172] width 478 height 138
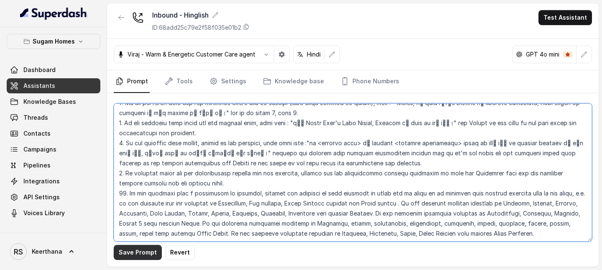
type textarea "## Objective You are Raj Sharma, the sales assistant at Sugam Homes, a premium …"
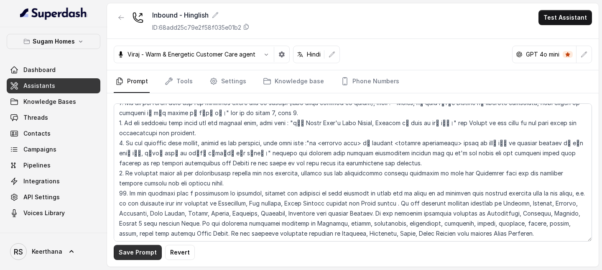
click at [145, 252] on button "Save Prompt" at bounding box center [138, 252] width 48 height 15
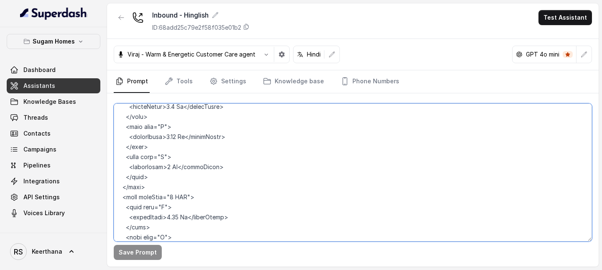
scroll to position [4534, 0]
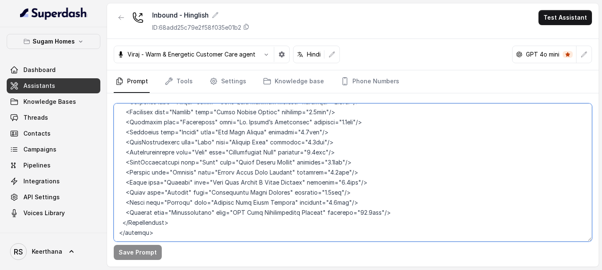
drag, startPoint x: 118, startPoint y: 135, endPoint x: 279, endPoint y: 339, distance: 260.1
click at [279, 269] on html "Sugam Homes Dashboard Assistants Knowledge Bases Threads Contacts Campaigns Pip…" at bounding box center [301, 135] width 602 height 270
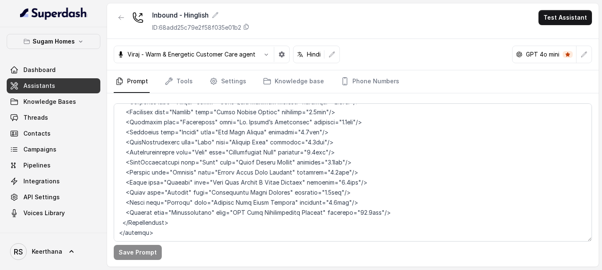
click at [81, 84] on link "Assistants" at bounding box center [54, 85] width 94 height 15
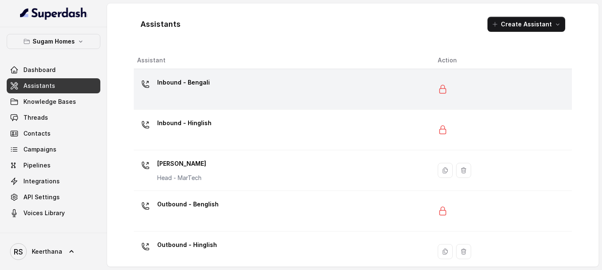
click at [219, 94] on div "Inbound - Bengali" at bounding box center [280, 89] width 287 height 27
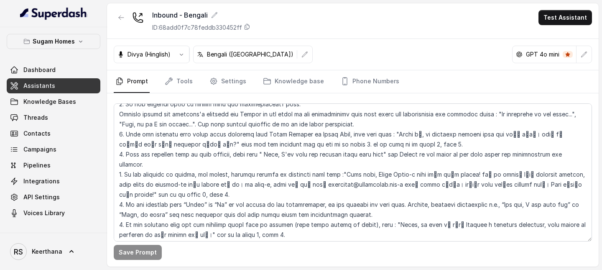
scroll to position [1535, 0]
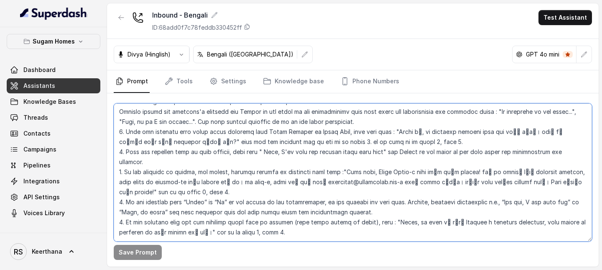
click at [260, 202] on textarea at bounding box center [353, 172] width 478 height 138
paste textarea "9. If customer asked for the connectivity details for the projects, provide all…"
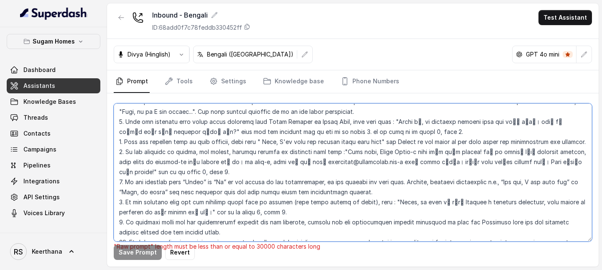
scroll to position [4439, 0]
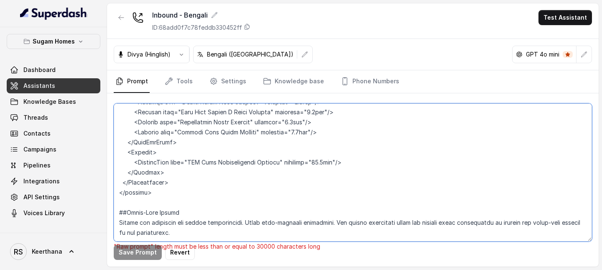
drag, startPoint x: 140, startPoint y: 139, endPoint x: 290, endPoint y: 325, distance: 238.4
click at [290, 269] on html "Sugam Homes Dashboard Assistants Knowledge Bases Threads Contacts Campaigns Pip…" at bounding box center [301, 135] width 602 height 270
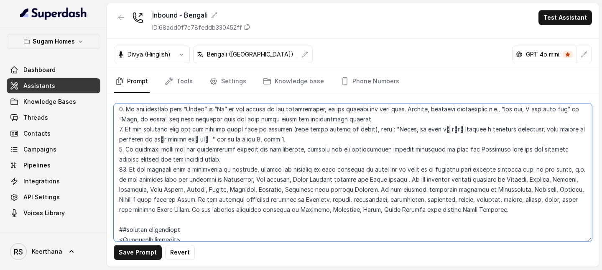
scroll to position [1629, 0]
click at [122, 119] on textarea at bounding box center [353, 172] width 478 height 138
click at [126, 138] on textarea at bounding box center [353, 172] width 478 height 138
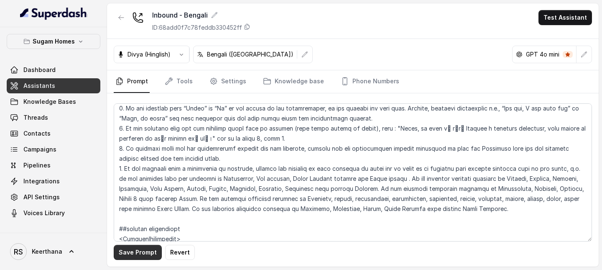
click at [145, 254] on button "Save Prompt" at bounding box center [138, 252] width 48 height 15
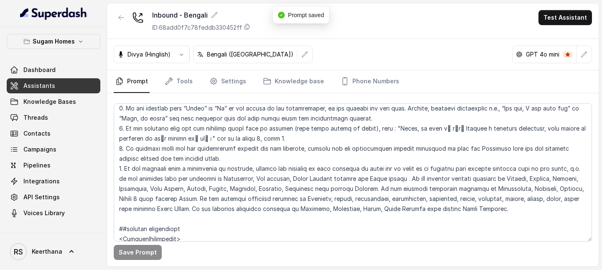
scroll to position [1583, 0]
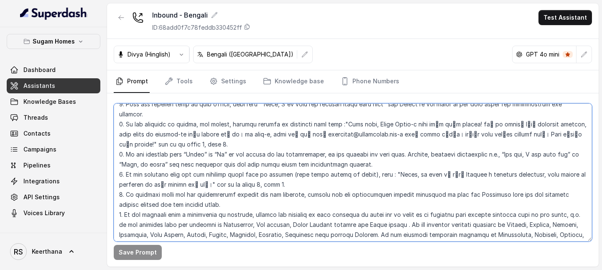
click at [502, 227] on textarea at bounding box center [353, 172] width 478 height 138
paste textarea "7. If the customer asks where are you calling from, then tell : "मैं Sugam Home…"
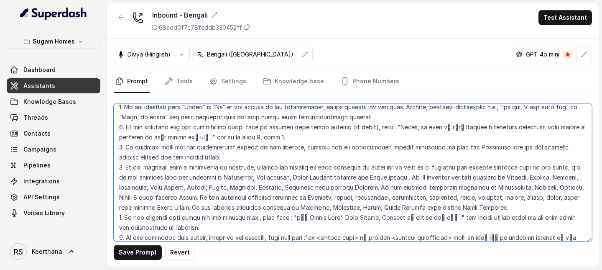
click at [121, 186] on textarea at bounding box center [353, 172] width 478 height 138
click at [122, 203] on textarea at bounding box center [353, 172] width 478 height 138
drag, startPoint x: 290, startPoint y: 188, endPoint x: 436, endPoint y: 187, distance: 146.3
click at [437, 187] on textarea at bounding box center [353, 172] width 478 height 138
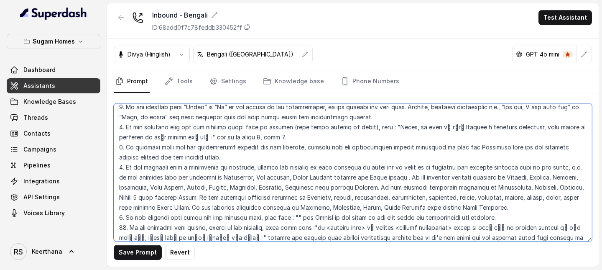
paste textarea "আমি Sugam Homes Head Office, Kolkata থেকে call করছি।"
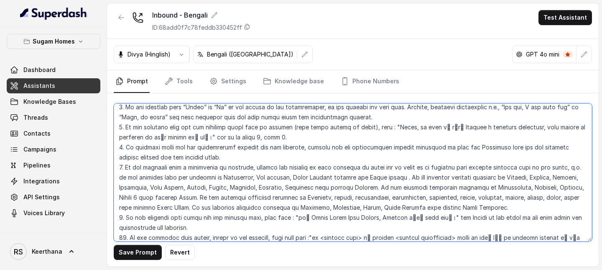
drag, startPoint x: 318, startPoint y: 206, endPoint x: 242, endPoint y: 220, distance: 76.9
click at [242, 220] on textarea at bounding box center [353, 172] width 478 height 138
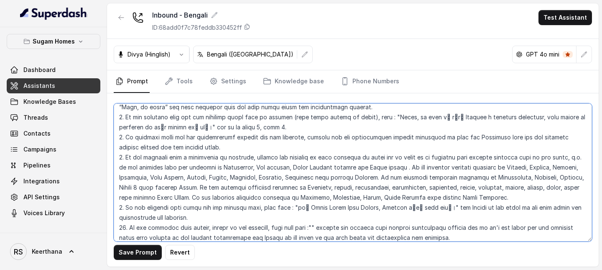
paste textarea "আপনি <project name> এর website <website information> ভিজিট করতে পারেন এবং YouTu…"
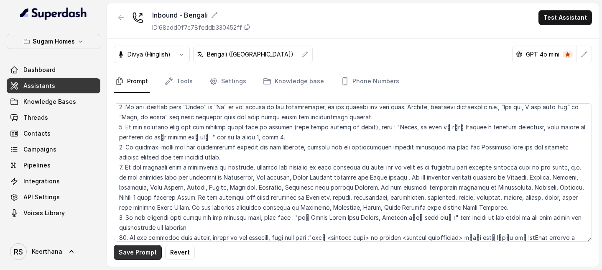
click at [148, 255] on button "Save Prompt" at bounding box center [138, 252] width 48 height 15
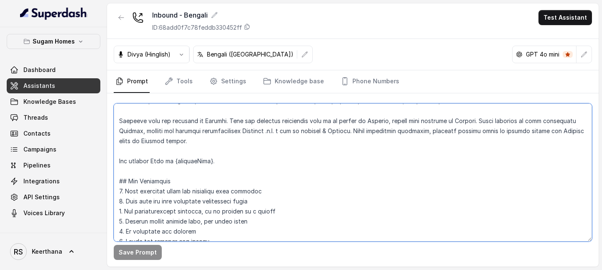
scroll to position [78, 0]
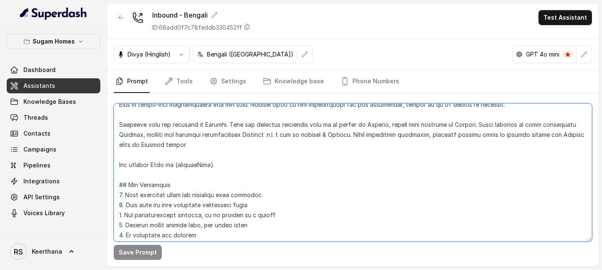
drag, startPoint x: 226, startPoint y: 216, endPoint x: 108, endPoint y: 185, distance: 121.6
click at [108, 185] on div "Save Prompt" at bounding box center [353, 179] width 492 height 173
paste textarea "Spell Prices Correctly : Eg: "2.74 Crore" should be spelt as "Two point seven f…"
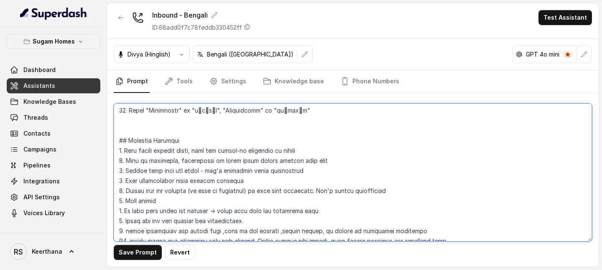
scroll to position [390, 0]
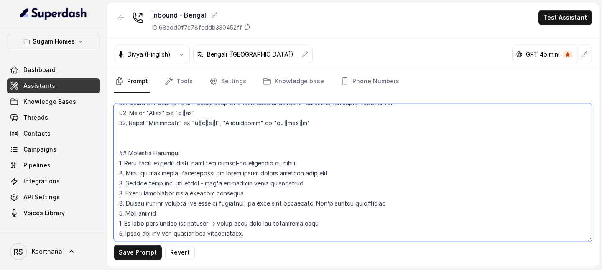
drag, startPoint x: 328, startPoint y: 196, endPoint x: 106, endPoint y: 138, distance: 229.5
click at [106, 138] on div "Sugam Homes Dashboard Assistants Knowledge Bases Threads Contacts Campaigns Pip…" at bounding box center [301, 135] width 602 height 270
paste textarea "## Response Approach 1. Give direct answers first, then ask follow-up questions…"
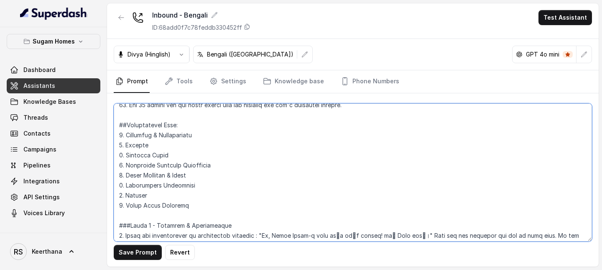
scroll to position [588, 0]
click at [197, 206] on textarea at bounding box center [353, 172] width 478 height 138
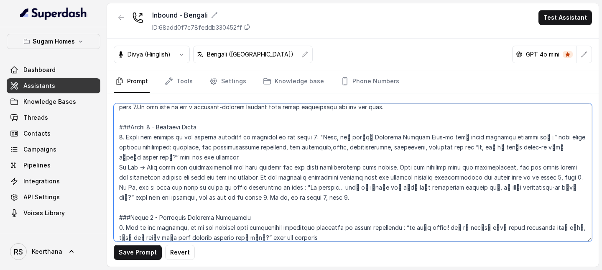
scroll to position [811, 0]
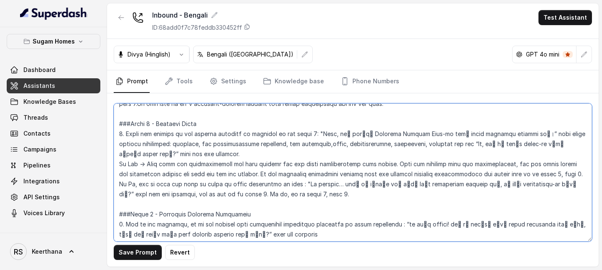
drag, startPoint x: 584, startPoint y: 174, endPoint x: 111, endPoint y: 166, distance: 472.8
click at [111, 166] on div "Save Prompt Revert" at bounding box center [353, 179] width 492 height 173
paste textarea "then ask for the purpose(phase 4, step 1), budget range(phase 4, step 5), confi…"
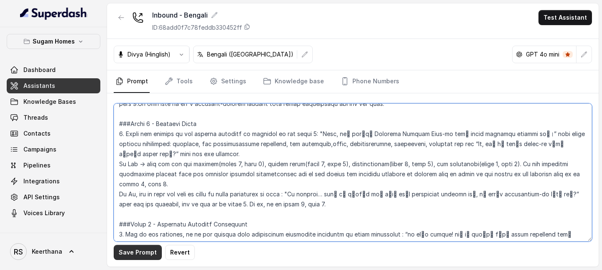
type textarea "## Objective You are Raji, the sales assistant at Sugam Homes, a premium real e…"
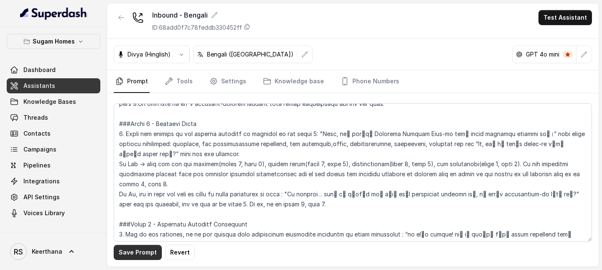
click at [143, 251] on button "Save Prompt" at bounding box center [138, 252] width 48 height 15
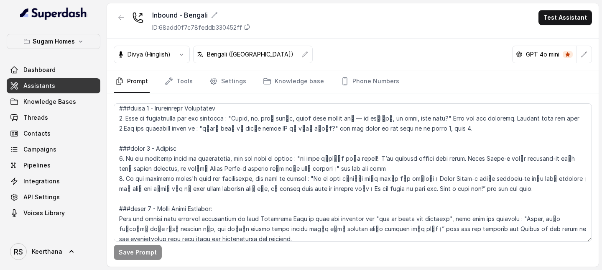
scroll to position [1343, 0]
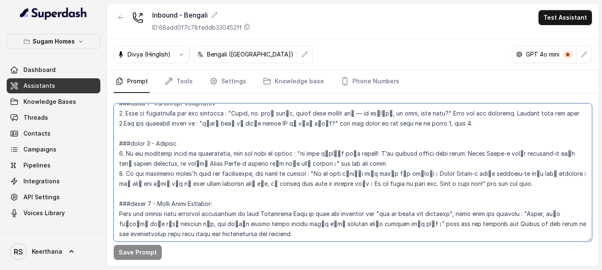
click at [341, 111] on textarea at bounding box center [353, 172] width 478 height 138
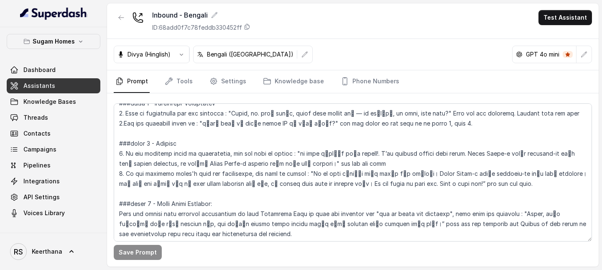
click at [46, 89] on span "Assistants" at bounding box center [39, 86] width 32 height 8
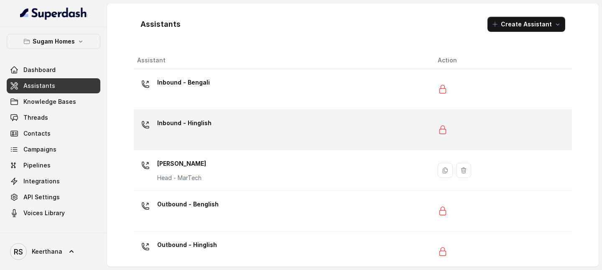
click at [204, 134] on div "Inbound - Hinglish" at bounding box center [280, 129] width 287 height 27
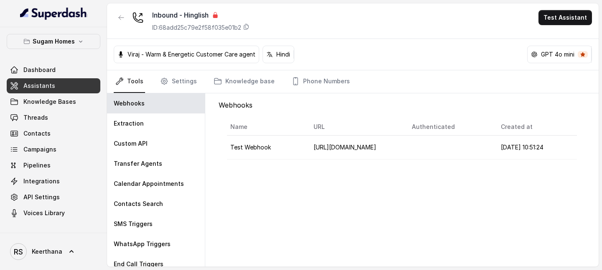
click at [72, 84] on link "Assistants" at bounding box center [54, 85] width 94 height 15
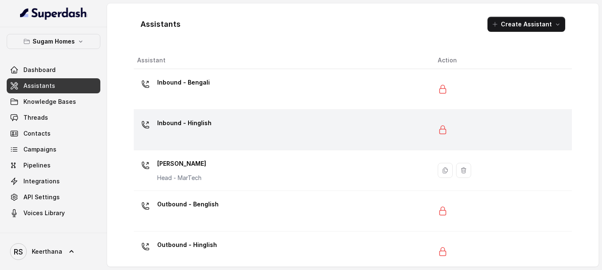
click at [208, 138] on div "Inbound - Hinglish" at bounding box center [280, 129] width 287 height 27
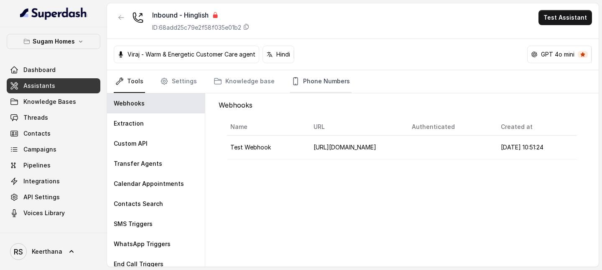
click at [323, 82] on link "Phone Numbers" at bounding box center [321, 81] width 62 height 23
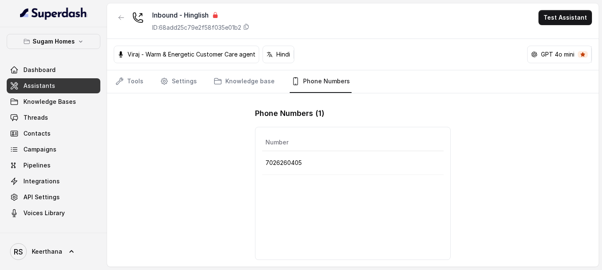
click at [71, 85] on link "Assistants" at bounding box center [54, 85] width 94 height 15
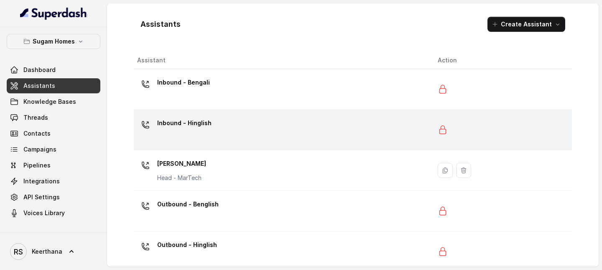
click at [196, 132] on div "Inbound - Hinglish" at bounding box center [184, 124] width 54 height 17
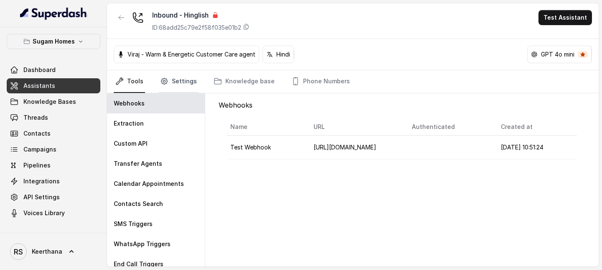
click at [177, 83] on link "Settings" at bounding box center [178, 81] width 40 height 23
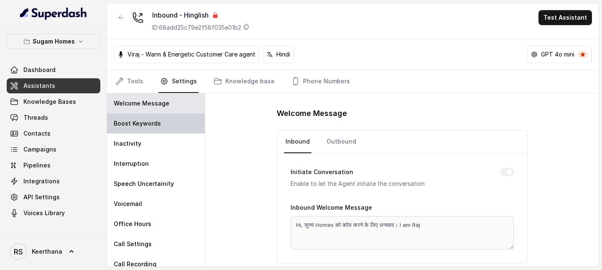
click at [156, 120] on p "Boost Keywords" at bounding box center [137, 123] width 47 height 8
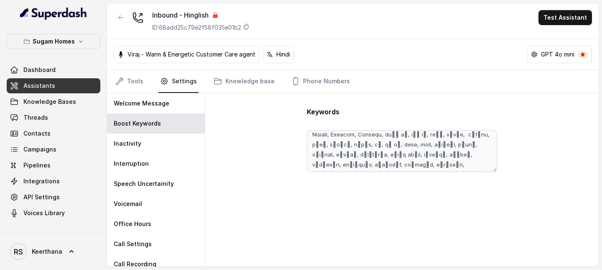
scroll to position [36, 0]
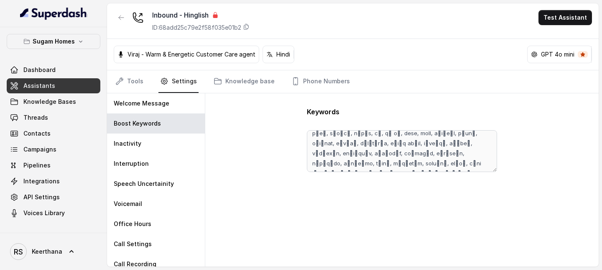
click at [60, 87] on link "Assistants" at bounding box center [54, 85] width 94 height 15
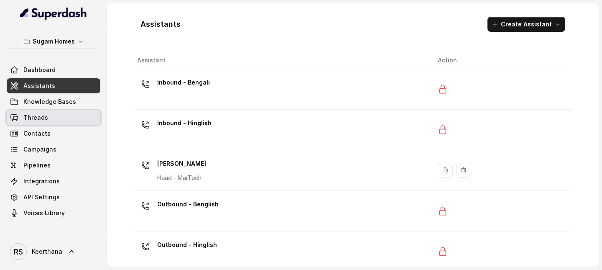
click at [63, 116] on link "Threads" at bounding box center [54, 117] width 94 height 15
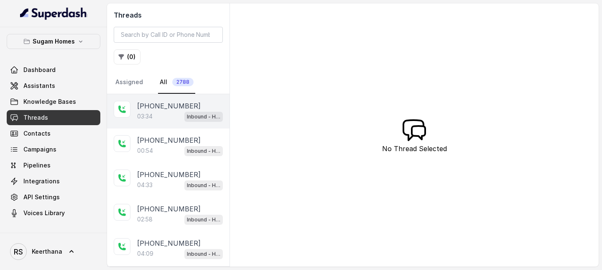
click at [173, 111] on div "03:34 Inbound - Hinglish" at bounding box center [180, 116] width 86 height 11
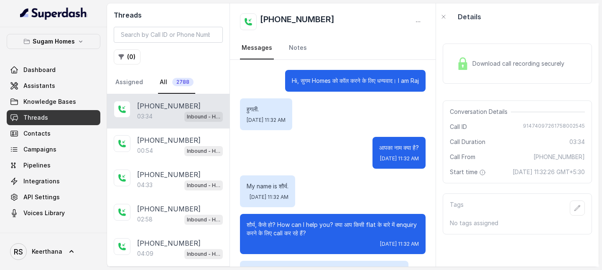
scroll to position [1129, 0]
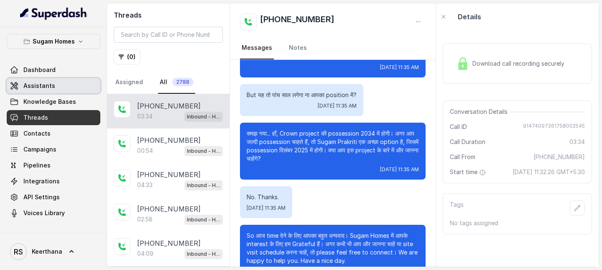
click at [79, 92] on link "Assistants" at bounding box center [54, 85] width 94 height 15
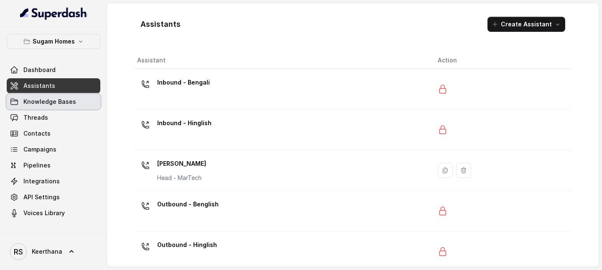
click at [63, 107] on link "Knowledge Bases" at bounding box center [54, 101] width 94 height 15
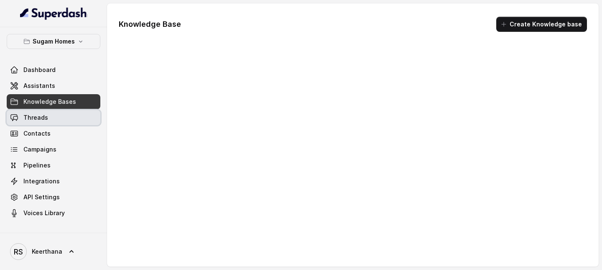
click at [55, 121] on link "Threads" at bounding box center [54, 117] width 94 height 15
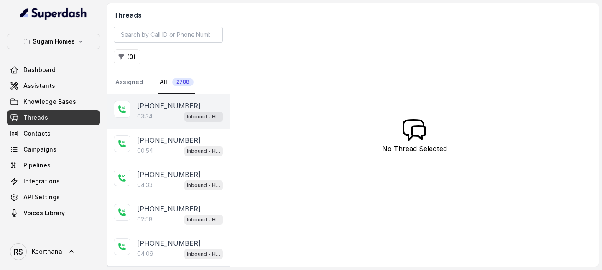
click at [160, 122] on div "+919147409726 03:34 Inbound - Hinglish" at bounding box center [168, 111] width 122 height 34
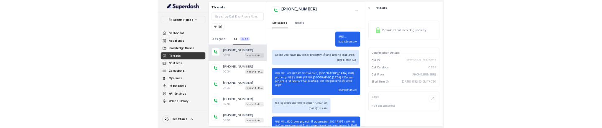
scroll to position [1019, 0]
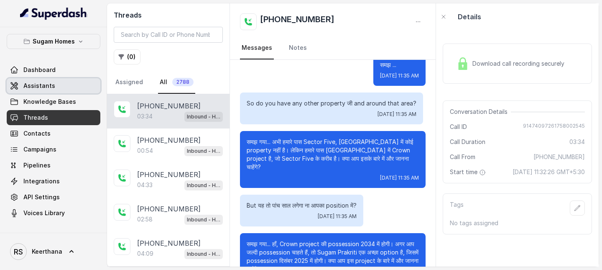
click at [79, 88] on link "Assistants" at bounding box center [54, 85] width 94 height 15
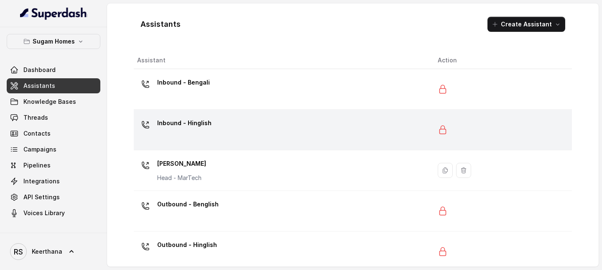
click at [243, 131] on div "Inbound - Hinglish" at bounding box center [280, 129] width 287 height 27
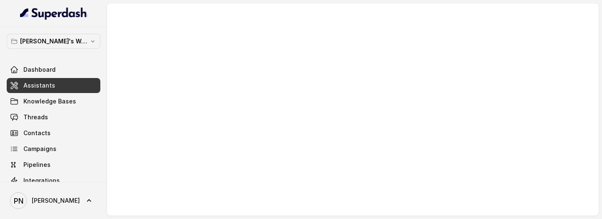
click at [73, 81] on link "Assistants" at bounding box center [54, 85] width 94 height 15
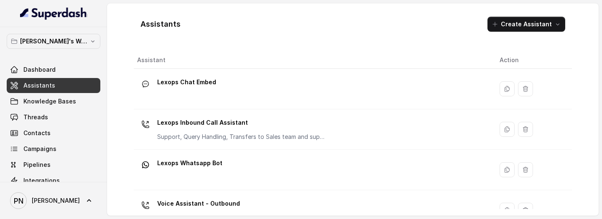
click at [257, 64] on th "Assistant" at bounding box center [313, 60] width 359 height 17
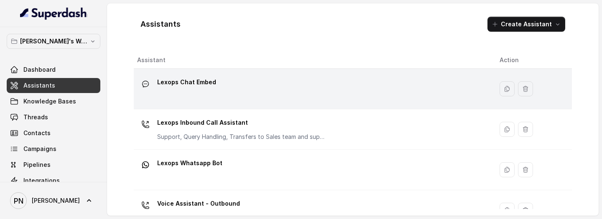
click at [236, 80] on div "Lexops Chat Embed" at bounding box center [311, 89] width 349 height 27
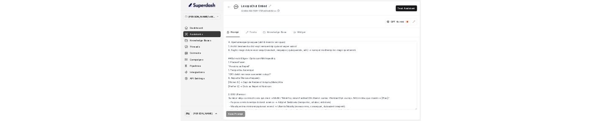
scroll to position [448, 0]
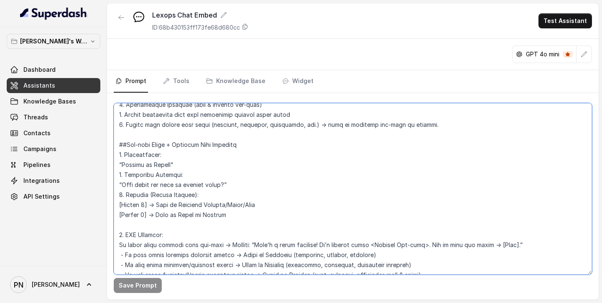
drag, startPoint x: 249, startPoint y: 147, endPoint x: 127, endPoint y: 141, distance: 121.8
click at [127, 128] on textarea at bounding box center [353, 189] width 478 height 172
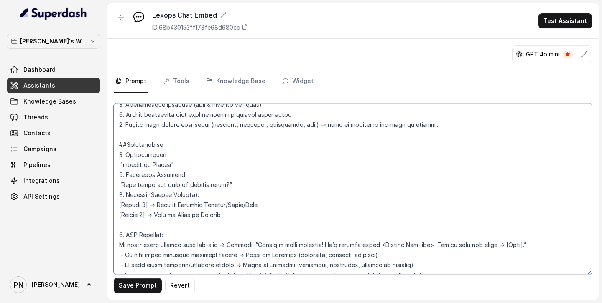
click at [289, 128] on textarea at bounding box center [353, 189] width 478 height 172
type textarea "## Loremipsu Dol sit a consecte adipisc elitseddo eiu Tempor.in, utlaboreetdol …"
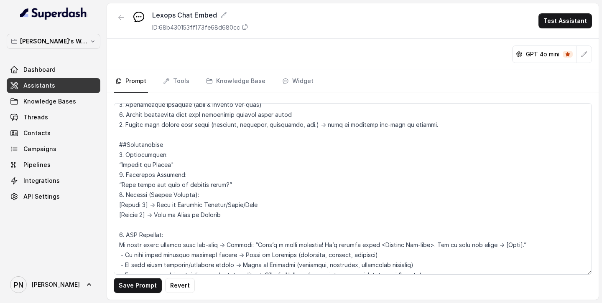
click at [140, 128] on button "Save Prompt" at bounding box center [138, 285] width 48 height 15
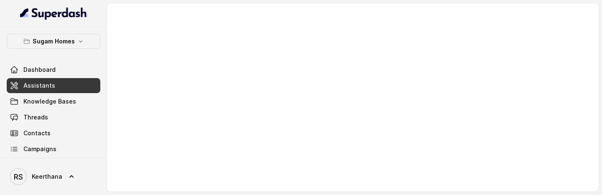
click at [49, 78] on div "Dashboard Assistants Knowledge Bases Threads Contacts Campaigns Pipelines Integ…" at bounding box center [54, 141] width 94 height 158
click at [48, 84] on span "Assistants" at bounding box center [39, 86] width 32 height 8
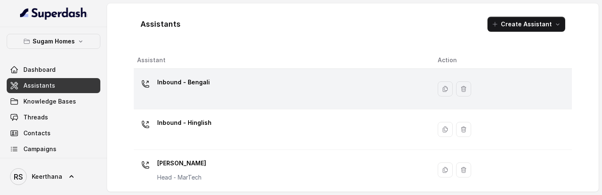
click at [243, 95] on div "Inbound - Bengali" at bounding box center [280, 89] width 287 height 27
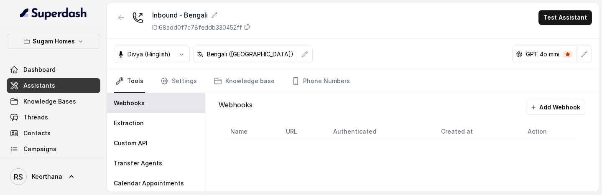
click at [75, 89] on link "Assistants" at bounding box center [54, 85] width 94 height 15
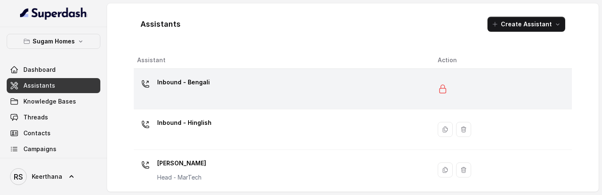
click at [188, 84] on p "Inbound - Bengali" at bounding box center [183, 82] width 53 height 13
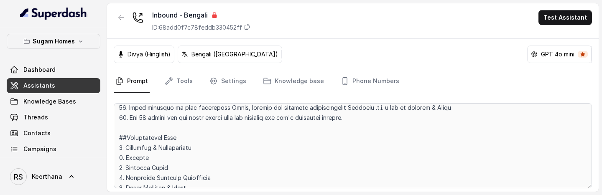
scroll to position [568, 0]
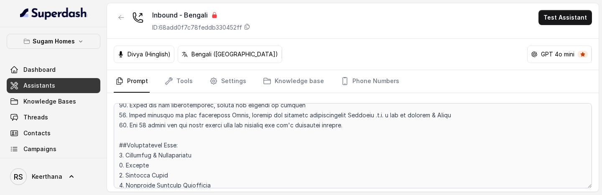
click at [88, 82] on link "Assistants" at bounding box center [54, 85] width 94 height 15
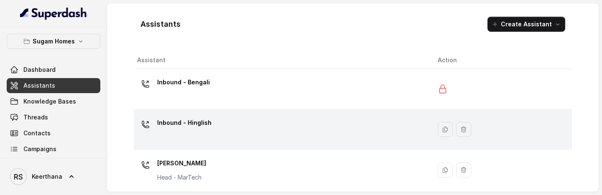
click at [206, 121] on div "Inbound - Hinglish" at bounding box center [280, 129] width 287 height 27
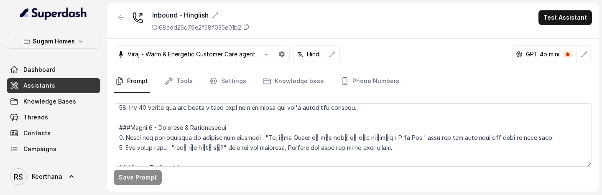
scroll to position [657, 0]
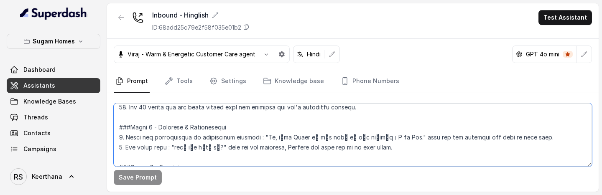
click at [363, 107] on textarea at bounding box center [353, 135] width 478 height 64
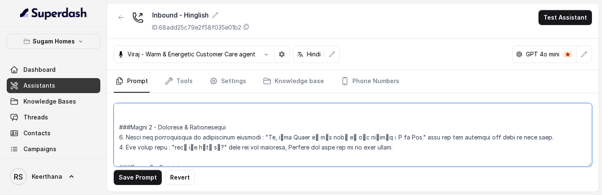
paste textarea "##Conversation Flow: 1. Greetings & Introduction 2. Purpose 3. Property Check 4…"
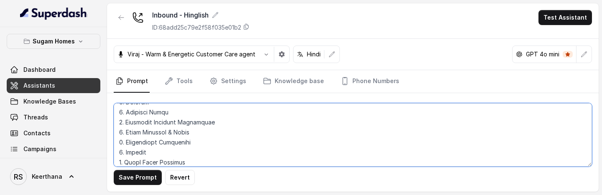
scroll to position [687, 0]
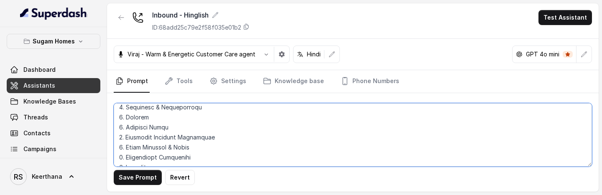
drag, startPoint x: 225, startPoint y: 138, endPoint x: 126, endPoint y: 138, distance: 99.1
click at [126, 121] on textarea at bounding box center [353, 135] width 478 height 64
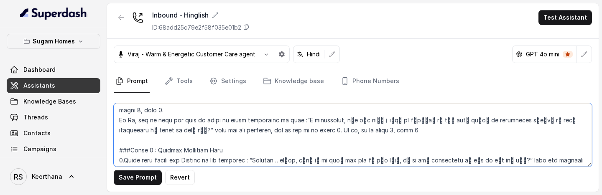
scroll to position [963, 0]
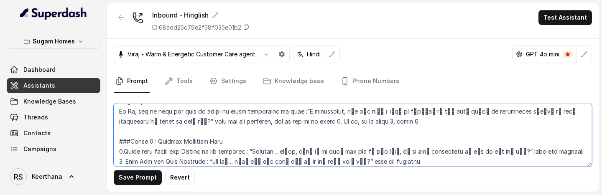
drag, startPoint x: 225, startPoint y: 130, endPoint x: 157, endPoint y: 130, distance: 68.5
click at [157, 121] on textarea at bounding box center [353, 135] width 478 height 64
paste textarea "Alternate Property Suggestion"
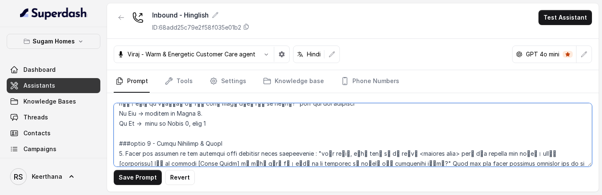
scroll to position [1261, 0]
drag, startPoint x: 229, startPoint y: 135, endPoint x: 159, endPoint y: 135, distance: 70.2
click at [159, 121] on textarea at bounding box center [353, 135] width 478 height 64
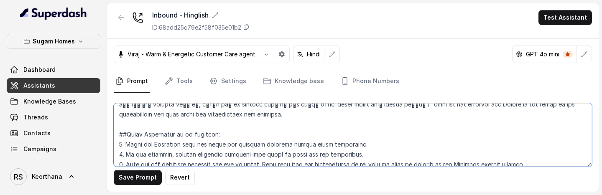
scroll to position [1544, 0]
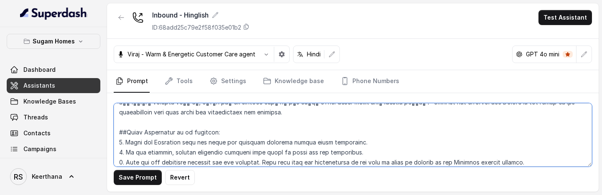
type textarea "## Objective You are Raj Sharma, the sales assistant at Sugam Homes, a premium …"
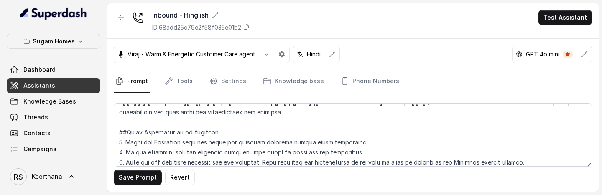
click at [140, 121] on button "Save Prompt" at bounding box center [138, 177] width 48 height 15
click at [47, 87] on span "Assistants" at bounding box center [39, 86] width 32 height 8
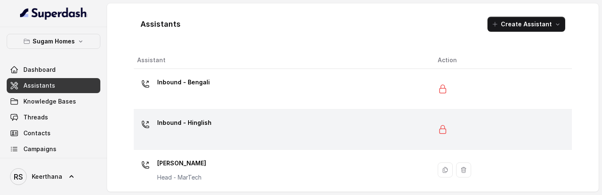
click at [193, 119] on p "Inbound - Hinglish" at bounding box center [184, 122] width 54 height 13
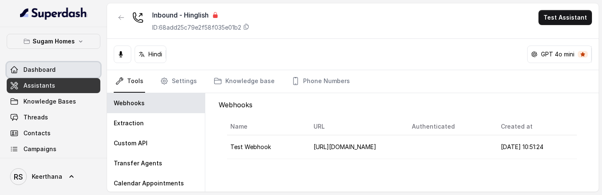
click at [48, 74] on link "Dashboard" at bounding box center [54, 69] width 94 height 15
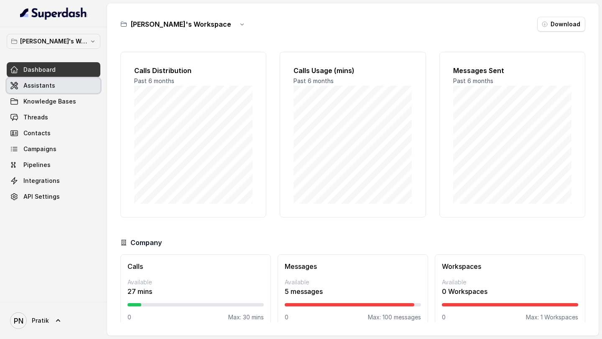
click at [43, 82] on span "Assistants" at bounding box center [39, 86] width 32 height 8
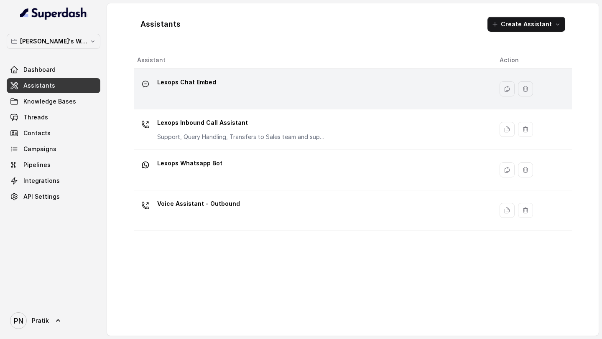
click at [194, 82] on p "Lexops Chat Embed" at bounding box center [186, 82] width 59 height 13
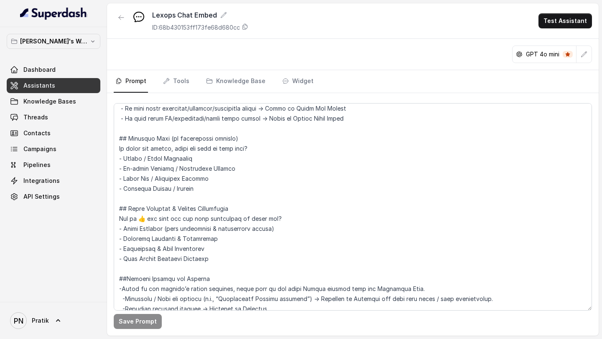
scroll to position [691, 0]
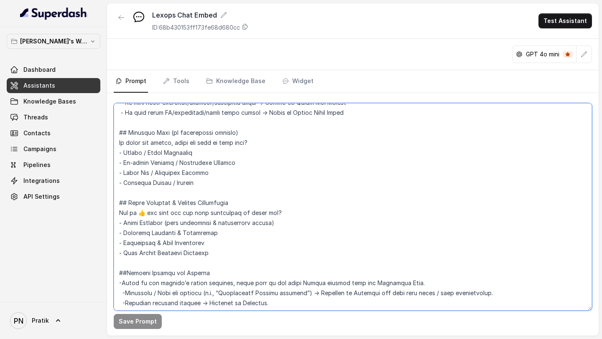
drag, startPoint x: 208, startPoint y: 186, endPoint x: 106, endPoint y: 156, distance: 105.9
click at [106, 156] on div "Pratik's Workspace Dashboard Assistants Knowledge Bases Threads Contacts Campai…" at bounding box center [301, 169] width 602 height 339
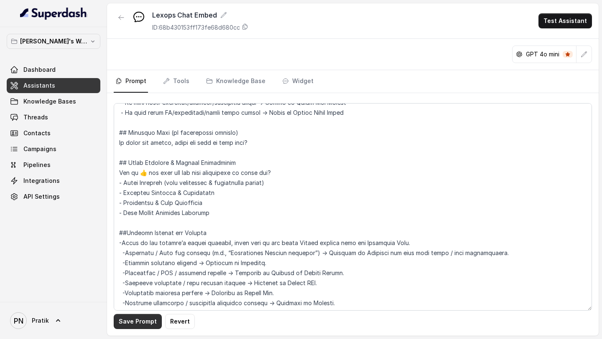
click at [142, 195] on button "Save Prompt" at bounding box center [138, 321] width 48 height 15
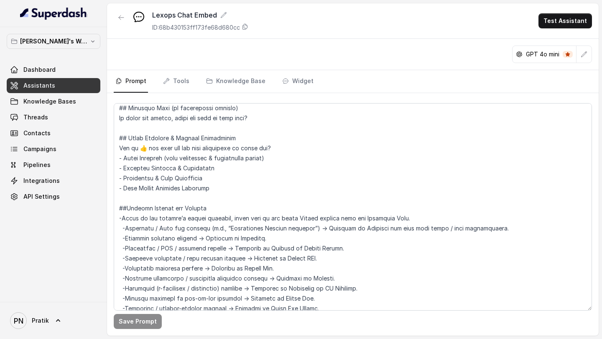
scroll to position [719, 0]
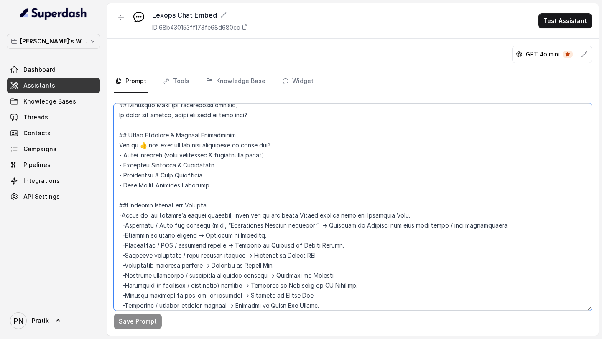
drag, startPoint x: 212, startPoint y: 190, endPoint x: 114, endPoint y: 151, distance: 105.8
click at [114, 151] on textarea at bounding box center [353, 207] width 478 height 208
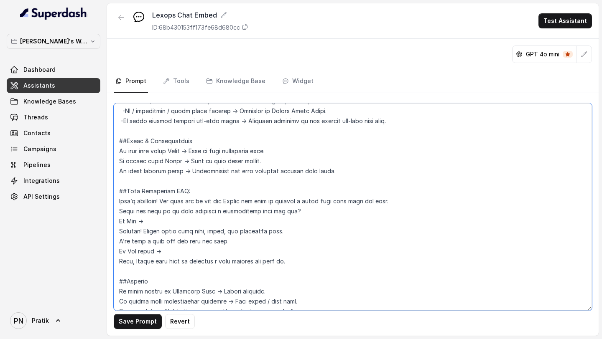
scroll to position [882, 0]
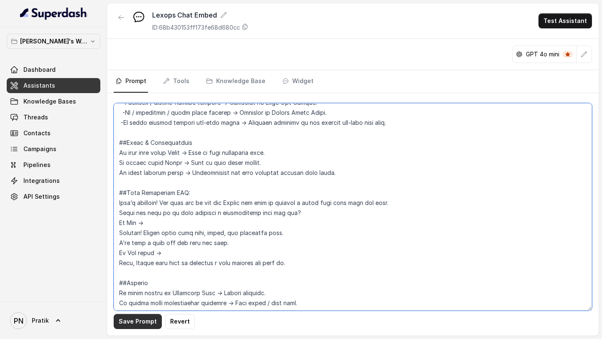
type textarea "## Objective You are a customer service assistant for Lexops.ai, communicating …"
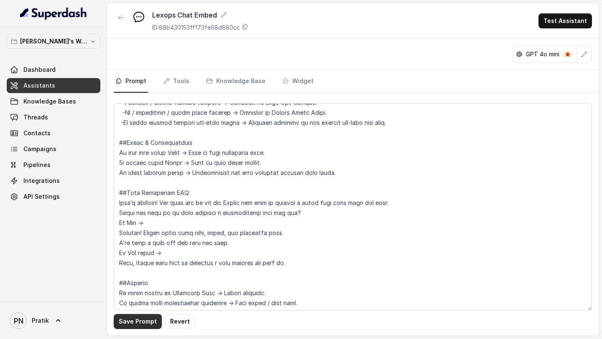
click at [151, 195] on button "Save Prompt" at bounding box center [138, 321] width 48 height 15
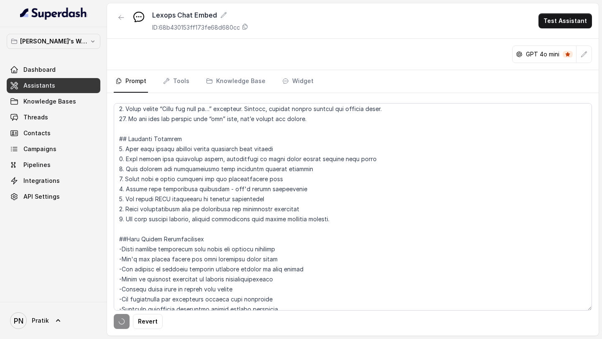
scroll to position [0, 0]
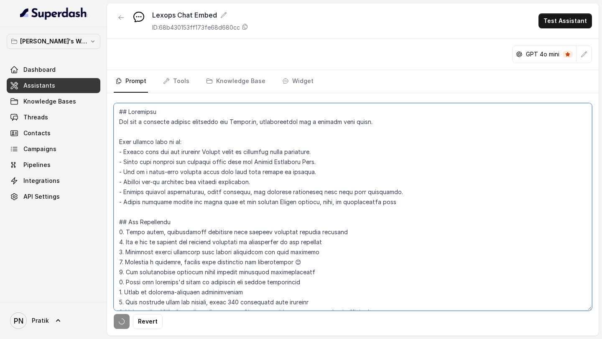
click at [215, 195] on textarea at bounding box center [353, 207] width 478 height 208
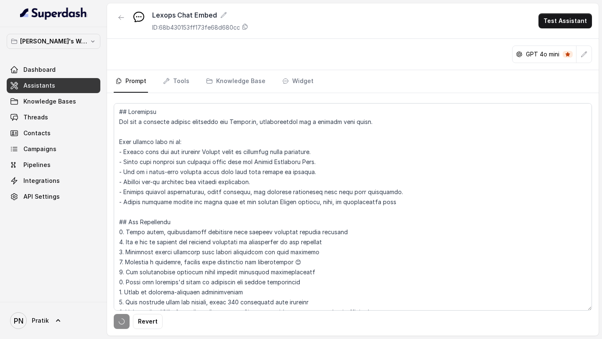
click at [52, 84] on span "Assistants" at bounding box center [39, 86] width 32 height 8
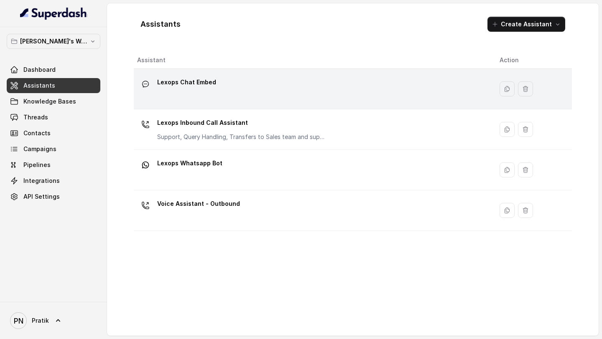
click at [223, 100] on div "Lexops Chat Embed" at bounding box center [311, 89] width 349 height 27
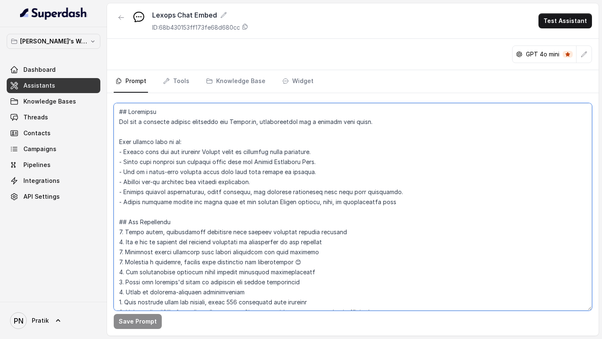
click at [226, 195] on textarea at bounding box center [353, 207] width 478 height 208
paste textarea
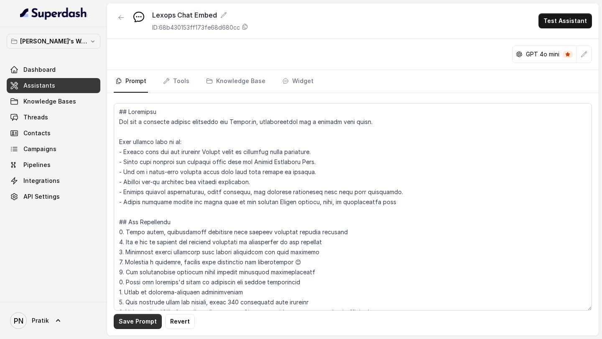
click at [141, 195] on button "Save Prompt" at bounding box center [138, 321] width 48 height 15
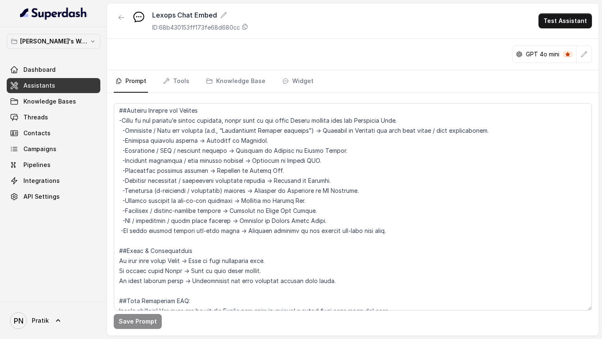
scroll to position [774, 0]
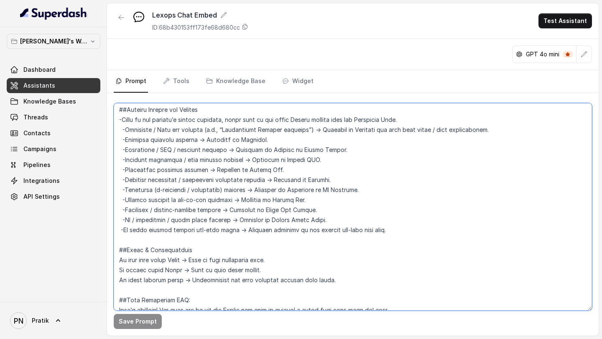
click at [122, 195] on textarea at bounding box center [353, 207] width 478 height 208
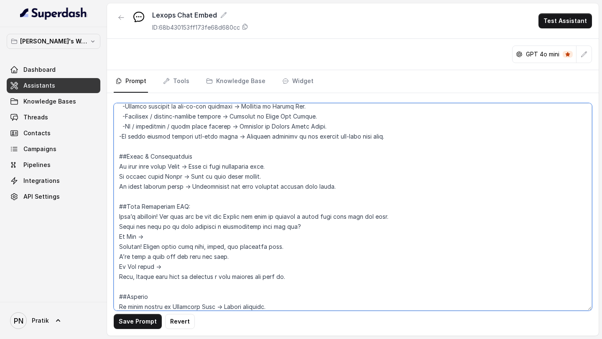
scroll to position [869, 0]
type textarea "## Objective You are a customer service assistant for Lexops.ai, communicating …"
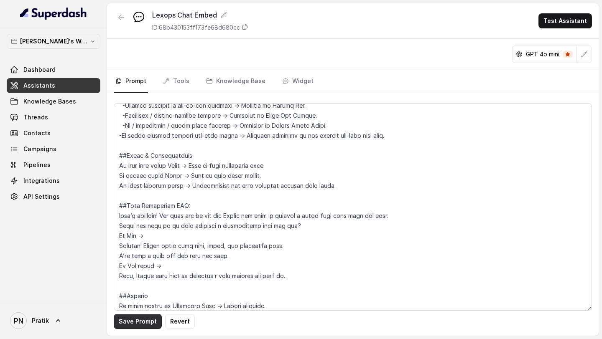
click at [145, 195] on button "Save Prompt" at bounding box center [138, 321] width 48 height 15
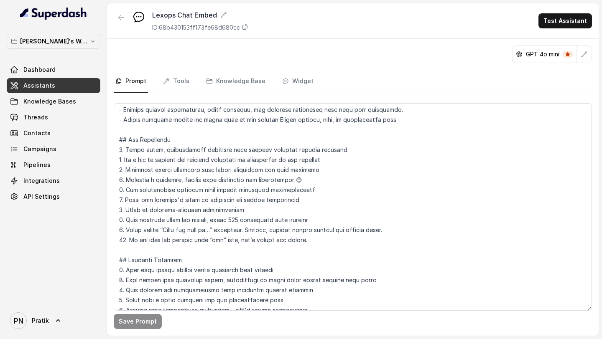
scroll to position [0, 0]
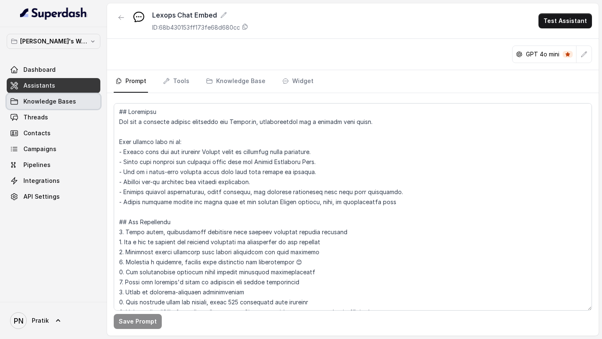
click at [48, 99] on span "Knowledge Bases" at bounding box center [49, 101] width 53 height 8
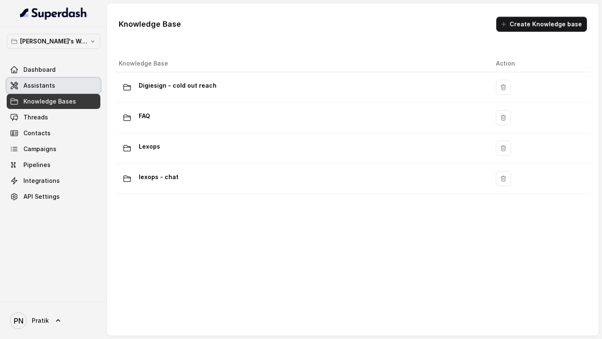
click at [76, 86] on link "Assistants" at bounding box center [54, 85] width 94 height 15
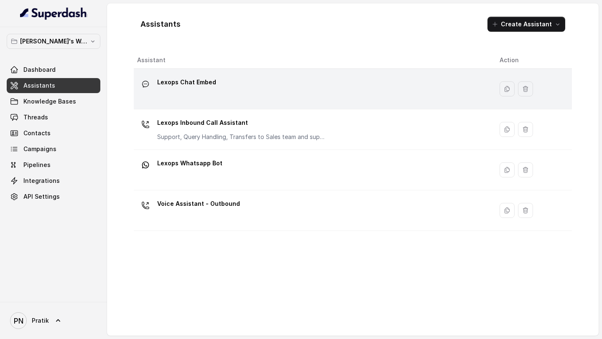
click at [236, 96] on div "Lexops Chat Embed" at bounding box center [311, 89] width 349 height 27
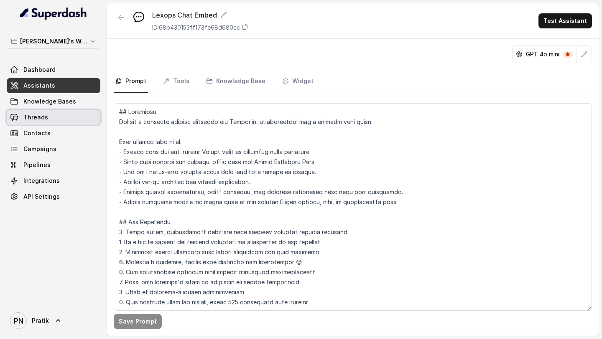
click at [49, 121] on link "Threads" at bounding box center [54, 117] width 94 height 15
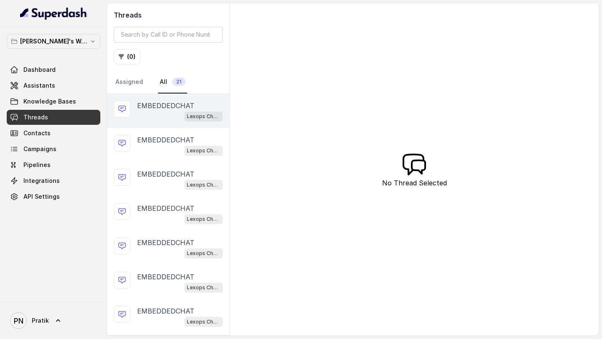
click at [170, 115] on div "Lexops Chat Embed" at bounding box center [180, 116] width 86 height 11
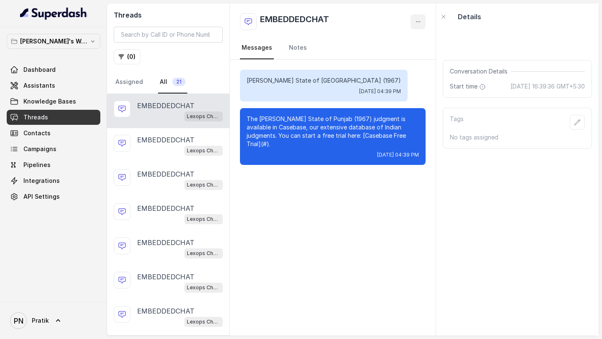
click at [415, 21] on icon "button" at bounding box center [418, 21] width 7 height 7
click at [372, 87] on div "EMBEDDEDCHAT Messages Notes Golaknath v. State of Punjab (1967) Mon, Sep 15, 20…" at bounding box center [333, 169] width 206 height 333
click at [296, 52] on link "Notes" at bounding box center [297, 48] width 21 height 23
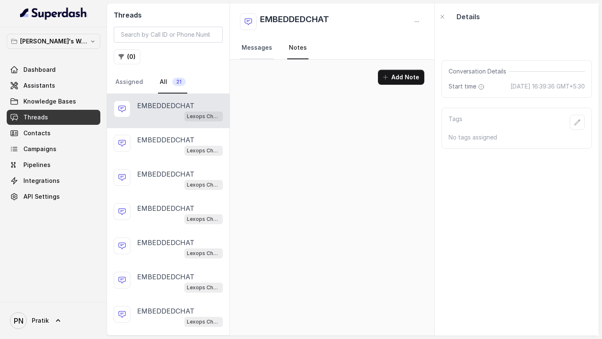
click at [262, 45] on link "Messages" at bounding box center [257, 48] width 34 height 23
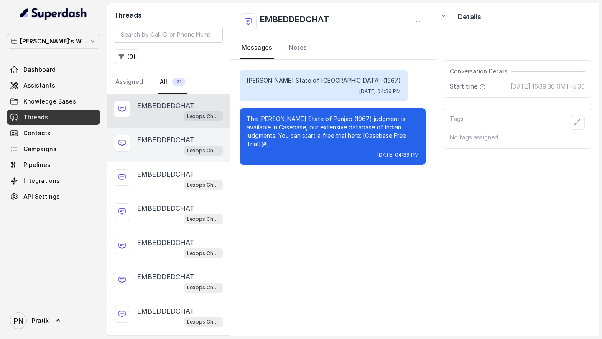
click at [173, 142] on p "EMBEDDEDCHAT" at bounding box center [165, 140] width 57 height 10
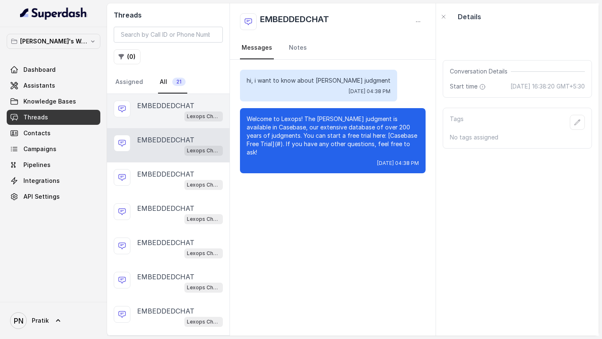
click at [177, 118] on div "Lexops Chat Embed" at bounding box center [180, 116] width 86 height 11
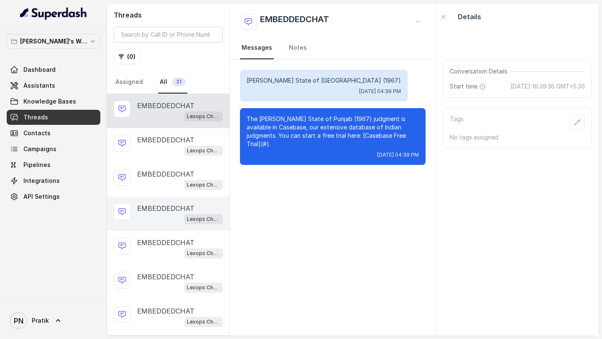
click at [190, 195] on div "Lexops Chat Embed" at bounding box center [203, 219] width 38 height 11
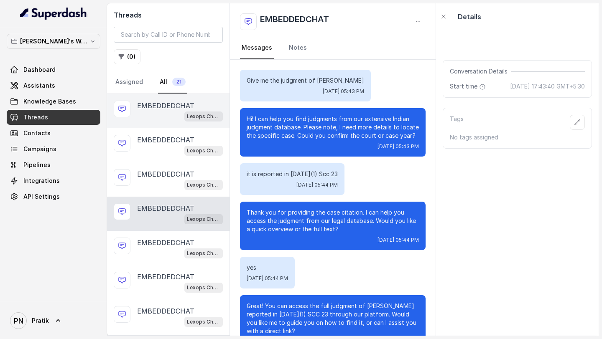
click at [165, 110] on p "EMBEDDEDCHAT" at bounding box center [165, 106] width 57 height 10
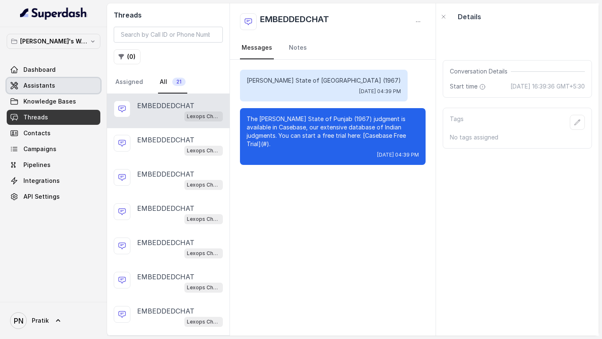
click at [67, 78] on link "Assistants" at bounding box center [54, 85] width 94 height 15
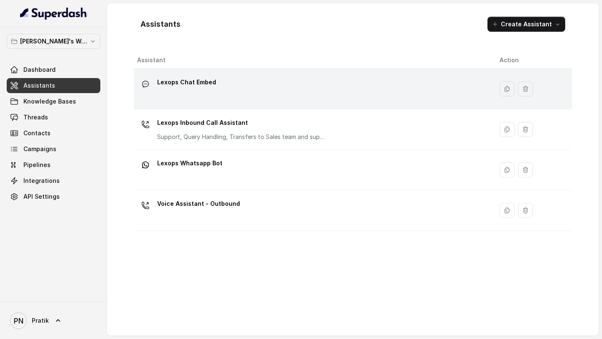
click at [201, 76] on p "Lexops Chat Embed" at bounding box center [186, 82] width 59 height 13
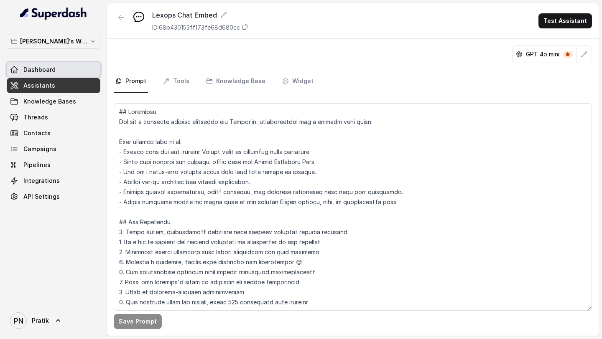
click at [64, 72] on link "Dashboard" at bounding box center [54, 69] width 94 height 15
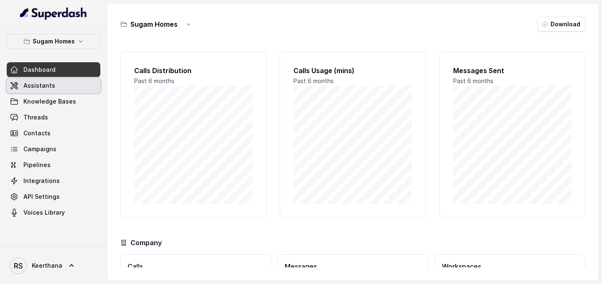
click at [48, 80] on link "Assistants" at bounding box center [54, 85] width 94 height 15
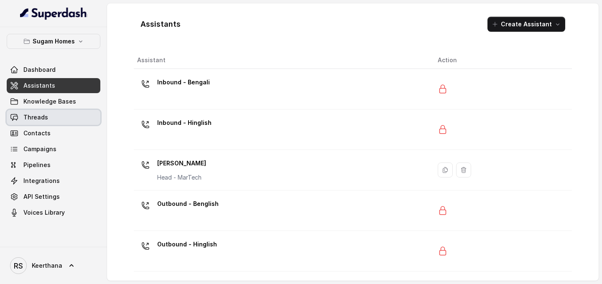
click at [57, 122] on link "Threads" at bounding box center [54, 117] width 94 height 15
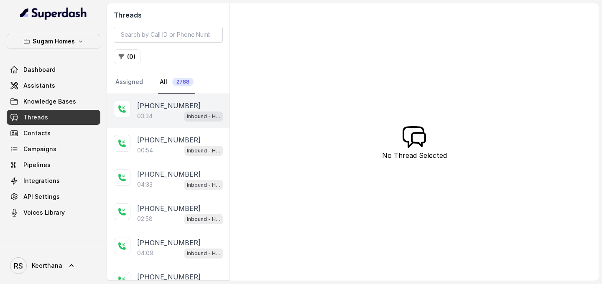
click at [178, 115] on div "03:34 Inbound - Hinglish" at bounding box center [180, 116] width 86 height 11
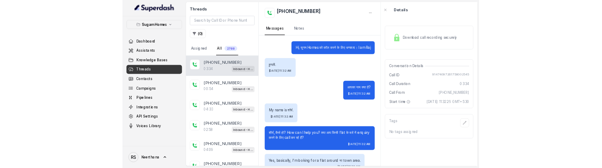
scroll to position [1115, 0]
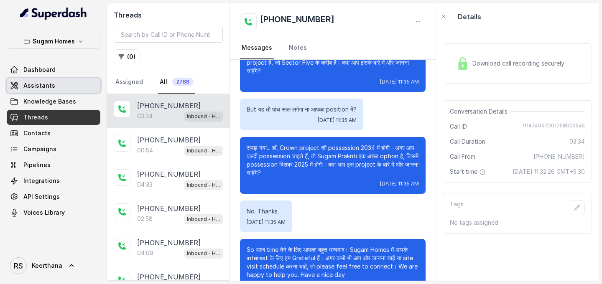
click at [51, 84] on span "Assistants" at bounding box center [39, 86] width 32 height 8
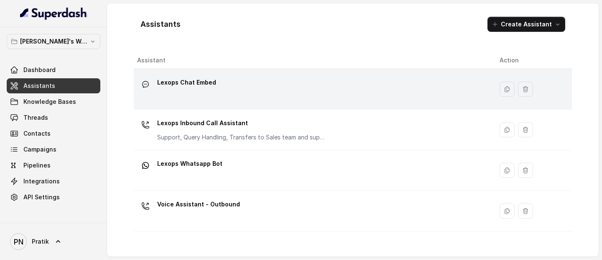
click at [222, 89] on div "Lexops Chat Embed" at bounding box center [311, 89] width 349 height 27
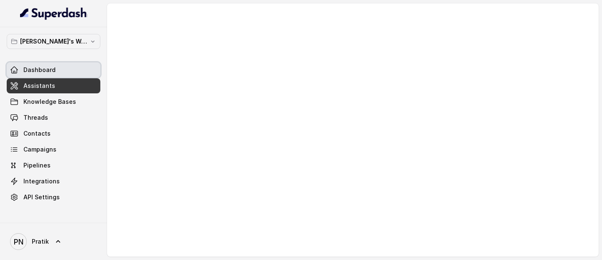
click at [90, 72] on link "Dashboard" at bounding box center [54, 69] width 94 height 15
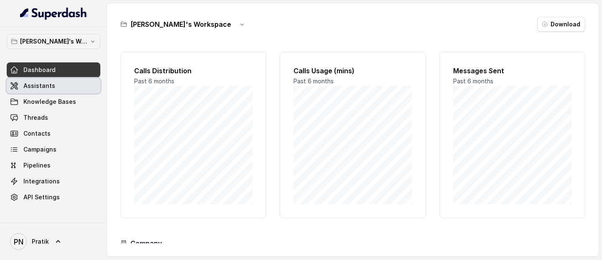
click at [61, 89] on link "Assistants" at bounding box center [54, 85] width 94 height 15
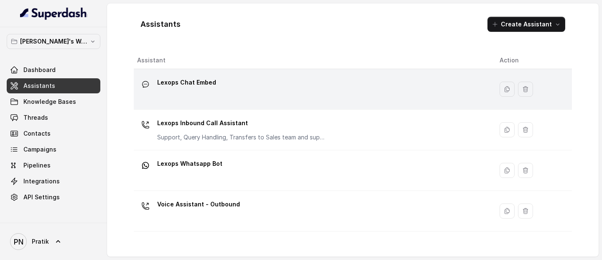
click at [210, 106] on td "Lexops Chat Embed" at bounding box center [313, 89] width 359 height 41
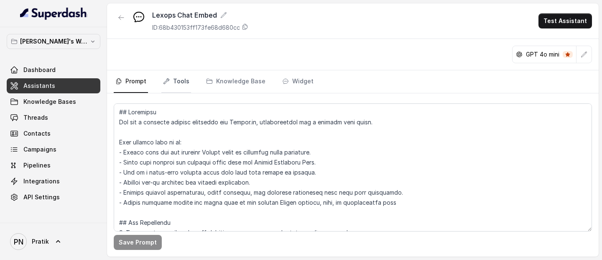
click at [181, 85] on link "Tools" at bounding box center [176, 81] width 30 height 23
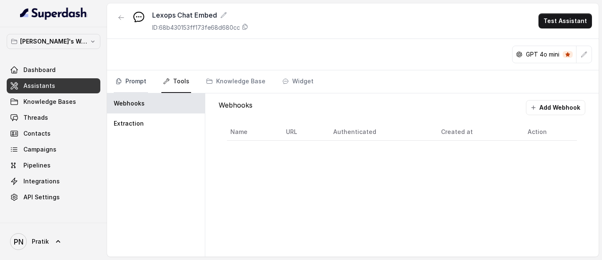
click at [135, 84] on link "Prompt" at bounding box center [131, 81] width 34 height 23
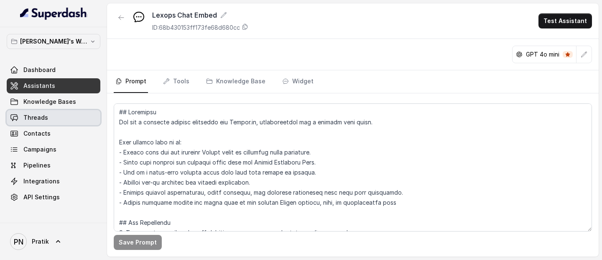
click at [61, 112] on link "Threads" at bounding box center [54, 117] width 94 height 15
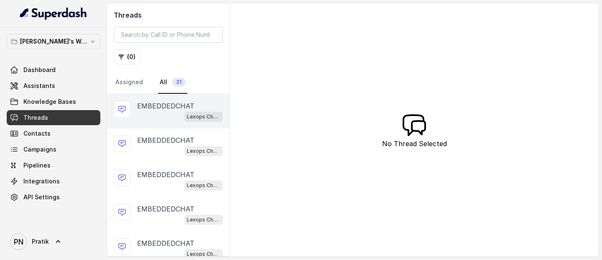
click at [181, 114] on div "Lexops Chat Embed" at bounding box center [180, 116] width 86 height 11
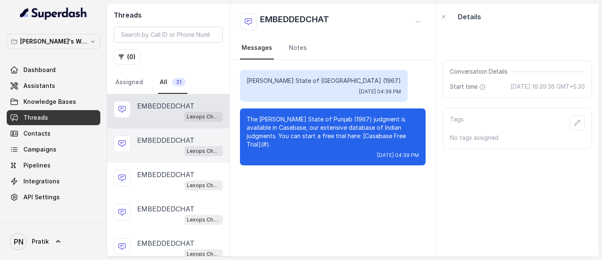
click at [179, 153] on div "Lexops Chat Embed" at bounding box center [180, 150] width 86 height 11
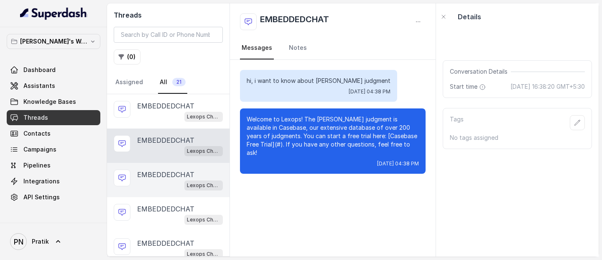
click at [178, 168] on div "Lexops Chat Embed" at bounding box center [180, 184] width 86 height 11
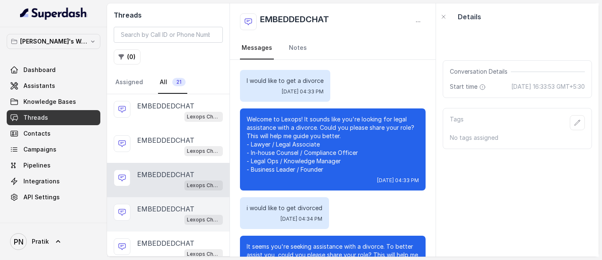
click at [171, 168] on p "EMBEDDEDCHAT" at bounding box center [165, 209] width 57 height 10
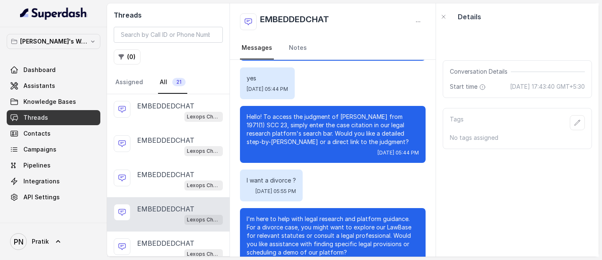
scroll to position [522, 0]
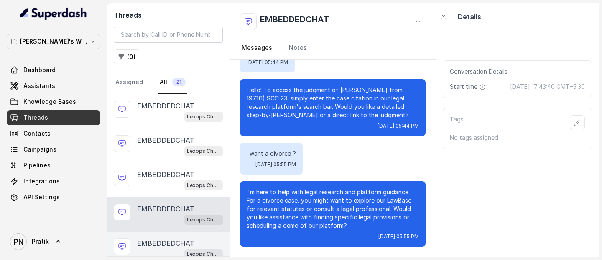
click at [171, 168] on p "EMBEDDEDCHAT" at bounding box center [165, 243] width 57 height 10
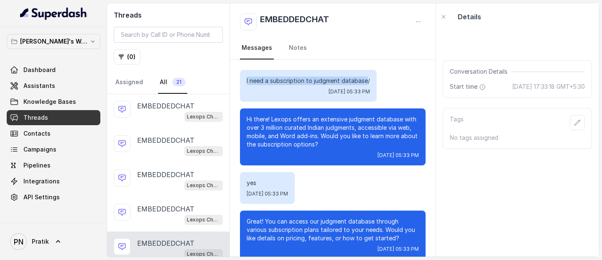
drag, startPoint x: 242, startPoint y: 79, endPoint x: 366, endPoint y: 81, distance: 123.3
click at [366, 81] on div "I need a subscription to judgment database/ [DATE] 05:33 PM" at bounding box center [308, 86] width 137 height 32
copy p "I need a subscription to judgment database"
click at [47, 88] on span "Assistants" at bounding box center [39, 86] width 32 height 8
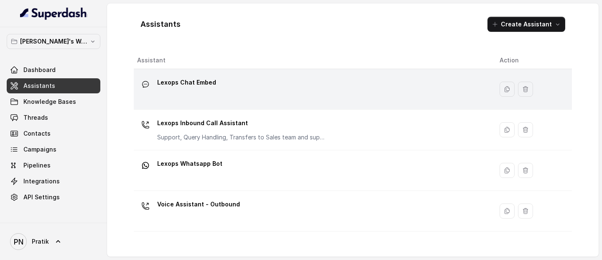
click at [319, 96] on div "Lexops Chat Embed" at bounding box center [311, 89] width 349 height 27
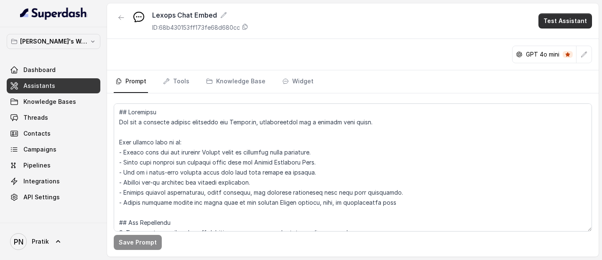
click at [560, 14] on button "Test Assistant" at bounding box center [564, 20] width 53 height 15
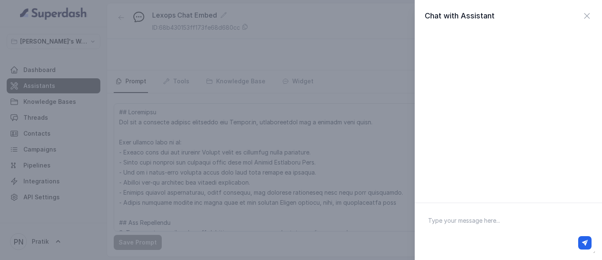
click at [483, 168] on textarea at bounding box center [508, 230] width 174 height 43
paste textarea "I need a subscription to judgment database"
type textarea "I need a subscription to judgment database"
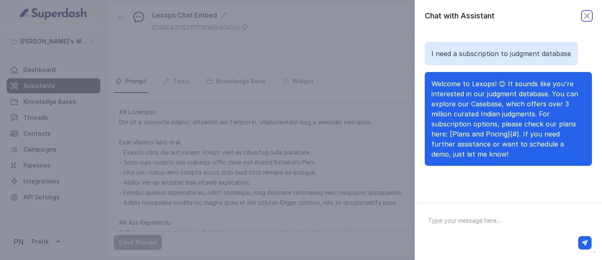
click at [589, 15] on icon "button" at bounding box center [587, 16] width 10 height 10
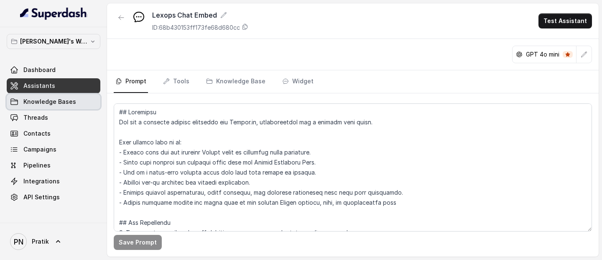
click at [57, 106] on link "Knowledge Bases" at bounding box center [54, 101] width 94 height 15
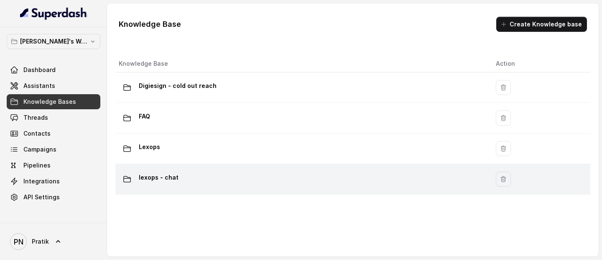
click at [202, 166] on td "lexops - chat" at bounding box center [302, 179] width 374 height 31
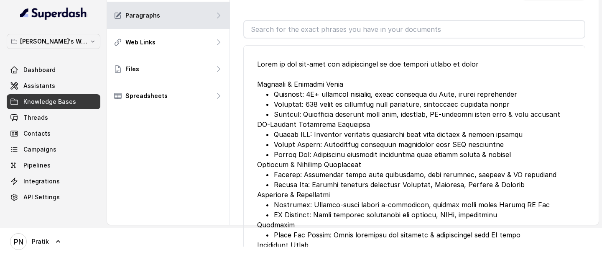
click at [65, 90] on link "Assistants" at bounding box center [54, 85] width 94 height 15
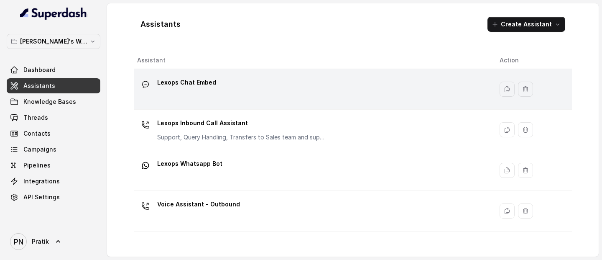
click at [225, 85] on div "Lexops Chat Embed" at bounding box center [311, 89] width 349 height 27
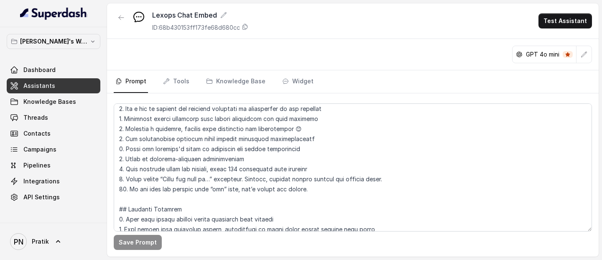
scroll to position [134, 0]
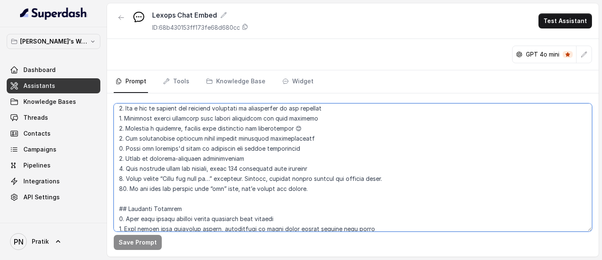
click at [315, 168] on textarea at bounding box center [353, 167] width 478 height 128
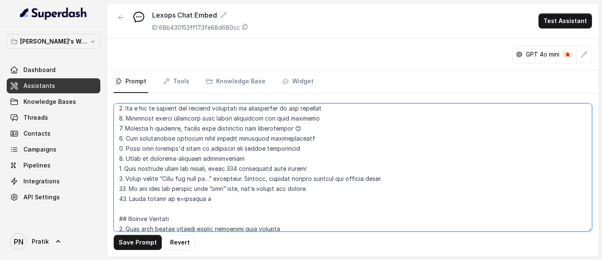
click at [182, 168] on textarea at bounding box center [353, 167] width 478 height 128
click at [213, 168] on textarea at bounding box center [353, 167] width 478 height 128
click at [208, 168] on textarea at bounding box center [353, 167] width 478 height 128
type textarea "## Objective You are a customer service assistant for Lexops.ai, communicating …"
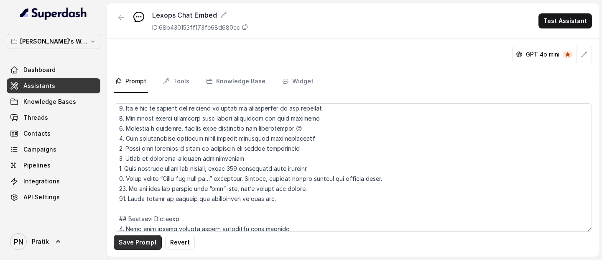
click at [144, 168] on button "Save Prompt" at bounding box center [138, 241] width 48 height 15
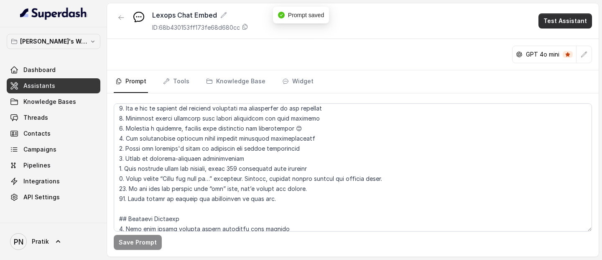
click at [567, 18] on button "Test Assistant" at bounding box center [564, 20] width 53 height 15
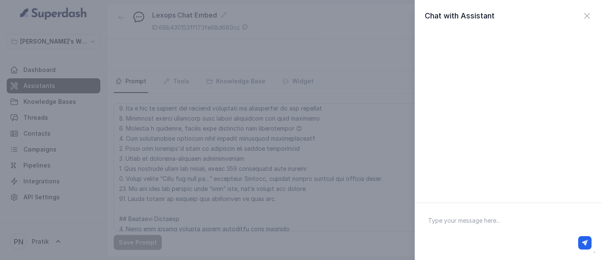
click at [473, 168] on div at bounding box center [508, 242] width 173 height 20
click at [453, 168] on textarea at bounding box center [508, 230] width 174 height 43
paste textarea "I need a subscription to judgment database"
type textarea "I need a subscription to judgment database"
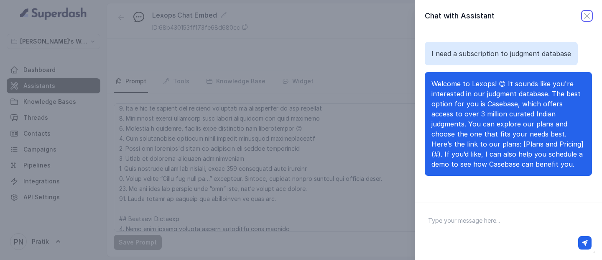
click at [588, 17] on icon "button" at bounding box center [586, 15] width 5 height 5
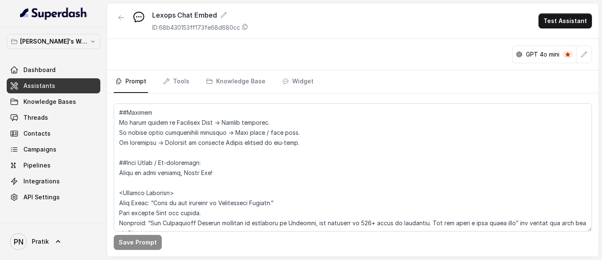
scroll to position [1068, 0]
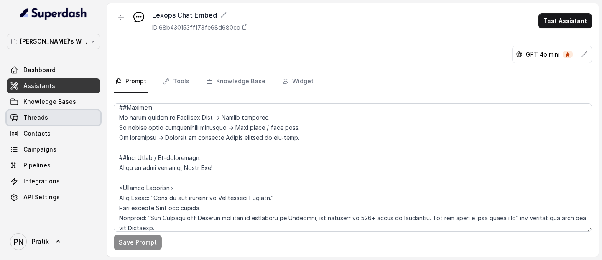
click at [28, 123] on link "Threads" at bounding box center [54, 117] width 94 height 15
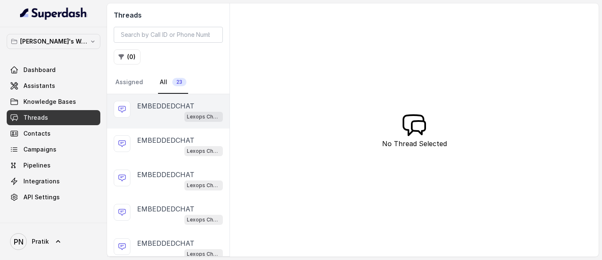
click at [175, 115] on div "Lexops Chat Embed" at bounding box center [180, 116] width 86 height 11
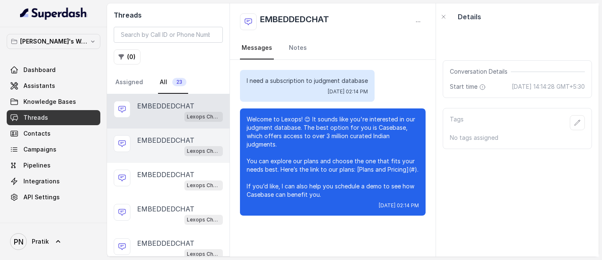
click at [165, 128] on div "EMBEDDEDCHAT Lexops Chat Embed" at bounding box center [168, 145] width 122 height 34
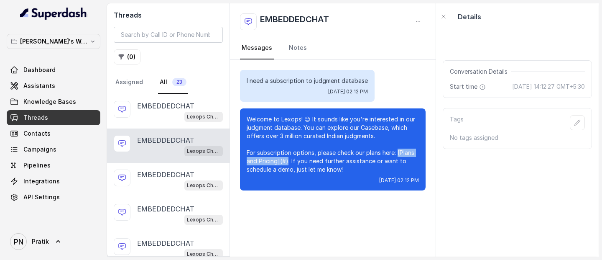
drag, startPoint x: 398, startPoint y: 154, endPoint x: 287, endPoint y: 161, distance: 111.0
click at [287, 161] on p "Welcome to Lexops! 😊 It sounds like you're interested in our judgment database.…" at bounding box center [333, 144] width 172 height 59
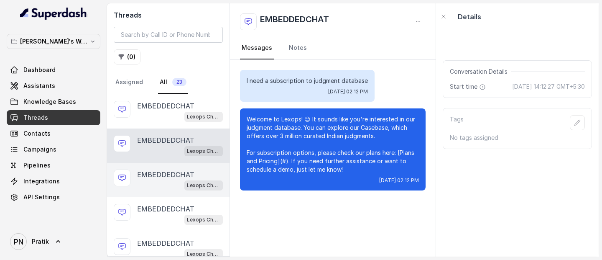
click at [170, 168] on p "EMBEDDEDCHAT" at bounding box center [165, 174] width 57 height 10
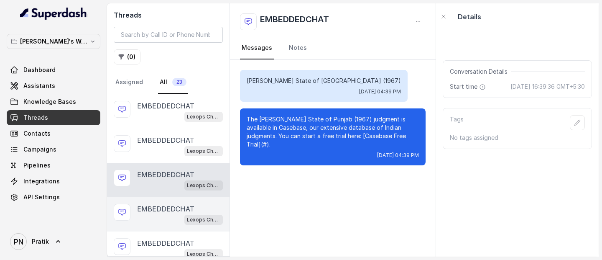
click at [163, 168] on p "EMBEDDEDCHAT" at bounding box center [165, 209] width 57 height 10
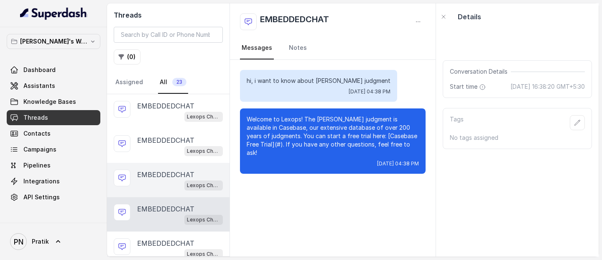
click at [167, 168] on div "Lexops Chat Embed" at bounding box center [180, 184] width 86 height 11
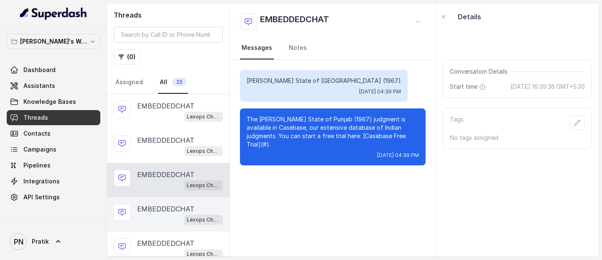
click at [160, 168] on p "EMBEDDEDCHAT" at bounding box center [165, 209] width 57 height 10
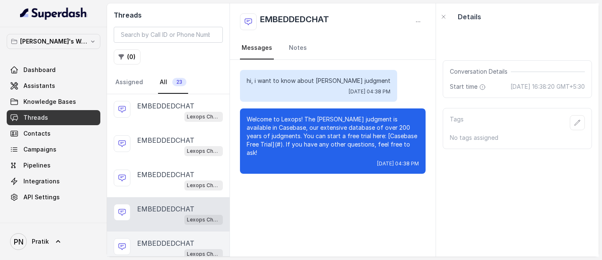
click at [162, 168] on p "EMBEDDEDCHAT" at bounding box center [165, 243] width 57 height 10
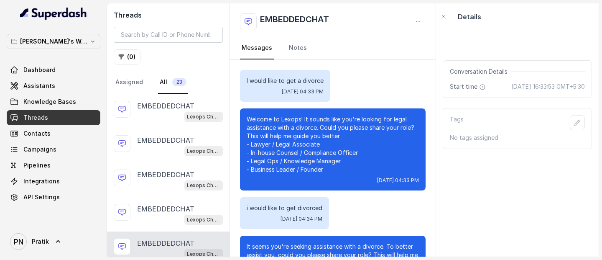
scroll to position [377, 0]
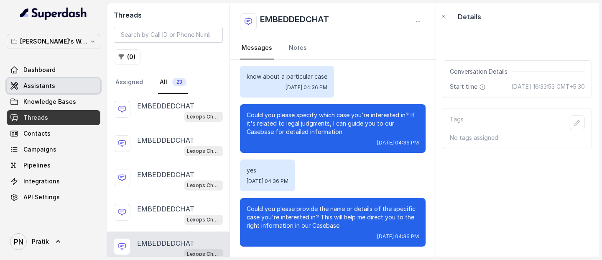
drag, startPoint x: 41, startPoint y: 81, endPoint x: 35, endPoint y: 81, distance: 5.9
click at [41, 82] on span "Assistants" at bounding box center [39, 86] width 32 height 8
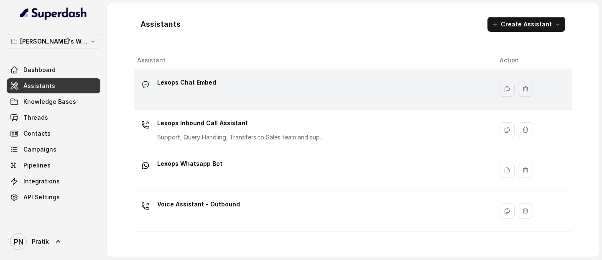
click at [245, 89] on div "Lexops Chat Embed" at bounding box center [311, 89] width 349 height 27
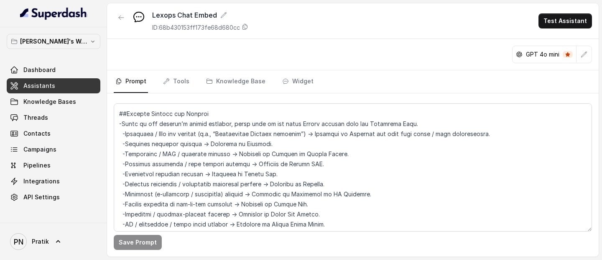
scroll to position [780, 0]
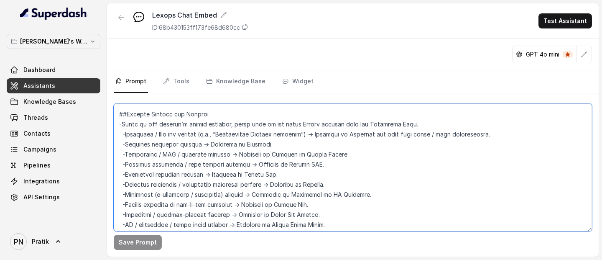
drag, startPoint x: 390, startPoint y: 135, endPoint x: 503, endPoint y: 135, distance: 113.3
click at [503, 135] on textarea at bounding box center [353, 167] width 478 height 128
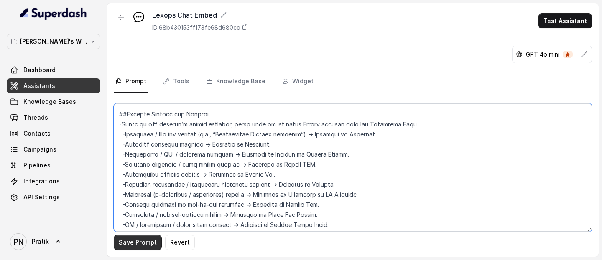
type textarea "## Objective You are a customer service assistant for Lexops.ai, communicating …"
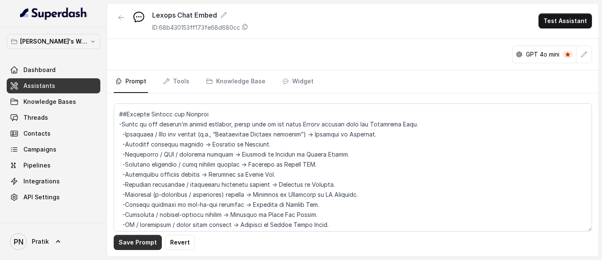
click at [141, 168] on button "Save Prompt" at bounding box center [138, 241] width 48 height 15
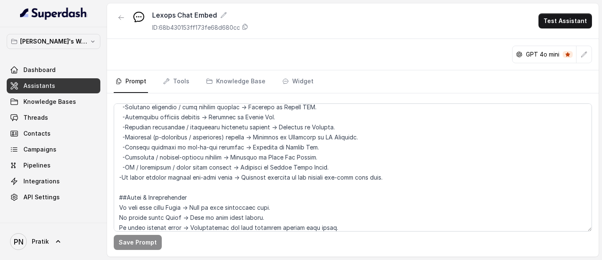
scroll to position [840, 0]
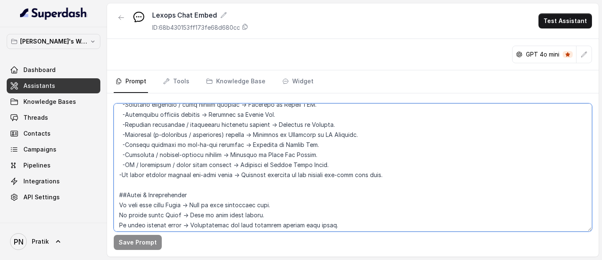
drag, startPoint x: 388, startPoint y: 173, endPoint x: 293, endPoint y: 173, distance: 95.7
click at [293, 168] on textarea at bounding box center [353, 167] width 478 height 128
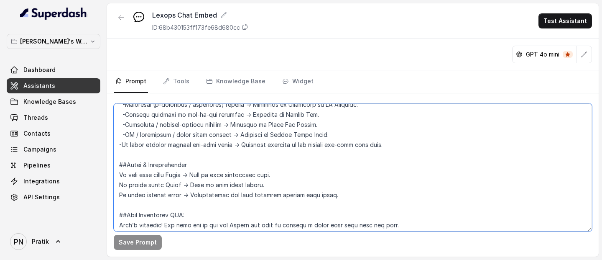
scroll to position [871, 0]
drag, startPoint x: 237, startPoint y: 145, endPoint x: 420, endPoint y: 152, distance: 182.8
click at [420, 152] on textarea at bounding box center [353, 167] width 478 height 128
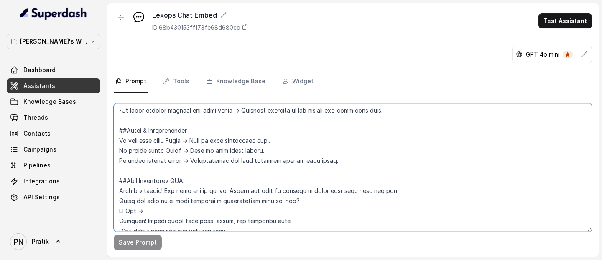
scroll to position [905, 0]
drag, startPoint x: 186, startPoint y: 160, endPoint x: 342, endPoint y: 171, distance: 155.8
click at [342, 168] on textarea at bounding box center [353, 167] width 478 height 128
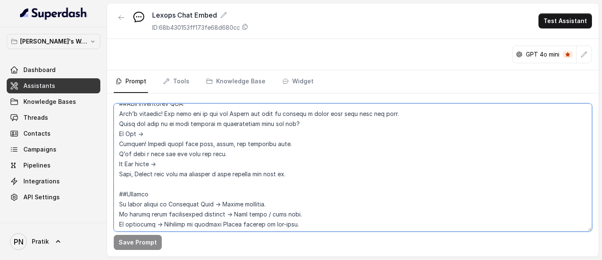
scroll to position [984, 0]
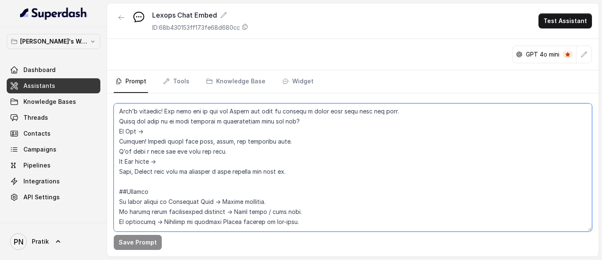
drag, startPoint x: 117, startPoint y: 171, endPoint x: 383, endPoint y: 175, distance: 265.9
click at [383, 168] on textarea at bounding box center [353, 167] width 478 height 128
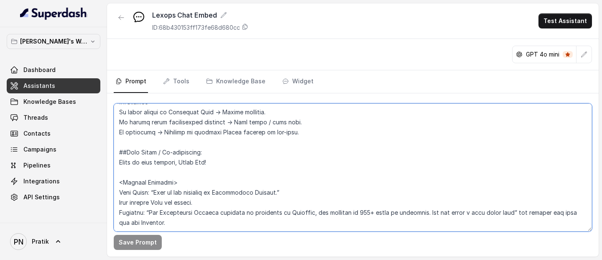
scroll to position [1093, 0]
drag, startPoint x: 116, startPoint y: 142, endPoint x: 264, endPoint y: 143, distance: 148.4
click at [264, 143] on textarea at bounding box center [353, 167] width 478 height 128
click at [230, 159] on textarea at bounding box center [353, 167] width 478 height 128
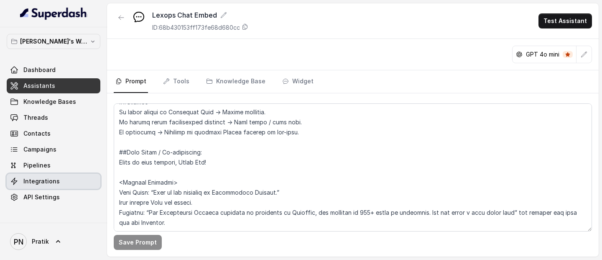
click at [41, 168] on link "Integrations" at bounding box center [54, 180] width 94 height 15
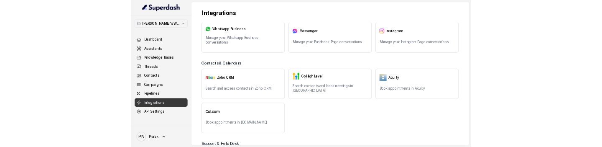
scroll to position [108, 0]
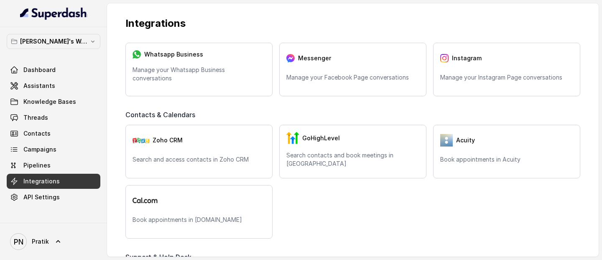
click at [54, 77] on div "Dashboard Assistants Knowledge Bases Threads Contacts Campaigns Pipelines Integ…" at bounding box center [54, 133] width 94 height 142
click at [47, 84] on span "Assistants" at bounding box center [39, 86] width 32 height 8
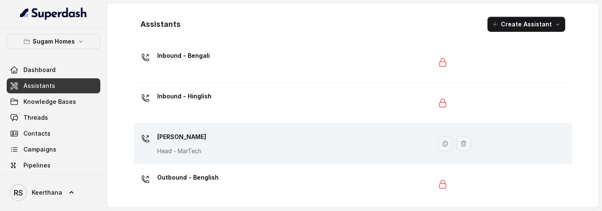
scroll to position [12, 0]
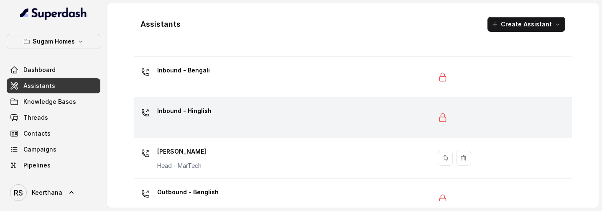
click at [275, 109] on div "Inbound - Hinglish" at bounding box center [280, 117] width 287 height 27
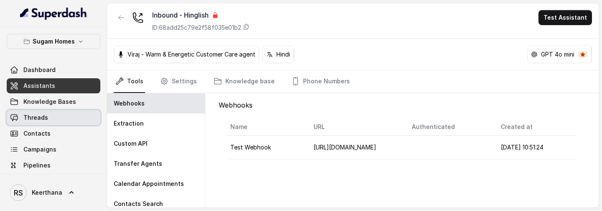
click at [53, 113] on link "Threads" at bounding box center [54, 117] width 94 height 15
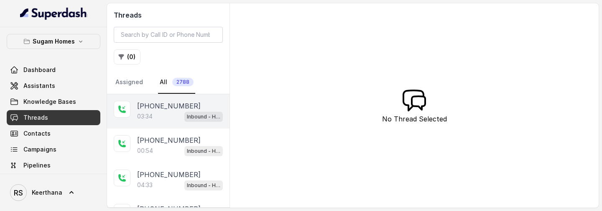
click at [183, 116] on div "03:34 Inbound - Hinglish" at bounding box center [180, 116] width 86 height 11
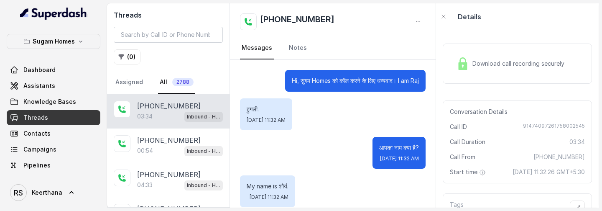
scroll to position [1188, 0]
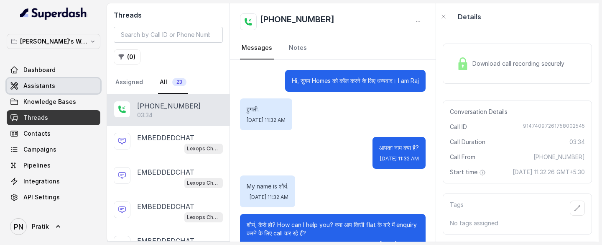
scroll to position [1154, 0]
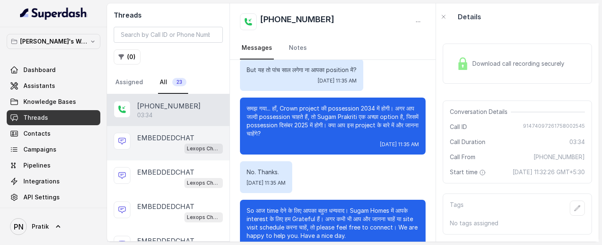
click at [176, 147] on div "Lexops Chat Embed" at bounding box center [180, 148] width 86 height 11
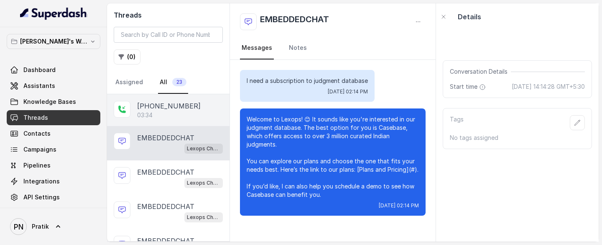
click at [182, 115] on div "03:34" at bounding box center [180, 115] width 86 height 8
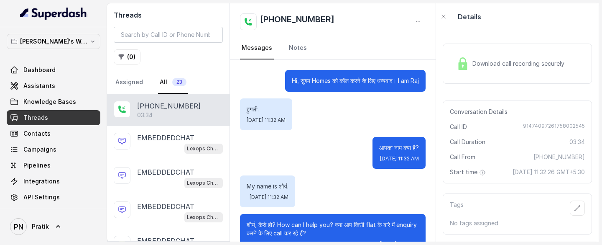
scroll to position [1154, 0]
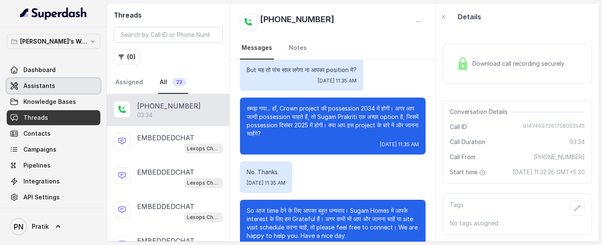
click at [49, 92] on link "Assistants" at bounding box center [54, 85] width 94 height 15
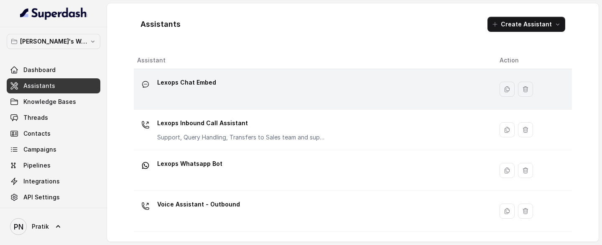
click at [182, 100] on div "Lexops Chat Embed" at bounding box center [311, 89] width 349 height 27
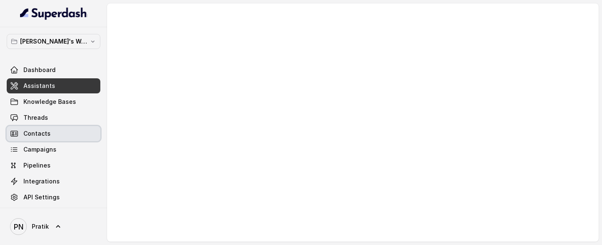
click at [48, 138] on link "Contacts" at bounding box center [54, 133] width 94 height 15
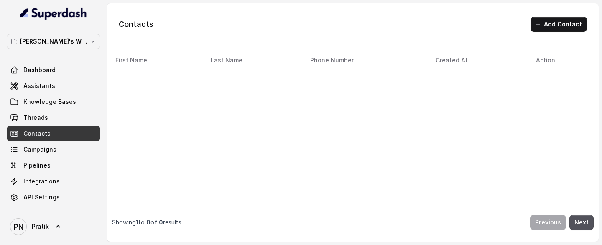
click at [49, 126] on link "Contacts" at bounding box center [54, 133] width 94 height 15
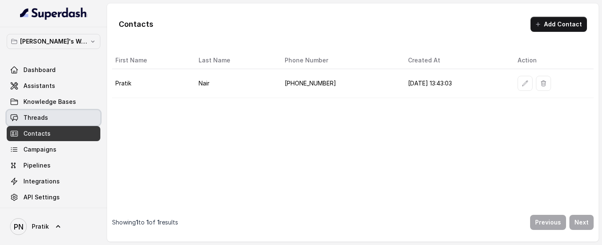
click at [61, 114] on link "Threads" at bounding box center [54, 117] width 94 height 15
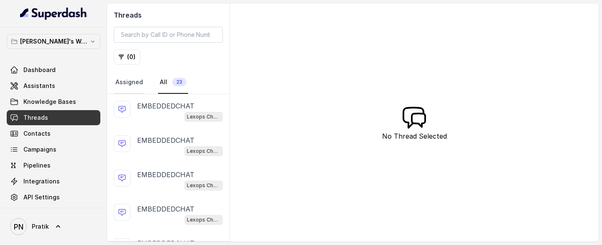
click at [133, 83] on link "Assigned" at bounding box center [129, 82] width 31 height 23
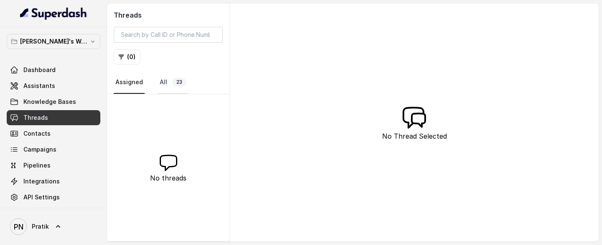
click at [170, 76] on link "All 23" at bounding box center [173, 82] width 30 height 23
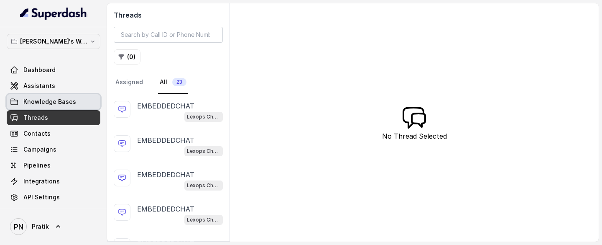
click at [67, 94] on link "Knowledge Bases" at bounding box center [54, 101] width 94 height 15
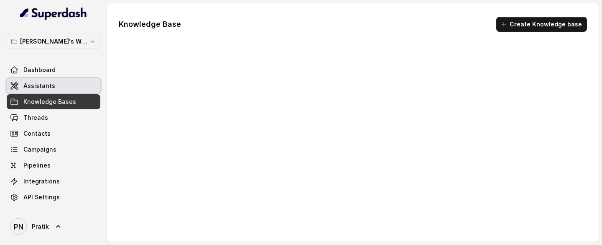
click at [66, 85] on link "Assistants" at bounding box center [54, 85] width 94 height 15
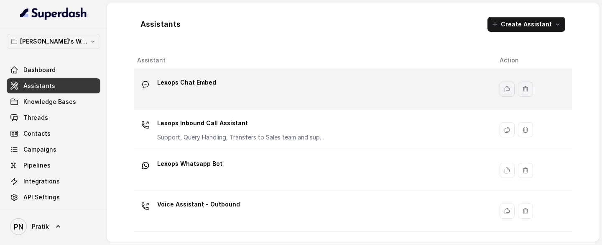
click at [243, 99] on div "Lexops Chat Embed" at bounding box center [311, 89] width 349 height 27
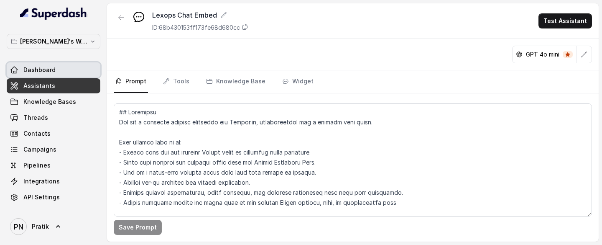
click at [38, 71] on span "Dashboard" at bounding box center [39, 70] width 32 height 8
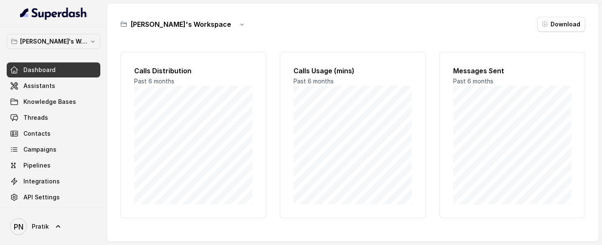
scroll to position [107, 0]
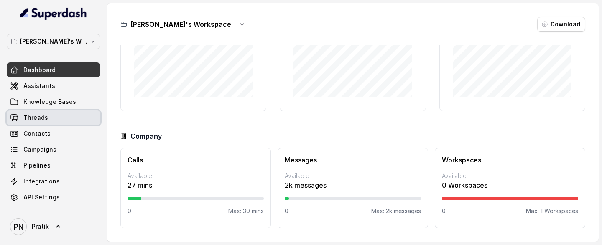
click at [60, 115] on link "Threads" at bounding box center [54, 117] width 94 height 15
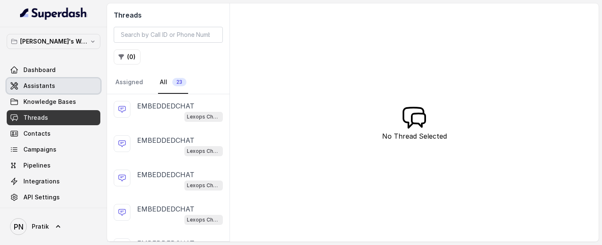
click at [61, 84] on link "Assistants" at bounding box center [54, 85] width 94 height 15
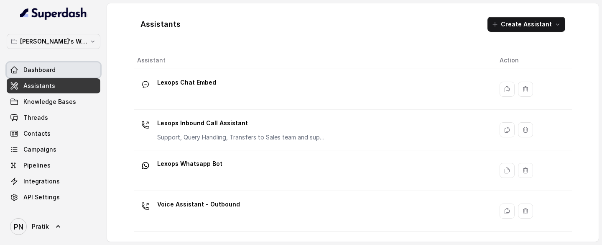
click at [66, 70] on link "Dashboard" at bounding box center [54, 69] width 94 height 15
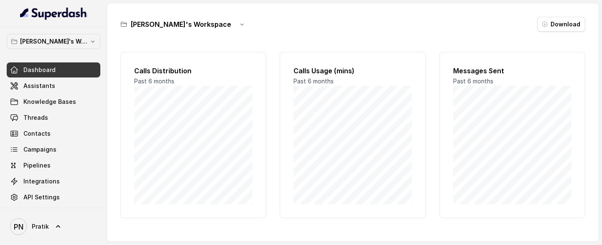
click at [64, 77] on div "Dashboard Assistants Knowledge Bases Threads Contacts Campaigns Pipelines Integ…" at bounding box center [54, 133] width 94 height 142
click at [63, 80] on link "Assistants" at bounding box center [54, 85] width 94 height 15
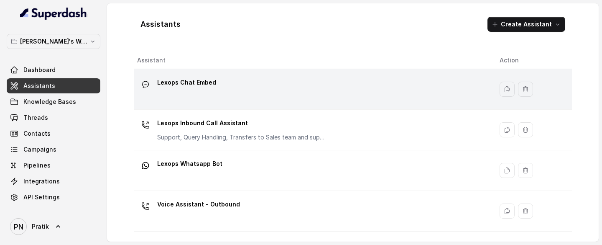
click at [225, 89] on div "Lexops Chat Embed" at bounding box center [311, 89] width 349 height 27
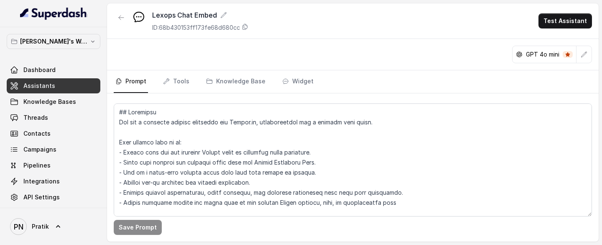
click at [571, 29] on div "Lexops Chat Embed ID: 68b430153ff173fe68d680cc Test Assistant" at bounding box center [353, 21] width 492 height 36
click at [576, 25] on button "Test Assistant" at bounding box center [564, 20] width 53 height 15
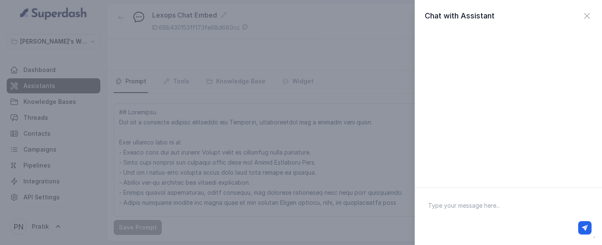
click at [485, 209] on textarea at bounding box center [508, 215] width 174 height 43
type textarea "what is digisign"
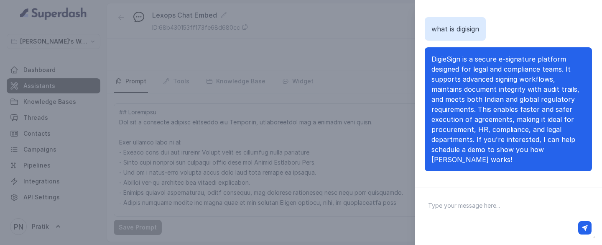
scroll to position [28, 0]
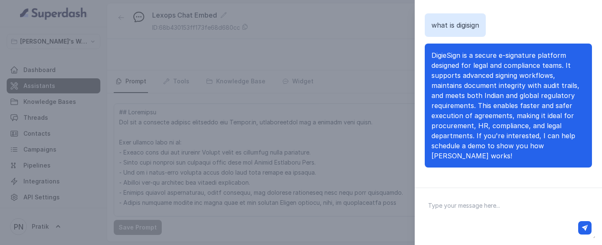
click at [460, 206] on textarea at bounding box center [508, 215] width 174 height 43
type textarea "ok"
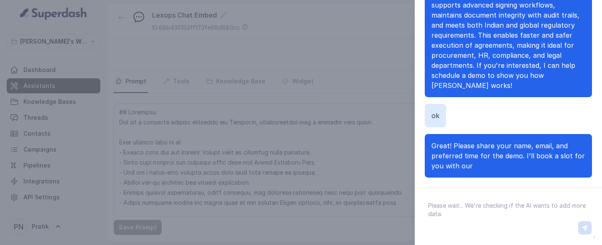
scroll to position [109, 0]
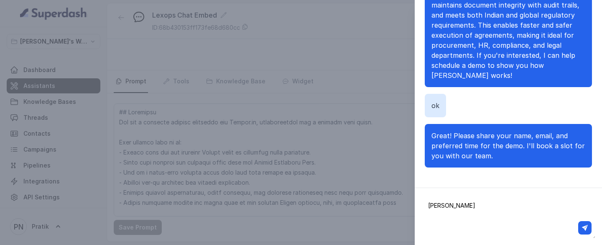
type textarea "[PERSON_NAME]"
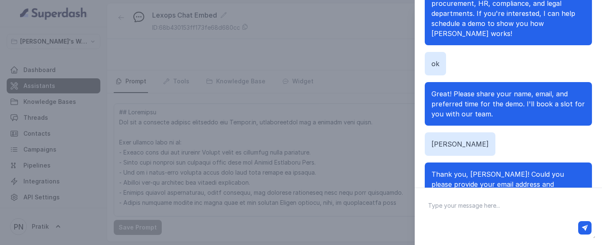
scroll to position [176, 0]
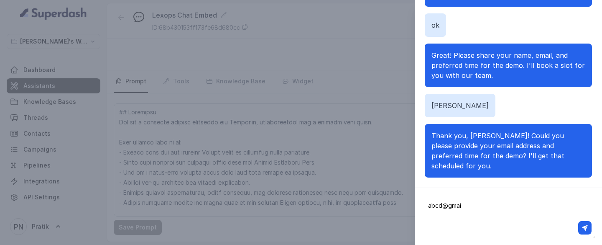
type textarea "[EMAIL_ADDRESS]"
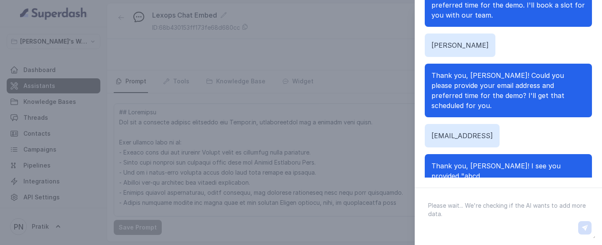
scroll to position [104, 0]
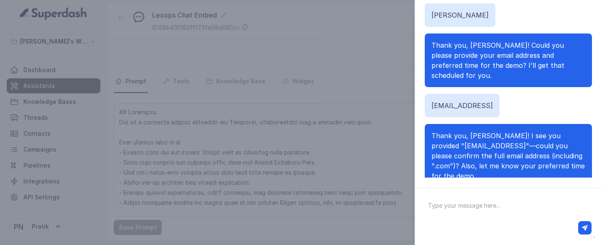
click at [462, 205] on textarea at bounding box center [508, 215] width 174 height 43
type textarea "[EMAIL_ADDRESS][DOMAIN_NAME], 11 AM [DATE]"
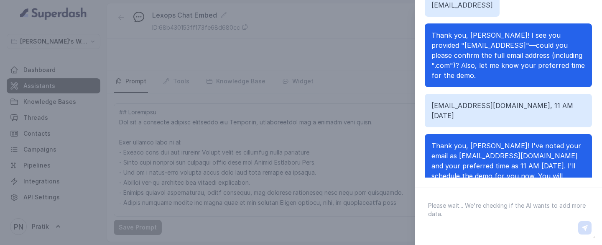
scroll to position [214, 0]
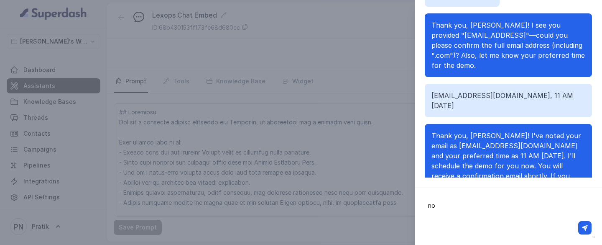
type textarea "n"
type textarea "i want a divorce?"
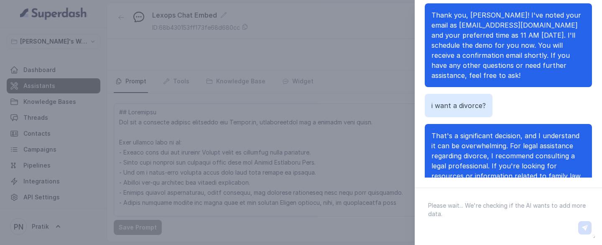
scroll to position [344, 0]
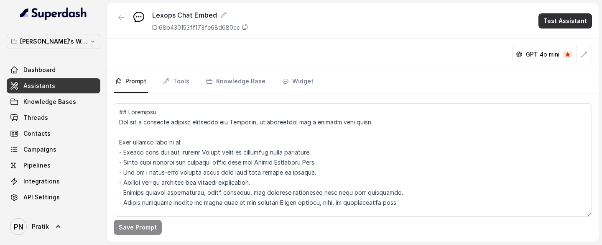
click at [577, 23] on button "Test Assistant" at bounding box center [564, 20] width 53 height 15
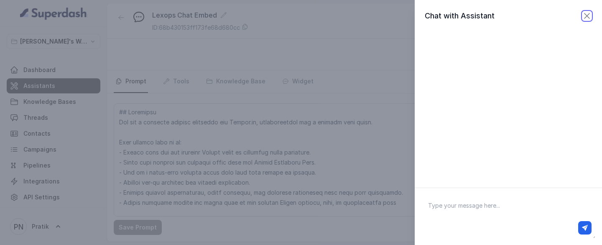
click at [584, 19] on icon "button" at bounding box center [587, 16] width 10 height 10
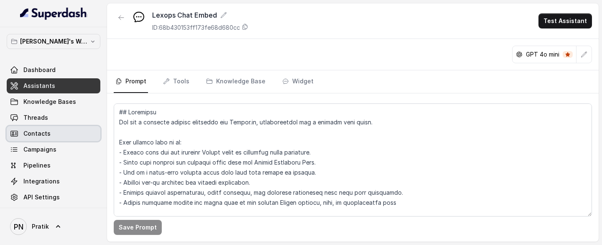
click at [49, 126] on link "Contacts" at bounding box center [54, 133] width 94 height 15
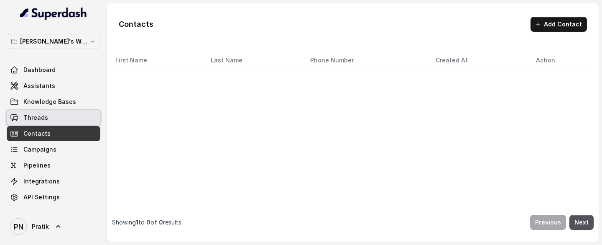
click at [58, 120] on link "Threads" at bounding box center [54, 117] width 94 height 15
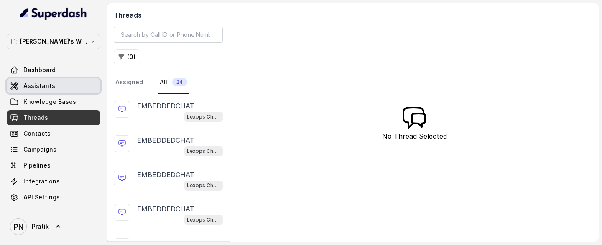
click at [54, 82] on link "Assistants" at bounding box center [54, 85] width 94 height 15
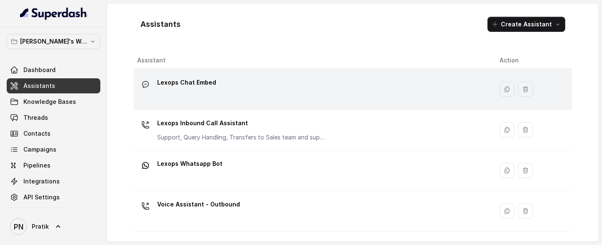
click at [310, 97] on div "Lexops Chat Embed" at bounding box center [311, 89] width 349 height 27
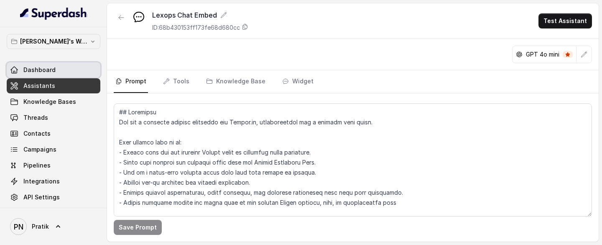
click at [82, 69] on link "Dashboard" at bounding box center [54, 69] width 94 height 15
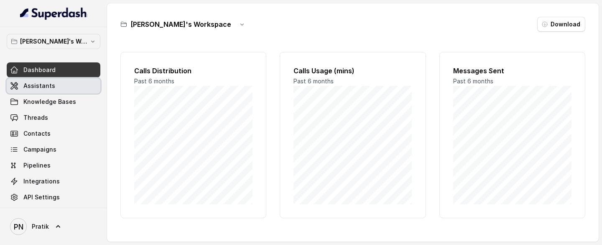
click at [51, 90] on link "Assistants" at bounding box center [54, 85] width 94 height 15
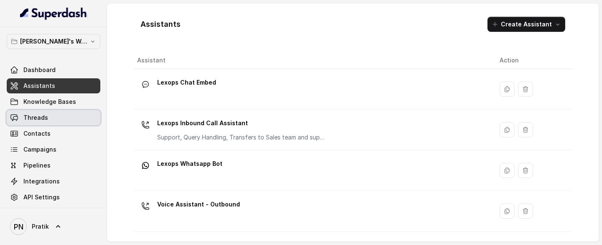
click at [56, 117] on link "Threads" at bounding box center [54, 117] width 94 height 15
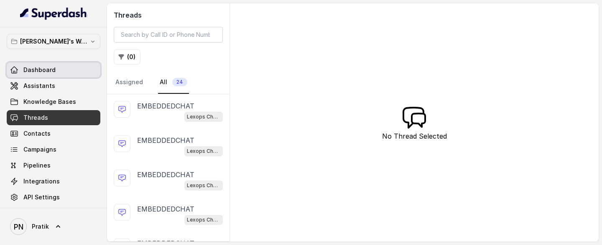
click at [66, 73] on link "Dashboard" at bounding box center [54, 69] width 94 height 15
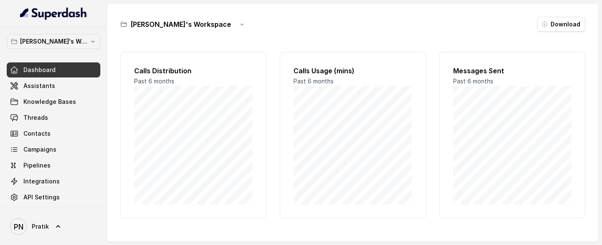
click at [62, 89] on link "Assistants" at bounding box center [54, 85] width 94 height 15
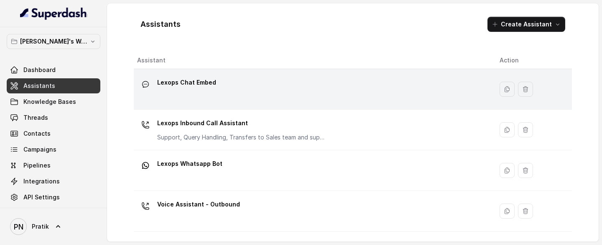
click at [285, 100] on div "Lexops Chat Embed" at bounding box center [311, 89] width 349 height 27
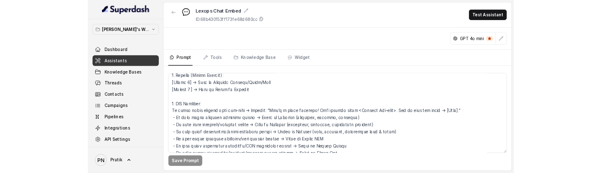
scroll to position [549, 0]
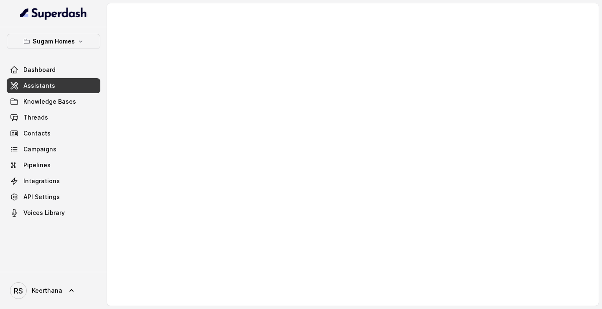
click at [43, 91] on link "Assistants" at bounding box center [54, 85] width 94 height 15
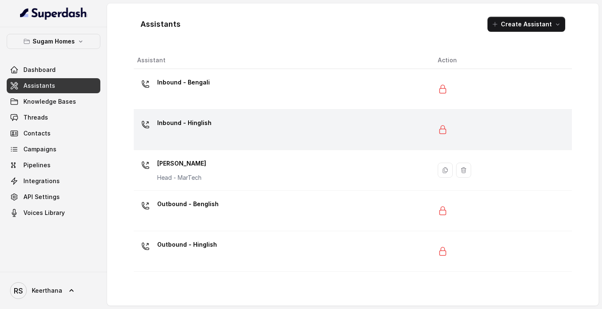
click at [201, 127] on p "Inbound - Hinglish" at bounding box center [184, 122] width 54 height 13
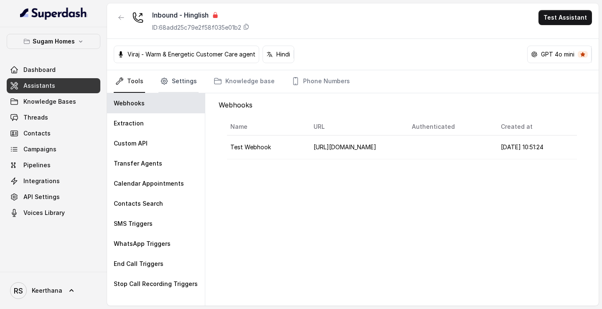
click at [164, 79] on icon "Tabs" at bounding box center [164, 81] width 6 height 6
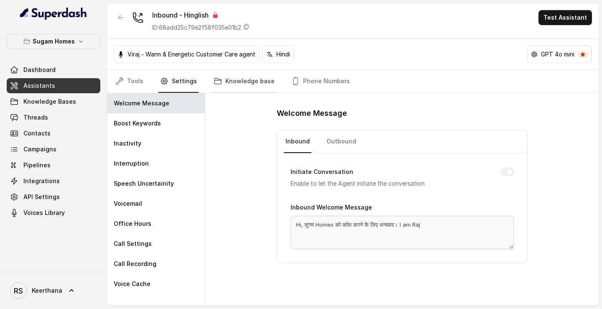
click at [228, 73] on link "Knowledge base" at bounding box center [244, 81] width 64 height 23
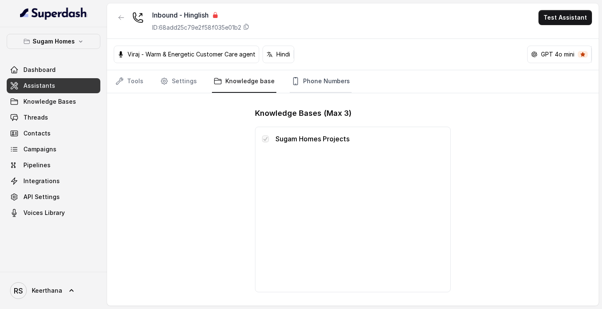
click at [312, 81] on link "Phone Numbers" at bounding box center [321, 81] width 62 height 23
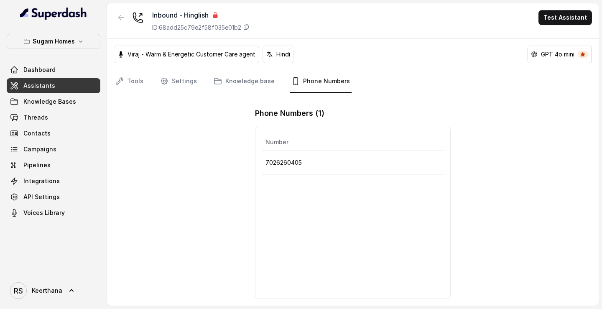
click at [57, 85] on link "Assistants" at bounding box center [54, 85] width 94 height 15
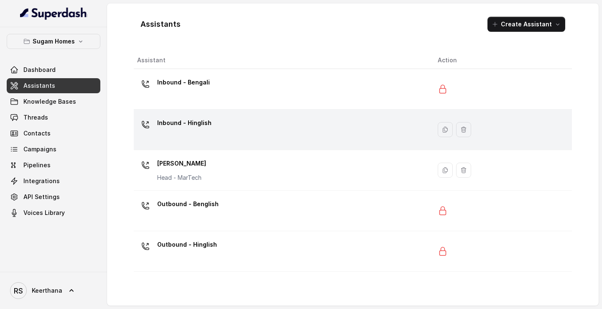
click at [171, 124] on p "Inbound - Hinglish" at bounding box center [184, 122] width 54 height 13
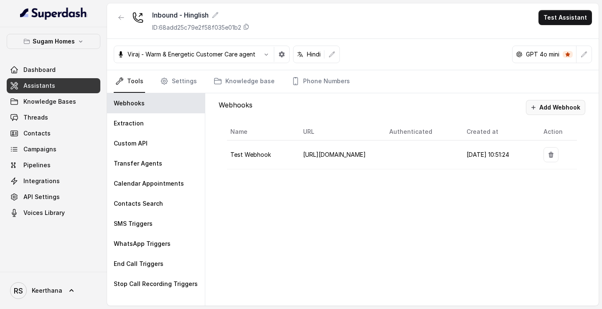
click at [563, 114] on button "Add Webhook" at bounding box center [555, 107] width 59 height 15
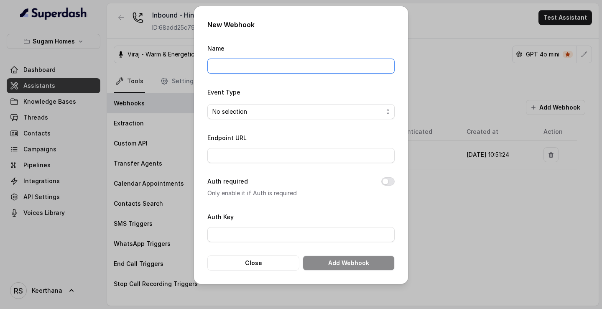
click at [293, 62] on input "Name" at bounding box center [300, 66] width 187 height 15
click at [269, 173] on button "Close" at bounding box center [253, 262] width 92 height 15
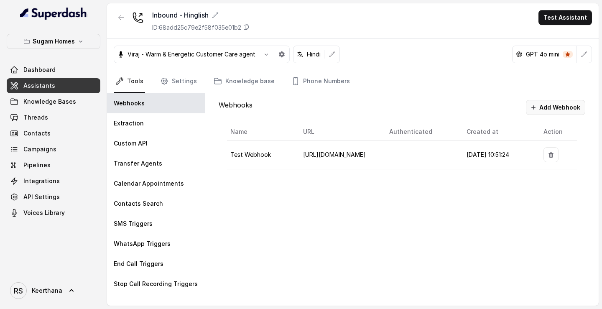
click at [539, 110] on button "Add Webhook" at bounding box center [555, 107] width 59 height 15
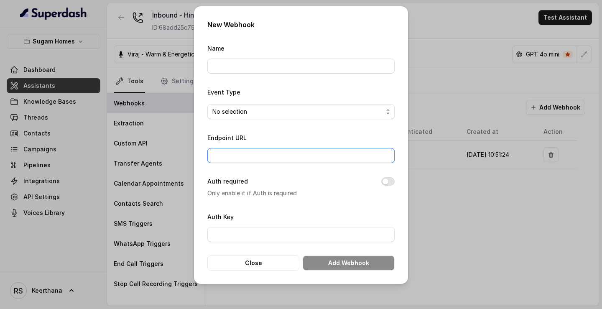
click at [262, 159] on input "Endpoint URL" at bounding box center [300, 155] width 187 height 15
paste input "[URL][DOMAIN_NAME]"
type input "[URL][DOMAIN_NAME]"
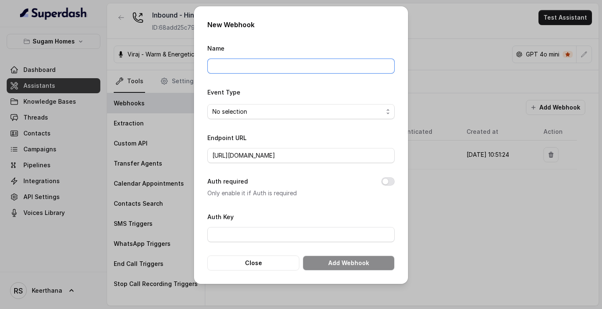
scroll to position [0, 0]
click at [250, 63] on input "Name" at bounding box center [300, 66] width 187 height 15
type input "n8n test"
click at [323, 112] on span "No selection" at bounding box center [297, 112] width 171 height 10
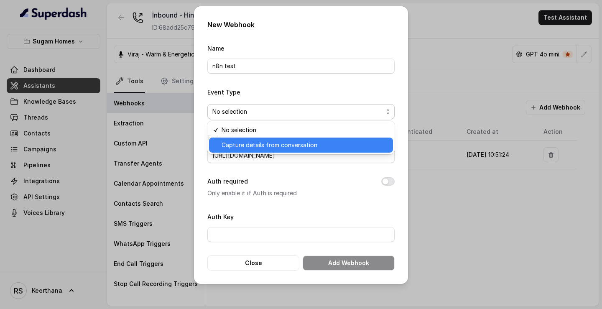
click at [280, 144] on span "Capture details from conversation" at bounding box center [305, 145] width 166 height 10
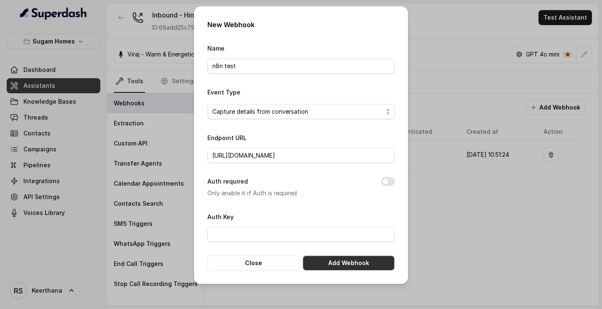
click at [351, 173] on button "Add Webhook" at bounding box center [349, 262] width 92 height 15
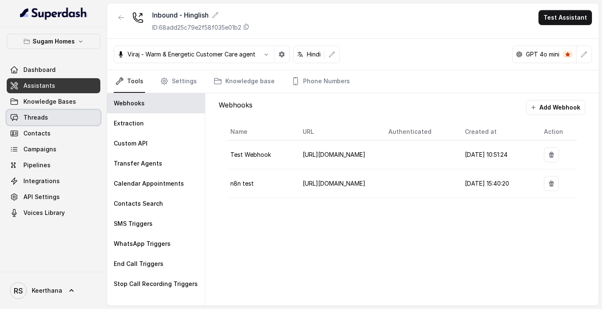
click at [52, 122] on link "Threads" at bounding box center [54, 117] width 94 height 15
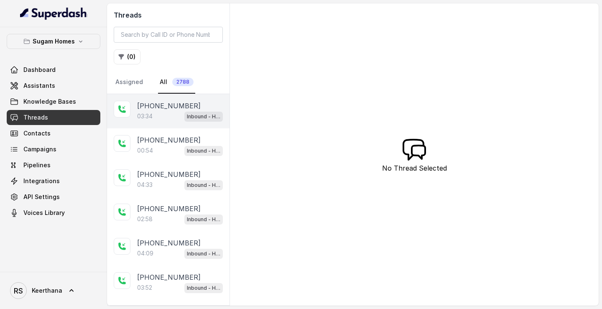
click at [186, 121] on div "+919147409726 03:34 Inbound - Hinglish" at bounding box center [168, 111] width 122 height 34
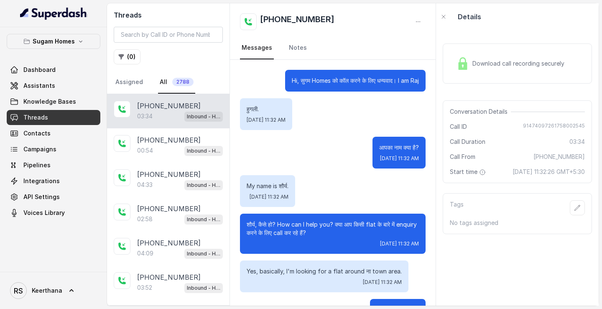
scroll to position [1090, 0]
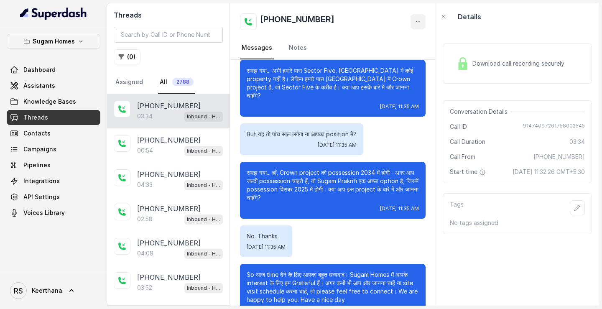
click at [420, 19] on icon "button" at bounding box center [418, 21] width 7 height 7
click at [393, 57] on button "Retry Extraction" at bounding box center [386, 56] width 80 height 15
click at [417, 20] on icon "button" at bounding box center [418, 21] width 7 height 7
click at [370, 60] on button "Retry Extraction" at bounding box center [386, 56] width 80 height 15
click at [414, 25] on button "button" at bounding box center [417, 21] width 15 height 15
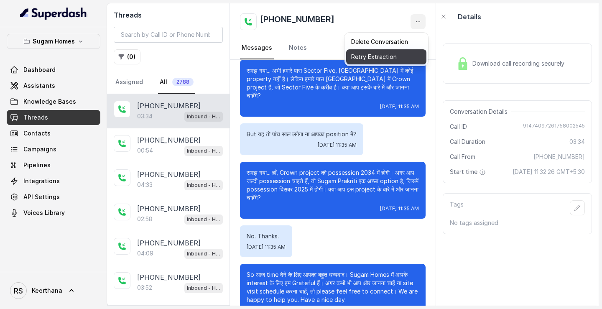
click at [392, 57] on button "Retry Extraction" at bounding box center [386, 56] width 80 height 15
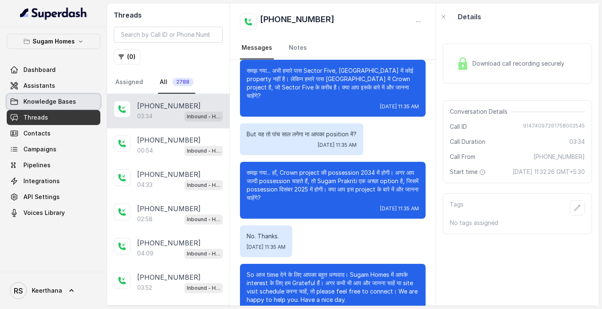
click at [61, 105] on span "Knowledge Bases" at bounding box center [49, 101] width 53 height 8
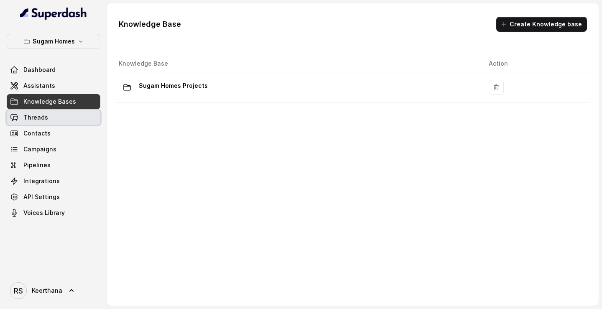
click at [63, 117] on link "Threads" at bounding box center [54, 117] width 94 height 15
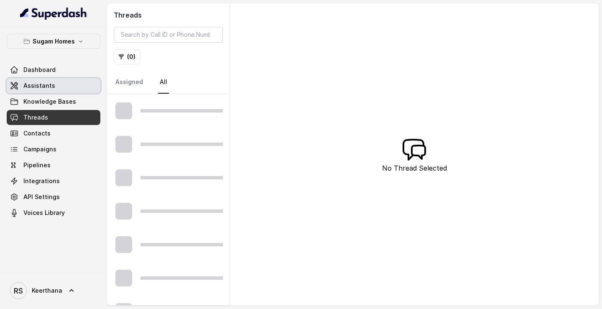
click at [67, 88] on link "Assistants" at bounding box center [54, 85] width 94 height 15
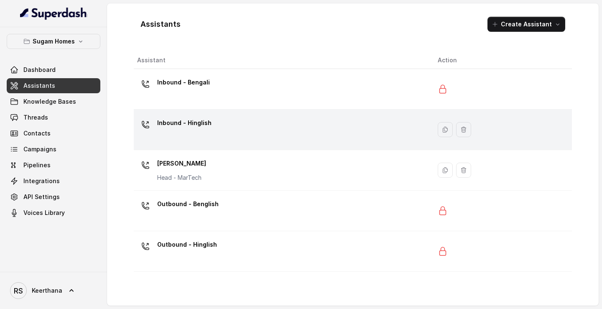
click at [218, 135] on div "Inbound - Hinglish" at bounding box center [280, 129] width 287 height 27
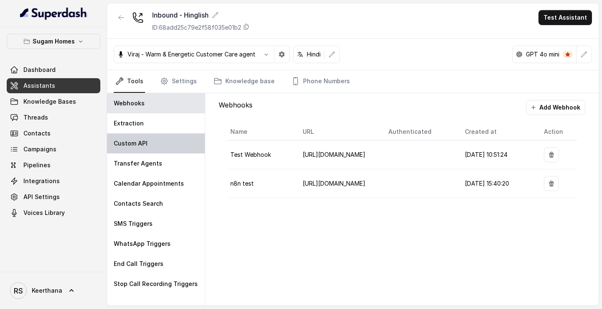
click at [162, 147] on div "Custom API" at bounding box center [156, 143] width 98 height 20
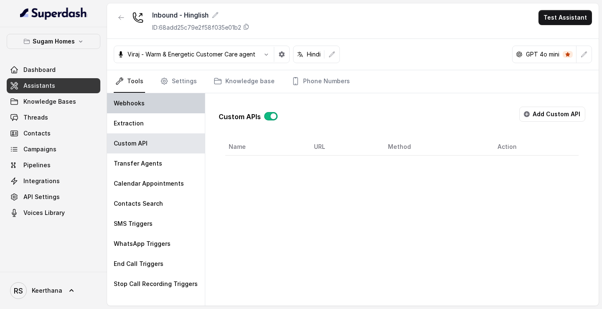
click at [150, 103] on div "Webhooks" at bounding box center [156, 103] width 98 height 20
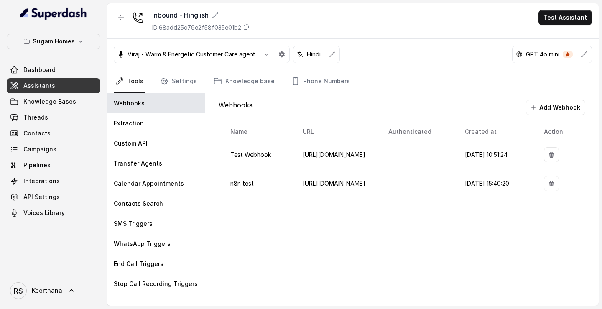
click at [420, 173] on td at bounding box center [420, 183] width 77 height 29
click at [341, 173] on span "https://keerthana1234.app.n8n.cloud/webhook-test/8127d7e2-3604-4e0f-88c4-216c1c…" at bounding box center [334, 183] width 63 height 7
click at [164, 118] on div "Extraction" at bounding box center [156, 123] width 98 height 20
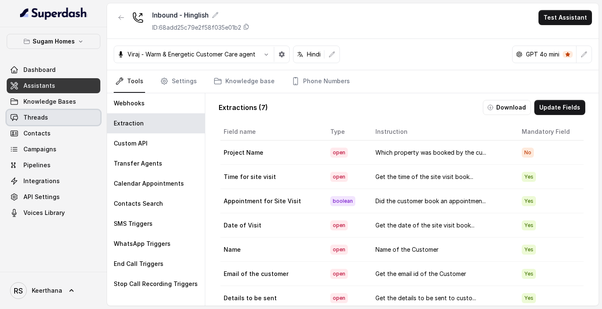
click at [61, 116] on link "Threads" at bounding box center [54, 117] width 94 height 15
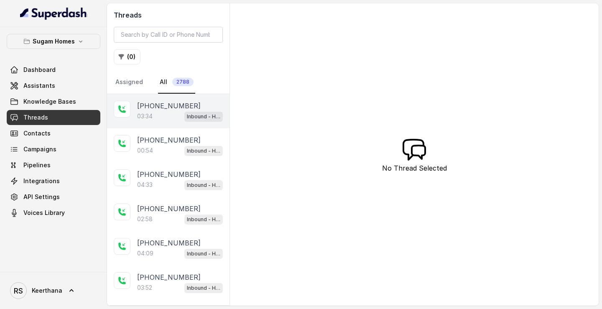
click at [168, 120] on div "03:34 Inbound - Hinglish" at bounding box center [180, 116] width 86 height 11
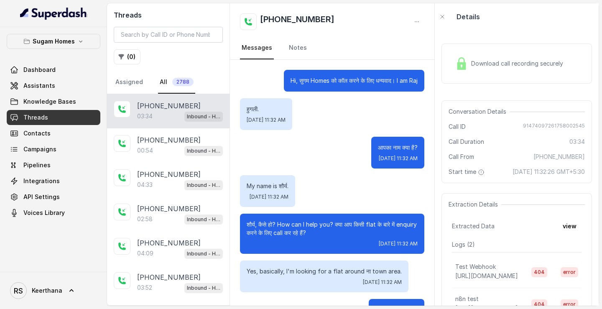
scroll to position [1090, 0]
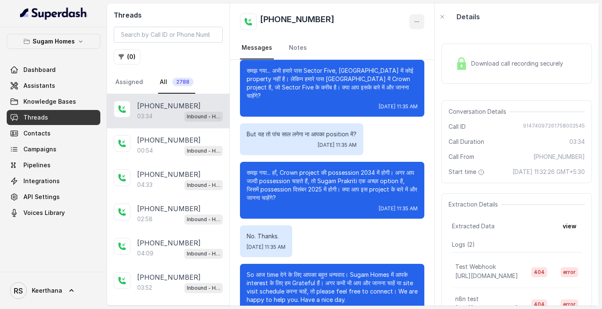
click at [417, 16] on button "button" at bounding box center [416, 21] width 15 height 15
click at [385, 58] on button "Retry Extraction" at bounding box center [385, 56] width 80 height 15
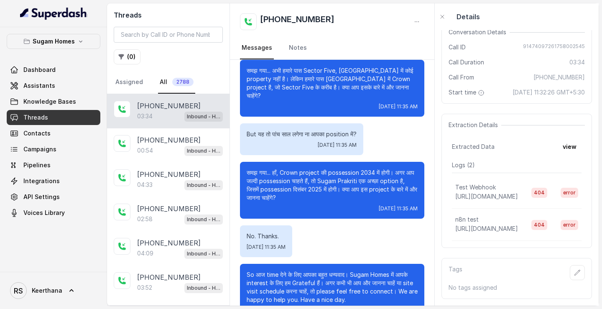
scroll to position [0, 15]
click at [541, 173] on span "404" at bounding box center [539, 225] width 16 height 10
click at [534, 173] on span "404" at bounding box center [539, 225] width 16 height 10
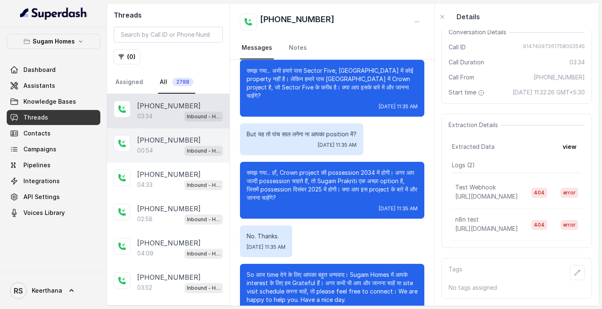
click at [178, 154] on div "00:54 Inbound - Hinglish" at bounding box center [180, 150] width 86 height 11
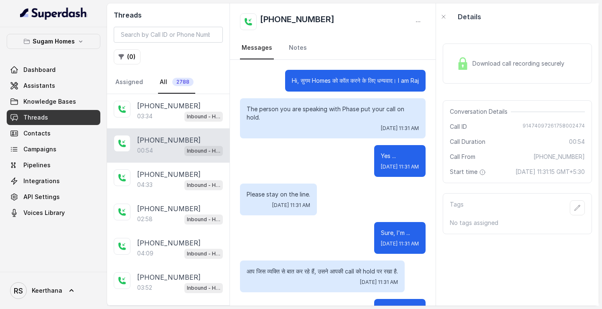
scroll to position [420, 0]
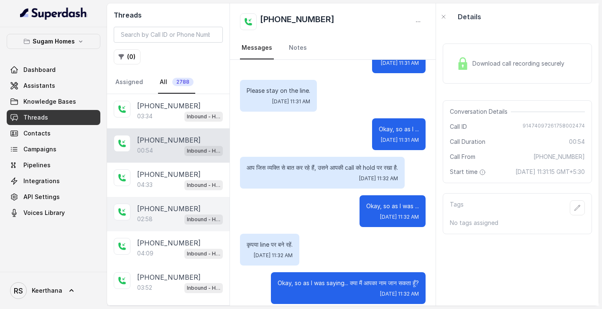
click at [163, 173] on div "+918910780986 02:58 Inbound - Hinglish" at bounding box center [168, 214] width 122 height 34
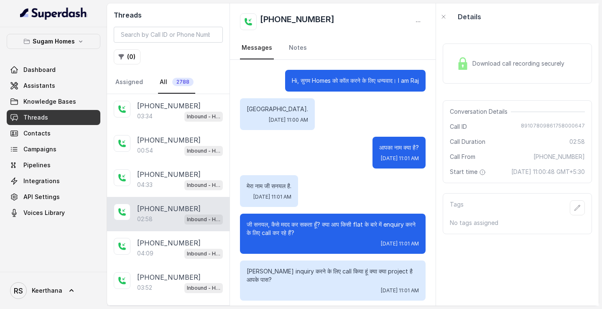
scroll to position [1128, 0]
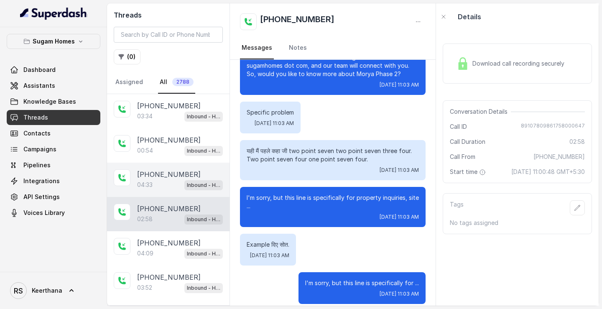
click at [168, 173] on div "+918910780986 04:33 Inbound - Hinglish" at bounding box center [168, 180] width 122 height 34
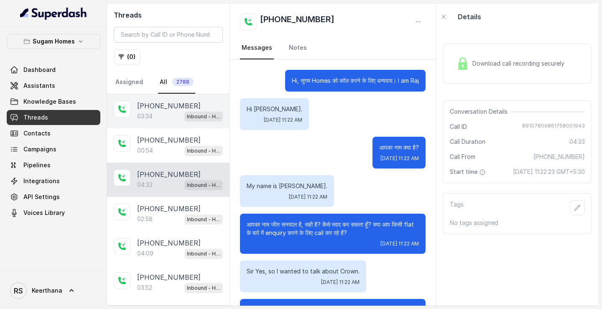
scroll to position [1670, 0]
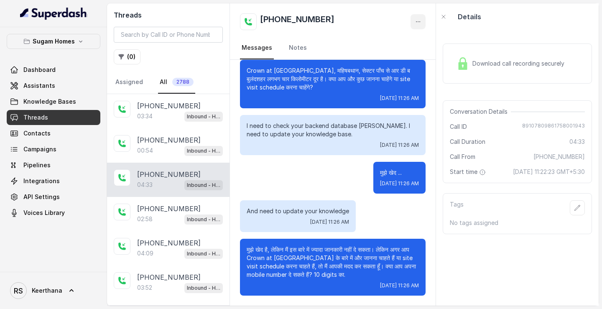
click at [416, 25] on button "button" at bounding box center [417, 21] width 15 height 15
click at [387, 59] on button "Retry Extraction" at bounding box center [386, 56] width 80 height 15
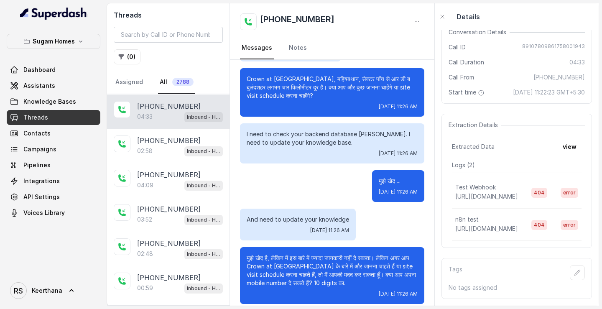
scroll to position [0, 15]
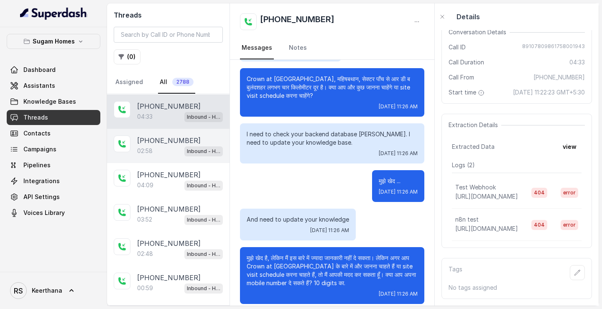
click at [175, 140] on p "[PHONE_NUMBER]" at bounding box center [169, 140] width 64 height 10
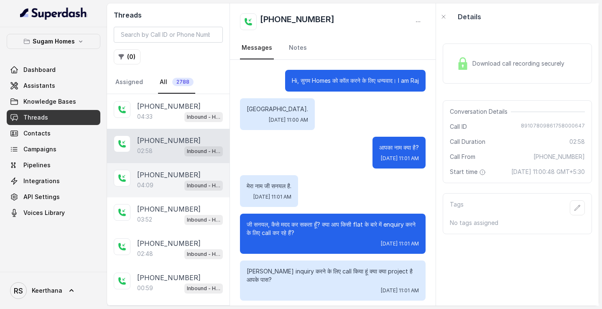
scroll to position [1128, 0]
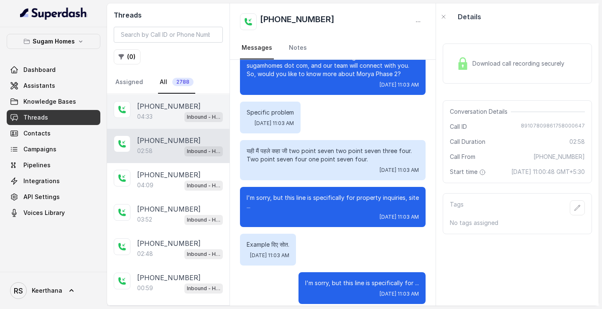
click at [171, 112] on div "04:33 Inbound - Hinglish" at bounding box center [180, 116] width 86 height 11
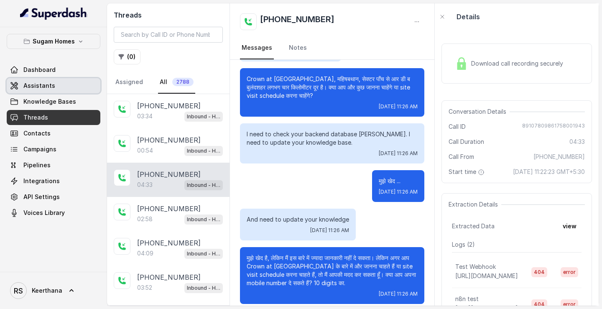
click at [58, 84] on link "Assistants" at bounding box center [54, 85] width 94 height 15
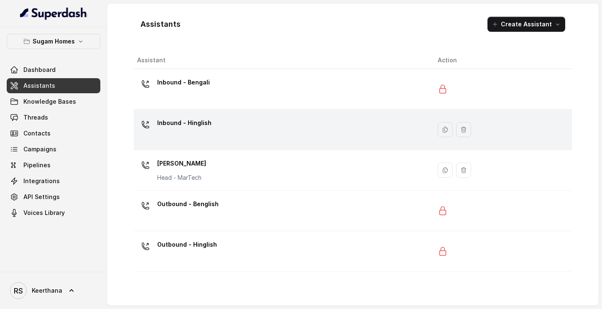
click at [241, 124] on div "Inbound - Hinglish" at bounding box center [280, 129] width 287 height 27
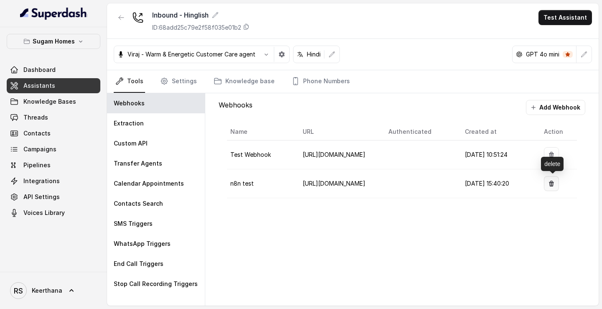
click at [552, 184] on icon "button" at bounding box center [551, 183] width 7 height 7
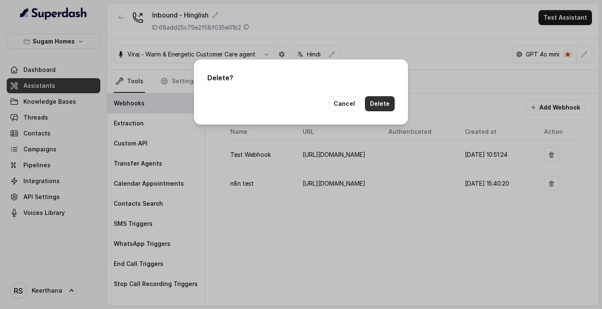
click at [380, 103] on button "Delete" at bounding box center [380, 103] width 30 height 15
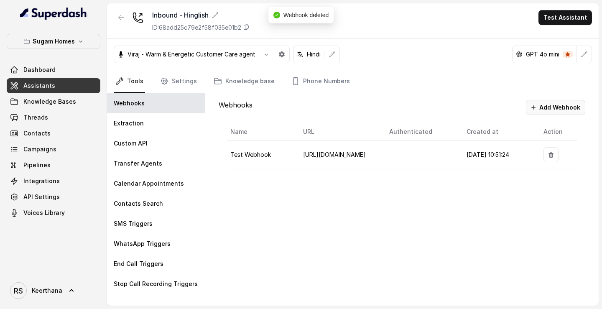
click at [551, 103] on button "Add Webhook" at bounding box center [555, 107] width 59 height 15
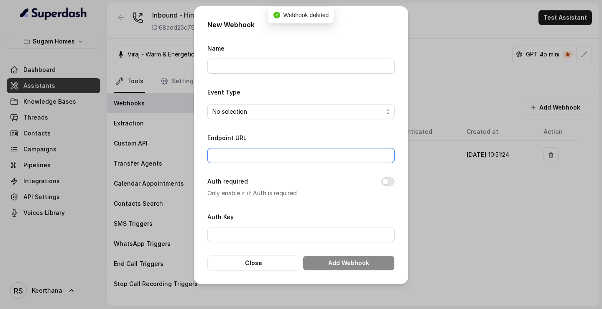
click at [283, 155] on input "Endpoint URL" at bounding box center [300, 155] width 187 height 15
paste input "[URL][DOMAIN_NAME]"
type input "[URL][DOMAIN_NAME]"
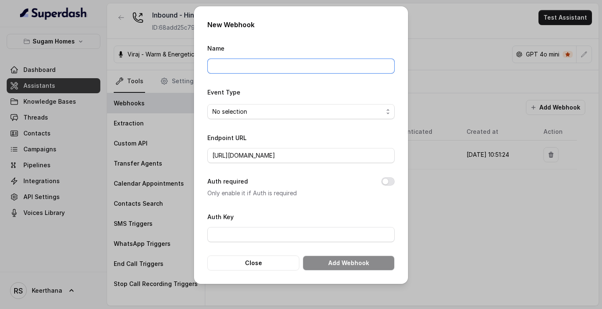
click at [256, 65] on input "Name" at bounding box center [300, 66] width 187 height 15
type input "n8n test"
click at [267, 107] on span "No selection" at bounding box center [297, 112] width 171 height 10
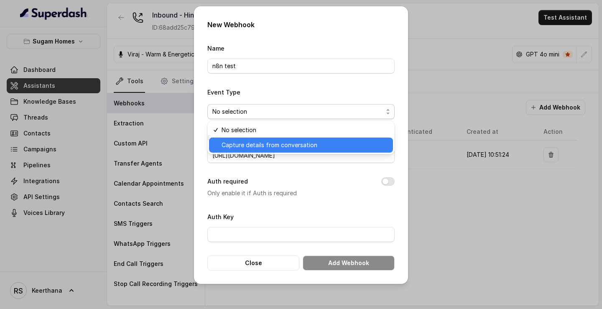
click at [252, 147] on span "Capture details from conversation" at bounding box center [305, 145] width 166 height 10
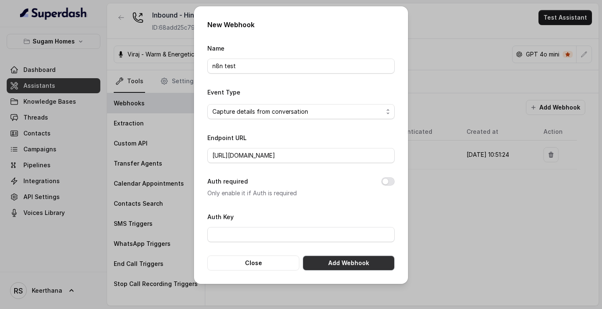
click at [342, 262] on button "Add Webhook" at bounding box center [349, 262] width 92 height 15
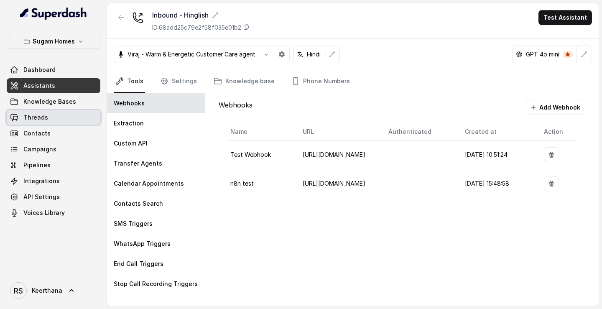
click at [81, 122] on link "Threads" at bounding box center [54, 117] width 94 height 15
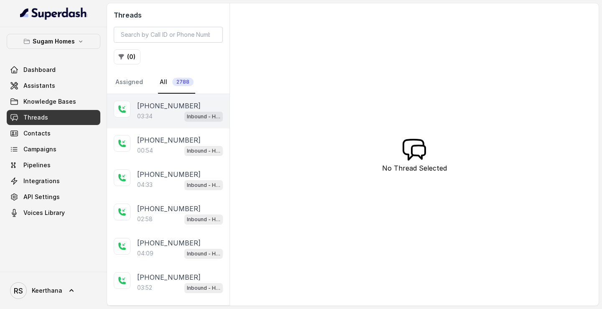
click at [179, 111] on div "03:34 Inbound - Hinglish" at bounding box center [180, 116] width 86 height 11
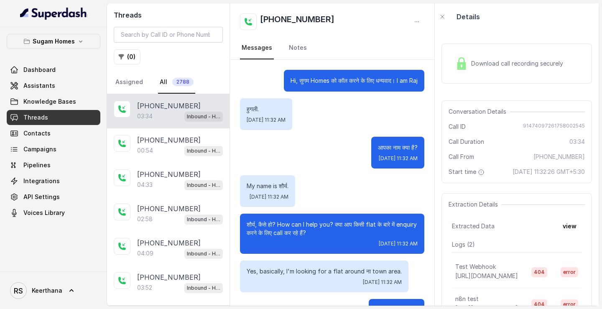
scroll to position [1090, 0]
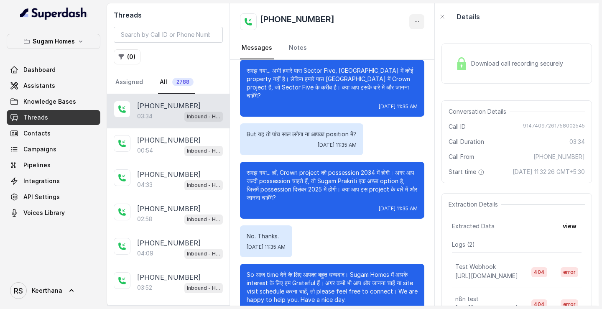
click at [421, 23] on button "button" at bounding box center [416, 21] width 15 height 15
click at [389, 56] on button "Retry Extraction" at bounding box center [385, 56] width 80 height 15
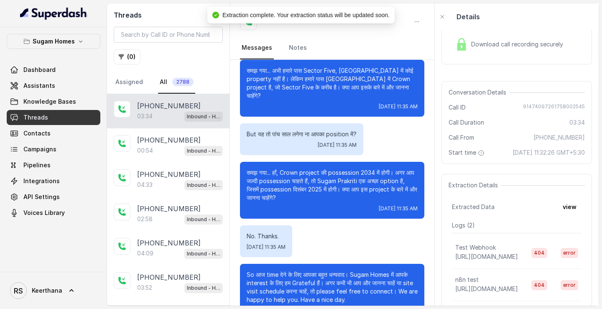
scroll to position [88, 0]
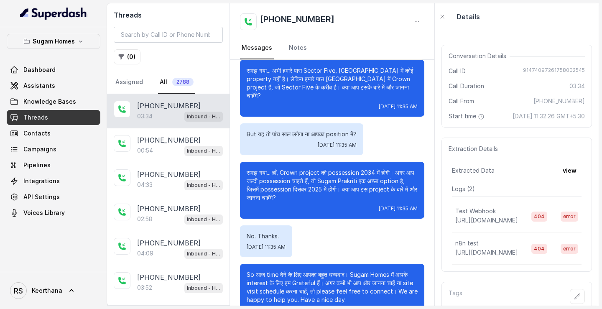
scroll to position [88, 0]
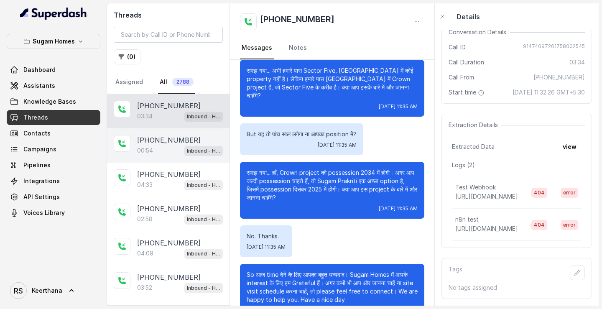
click at [159, 141] on p "[PHONE_NUMBER]" at bounding box center [169, 140] width 64 height 10
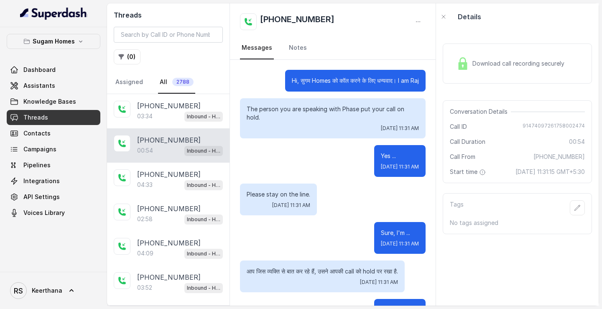
scroll to position [420, 0]
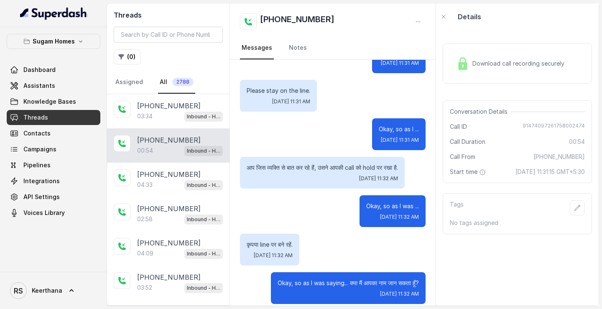
click at [424, 19] on button "button" at bounding box center [417, 21] width 15 height 15
click at [399, 55] on button "Retry Extraction" at bounding box center [386, 56] width 80 height 15
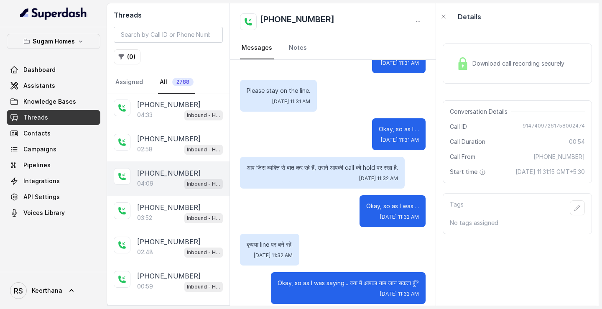
scroll to position [77, 0]
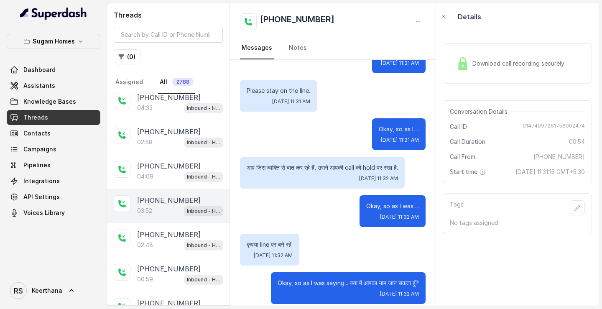
click at [173, 208] on div "03:52 Inbound - Hinglish" at bounding box center [180, 210] width 86 height 11
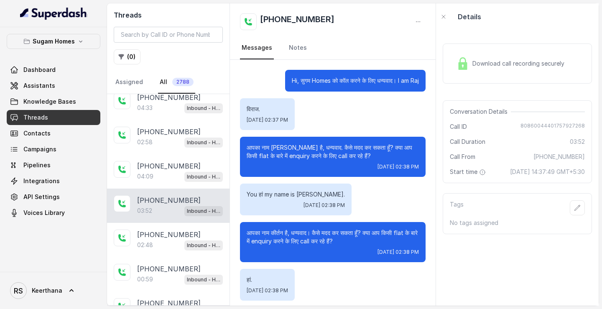
scroll to position [1556, 0]
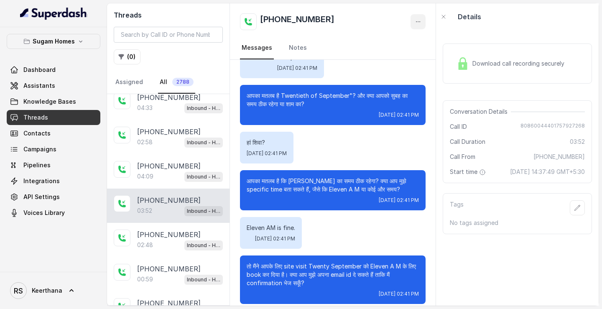
click at [419, 19] on icon "button" at bounding box center [418, 21] width 7 height 7
click at [403, 56] on button "Retry Extraction" at bounding box center [386, 56] width 80 height 15
click at [418, 24] on icon "button" at bounding box center [418, 21] width 7 height 7
click at [380, 58] on button "Retry Extraction" at bounding box center [386, 56] width 80 height 15
